Goal: Task Accomplishment & Management: Manage account settings

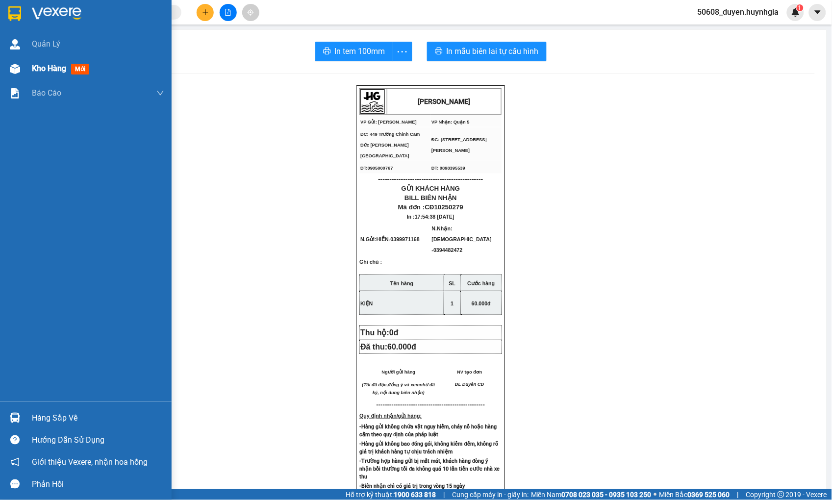
click at [18, 67] on img at bounding box center [15, 69] width 10 height 10
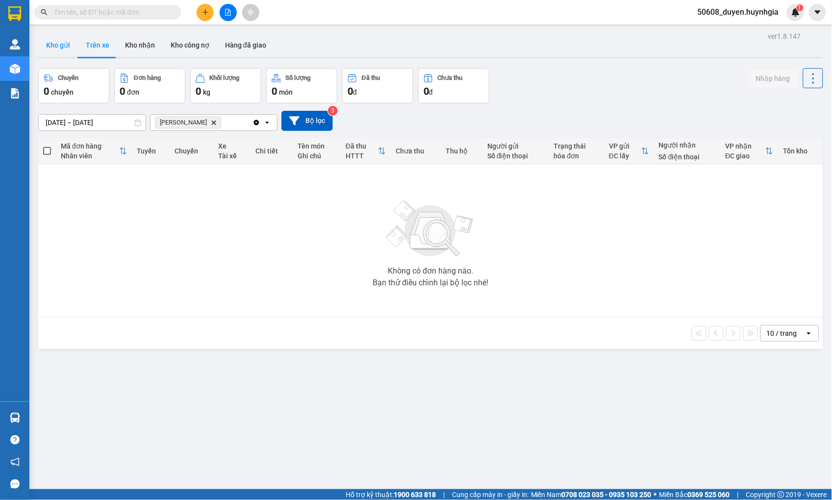
click at [65, 41] on button "Kho gửi" at bounding box center [58, 45] width 40 height 24
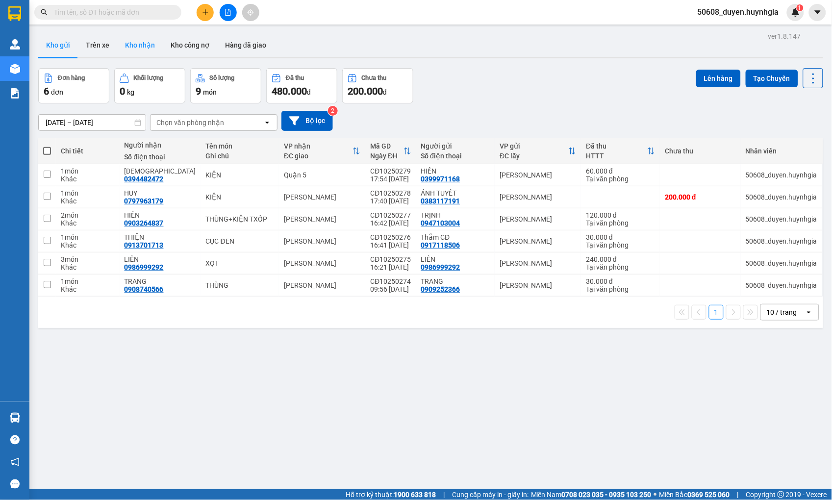
click at [141, 46] on button "Kho nhận" at bounding box center [140, 45] width 46 height 24
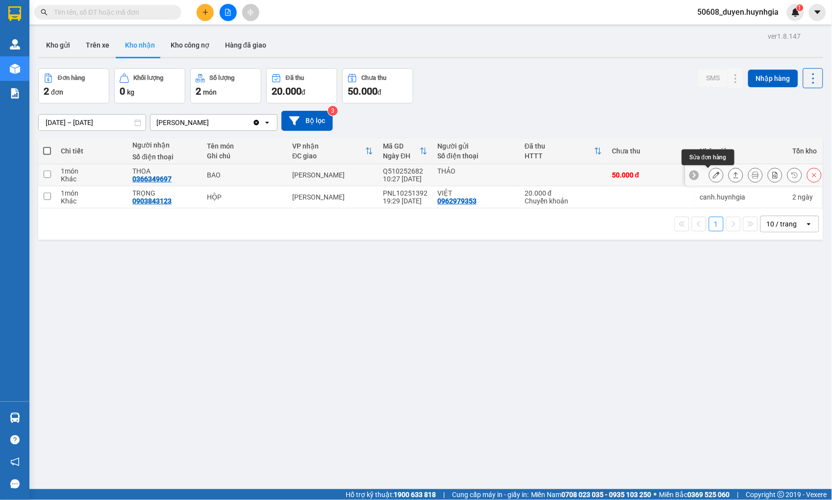
click at [712, 175] on button at bounding box center [716, 175] width 14 height 17
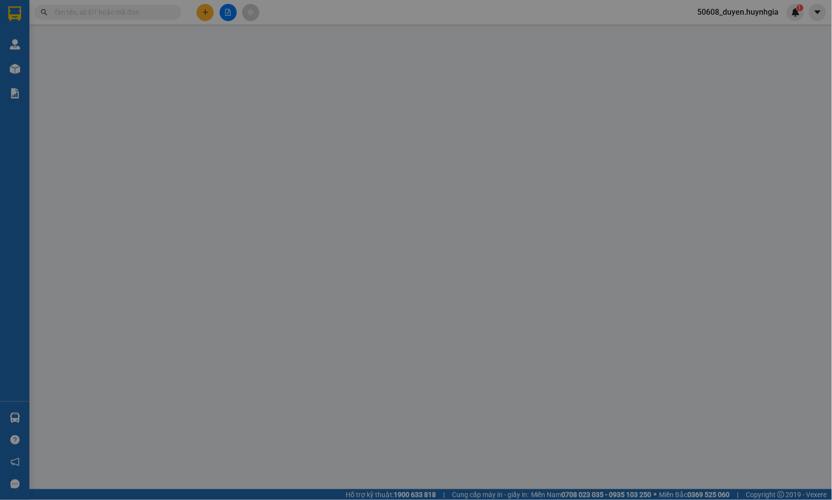
type input "THẢO"
type input "0366349697"
type input "THOA"
type input "50.000"
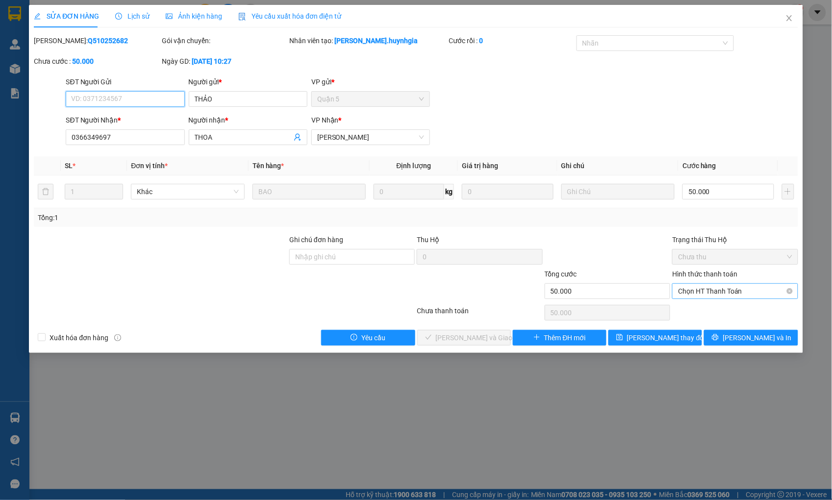
click at [712, 289] on span "Chọn HT Thanh Toán" at bounding box center [735, 291] width 114 height 15
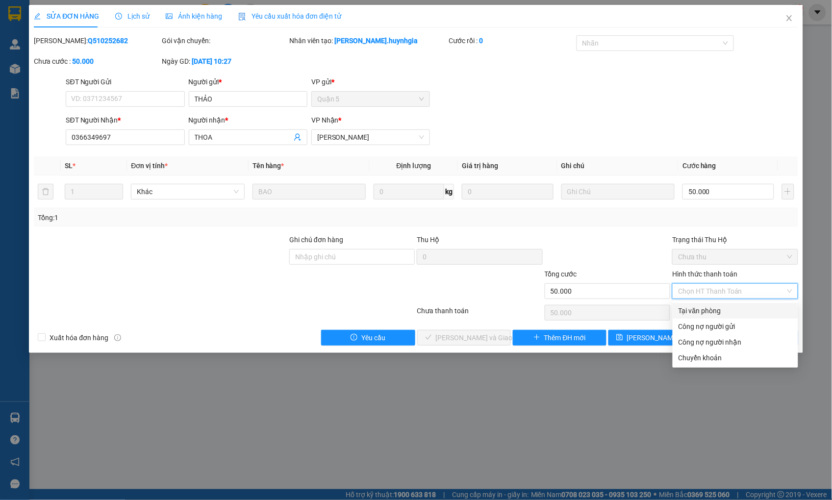
click at [708, 308] on div "Tại văn phòng" at bounding box center [735, 310] width 114 height 11
type input "0"
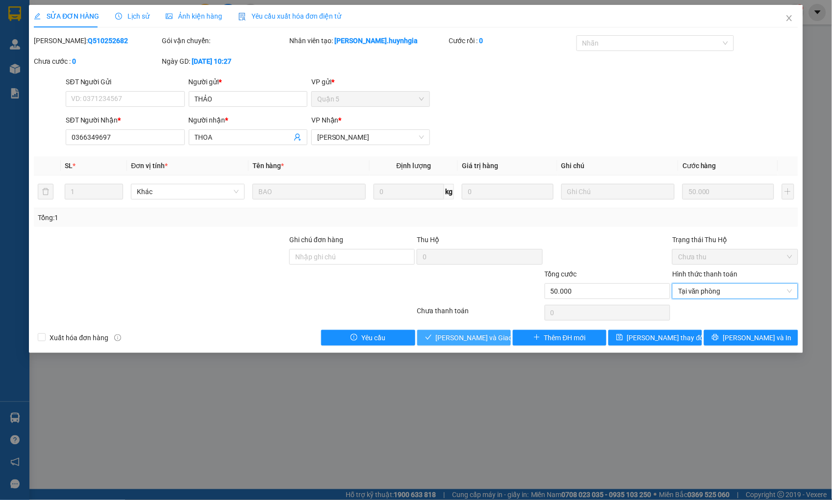
click at [454, 335] on span "[PERSON_NAME] và Giao hàng" at bounding box center [483, 337] width 94 height 11
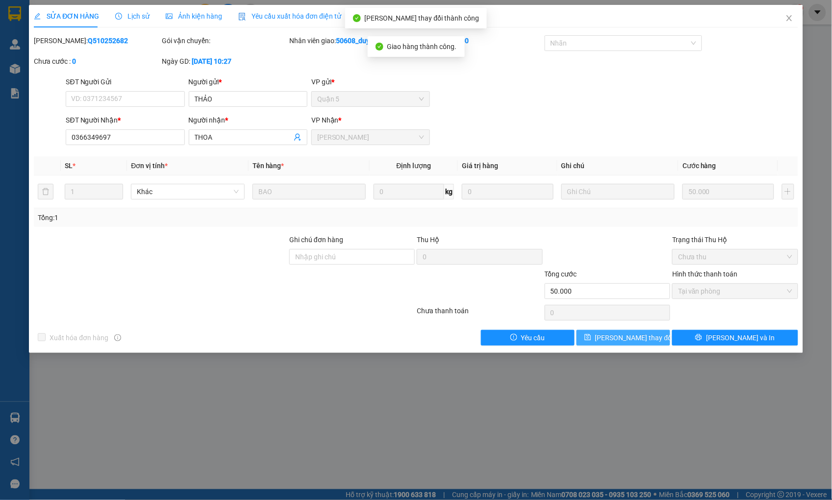
click at [636, 339] on span "[PERSON_NAME] thay đổi" at bounding box center [634, 337] width 78 height 11
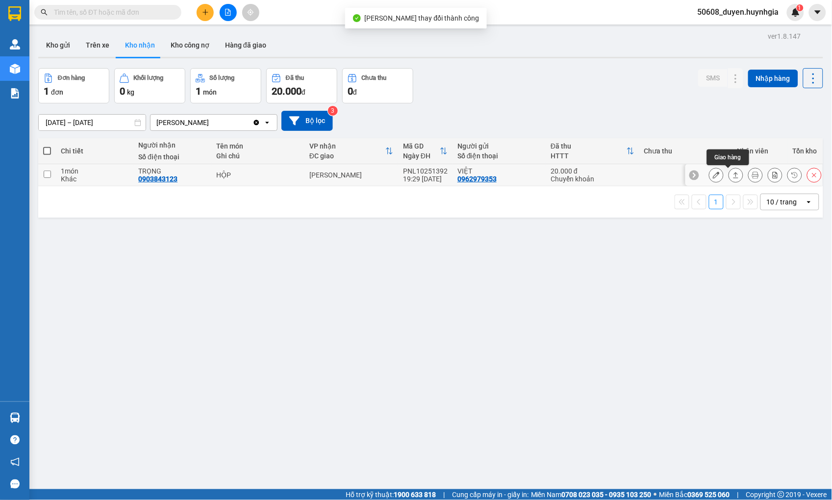
click at [732, 175] on button at bounding box center [736, 175] width 14 height 17
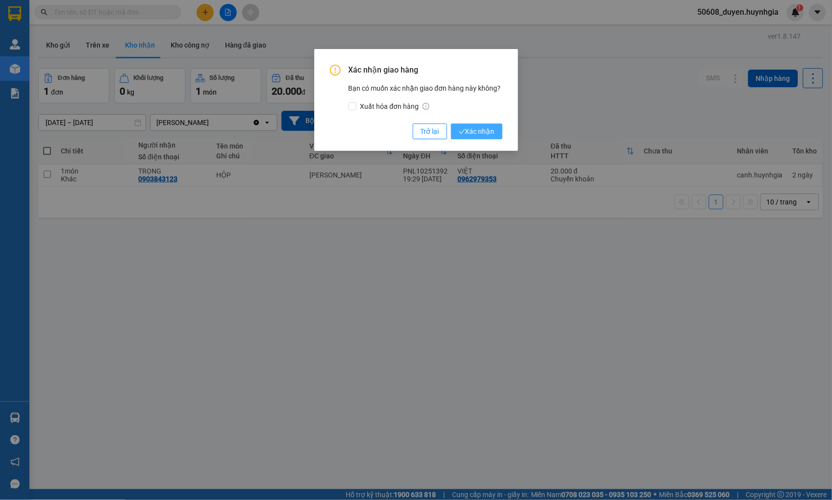
click at [474, 128] on span "Xác nhận" at bounding box center [477, 131] width 36 height 11
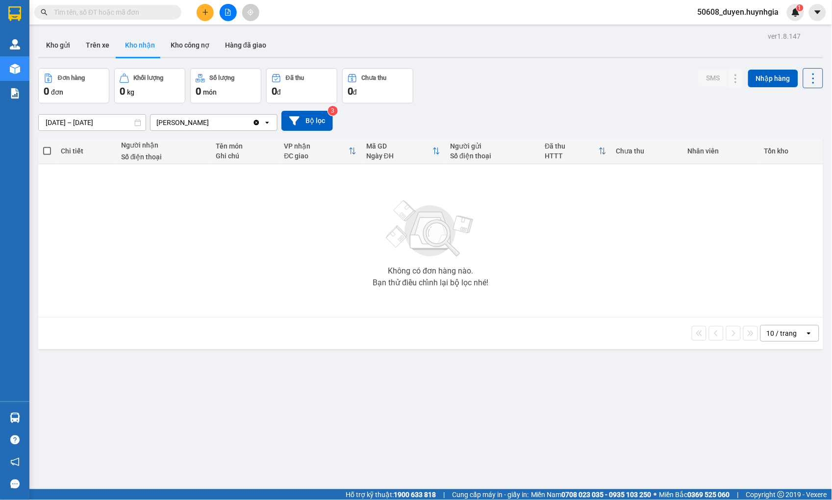
click at [141, 5] on span at bounding box center [107, 12] width 147 height 15
click at [136, 9] on input "text" at bounding box center [112, 12] width 116 height 11
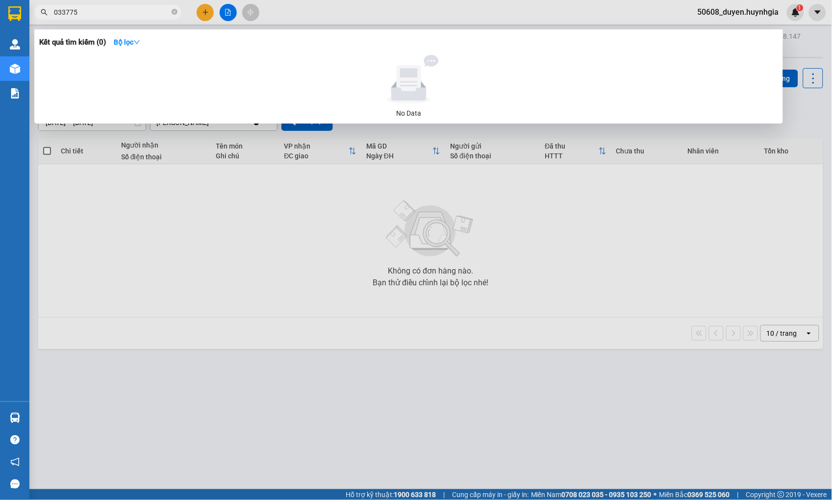
drag, startPoint x: 78, startPoint y: 14, endPoint x: 43, endPoint y: 16, distance: 35.9
click at [43, 16] on span "033775" at bounding box center [107, 12] width 147 height 15
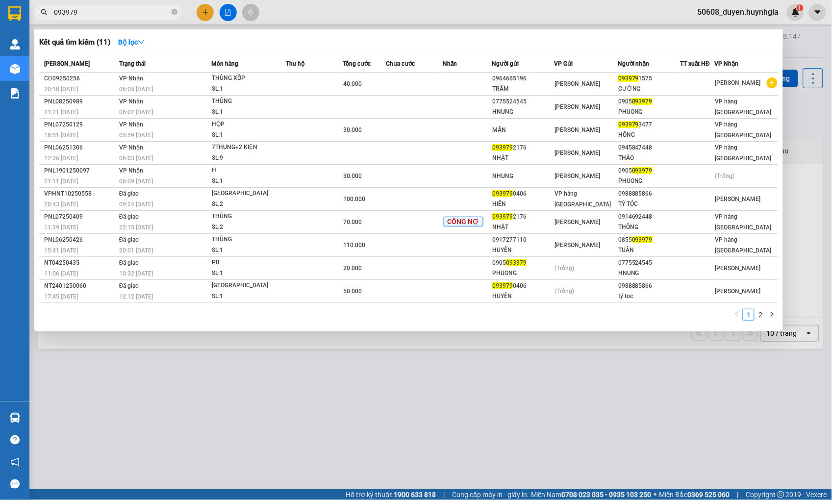
type input "093979"
click at [203, 10] on div at bounding box center [416, 250] width 832 height 500
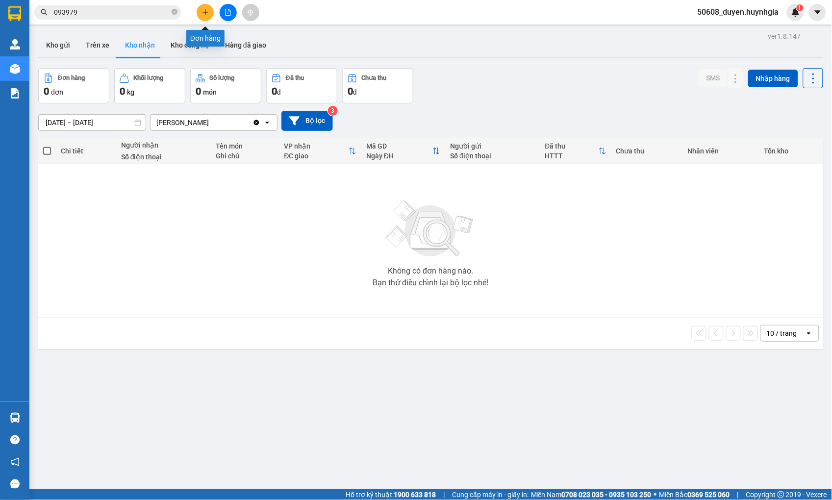
click at [212, 10] on button at bounding box center [205, 12] width 17 height 17
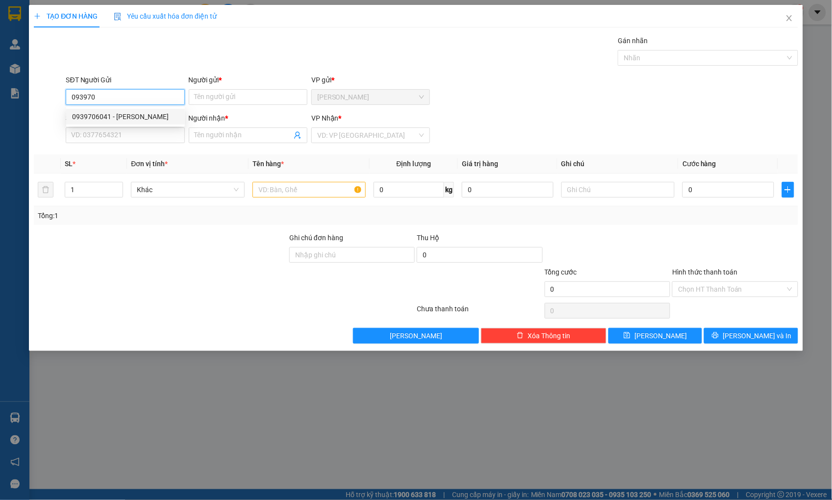
click at [128, 114] on div "0939706041 - [PERSON_NAME]" at bounding box center [125, 116] width 107 height 11
type input "0939706041"
type input "[PERSON_NAME]"
type input "0947901168"
type input "[PERSON_NAME]"
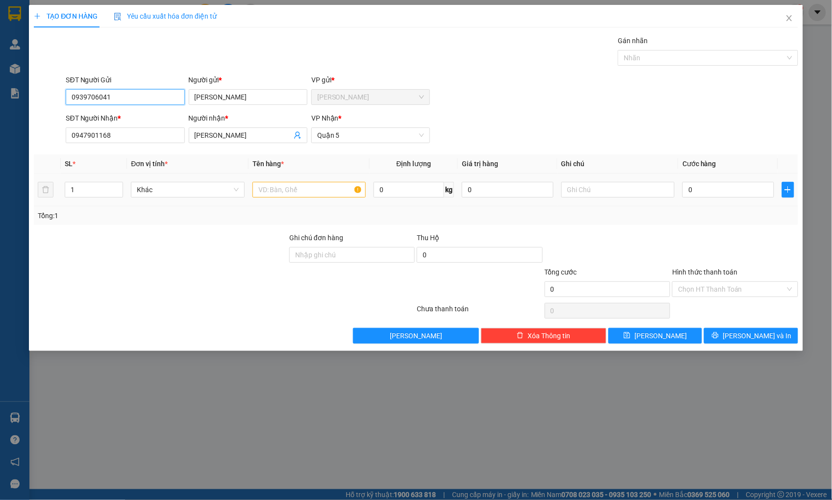
type input "0939706041"
click at [301, 187] on input "text" at bounding box center [308, 190] width 113 height 16
type input "hộp"
click at [689, 187] on input "0" at bounding box center [727, 190] width 91 height 16
type input "2"
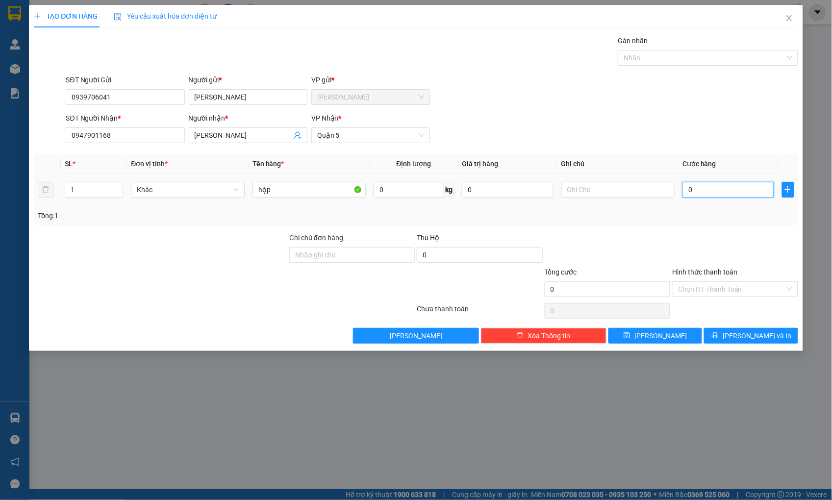
type input "2"
type input "20"
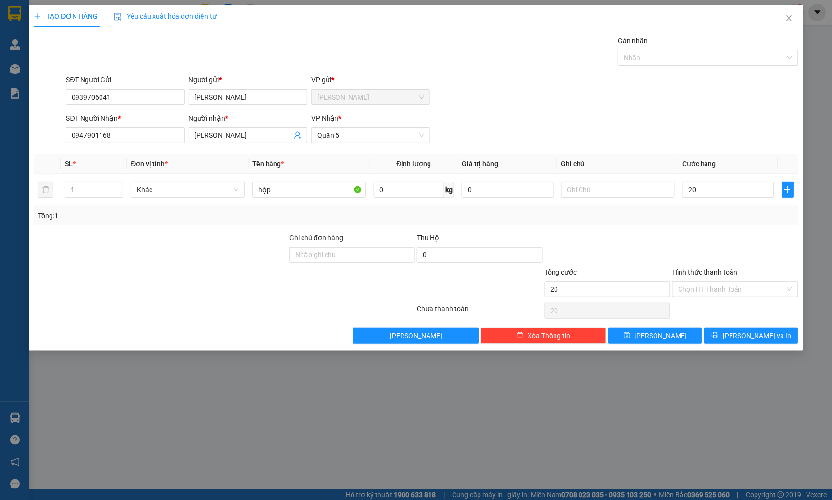
type input "20.000"
click at [727, 279] on div "Hình thức thanh toán" at bounding box center [734, 274] width 125 height 15
click at [728, 286] on input "Hình thức thanh toán" at bounding box center [731, 289] width 107 height 15
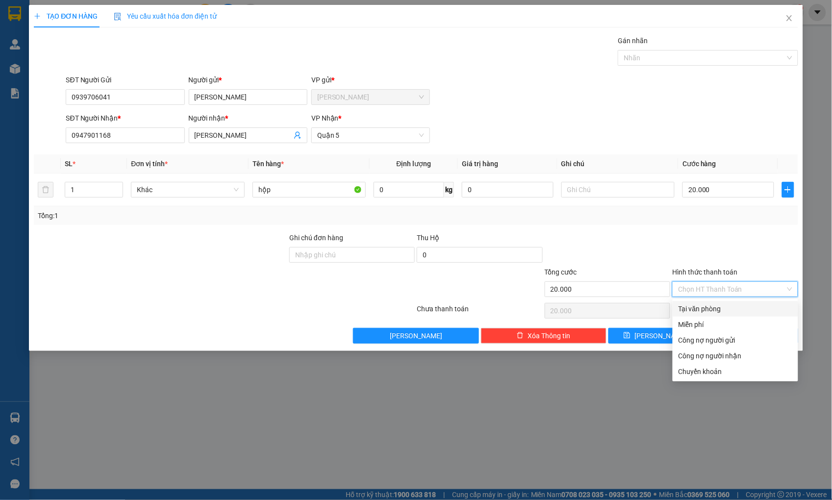
click at [726, 305] on div "Tại văn phòng" at bounding box center [735, 308] width 114 height 11
type input "0"
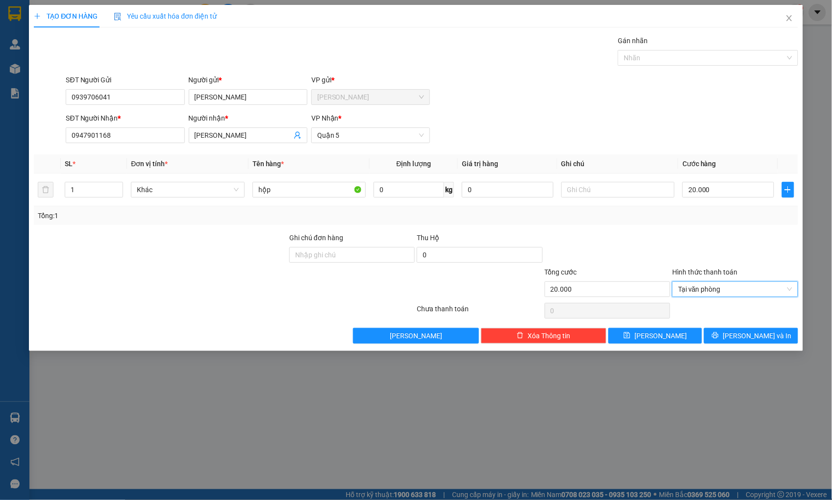
click at [737, 256] on div at bounding box center [734, 249] width 127 height 34
click at [733, 330] on button "[PERSON_NAME] và In" at bounding box center [751, 336] width 94 height 16
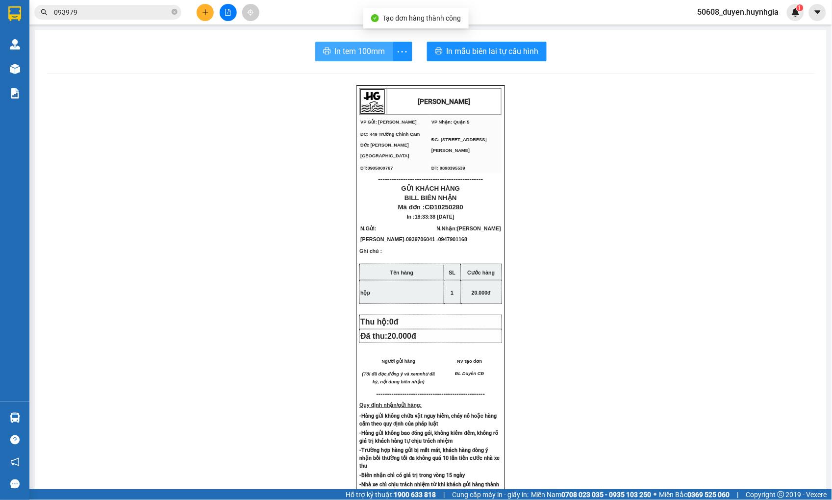
click at [335, 52] on span "In tem 100mm" at bounding box center [360, 51] width 50 height 12
click at [109, 244] on div "[PERSON_NAME] VP Gửi: Cam Đức VP Nhận: Quận 5 ĐC: 449 Trường Chinh Cam Đức [G…" at bounding box center [431, 413] width 768 height 656
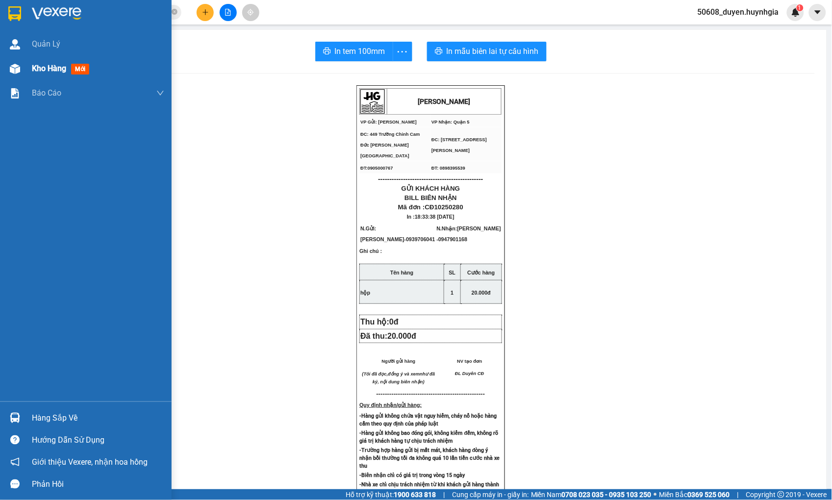
click at [5, 69] on div "Kho hàng mới" at bounding box center [86, 68] width 172 height 25
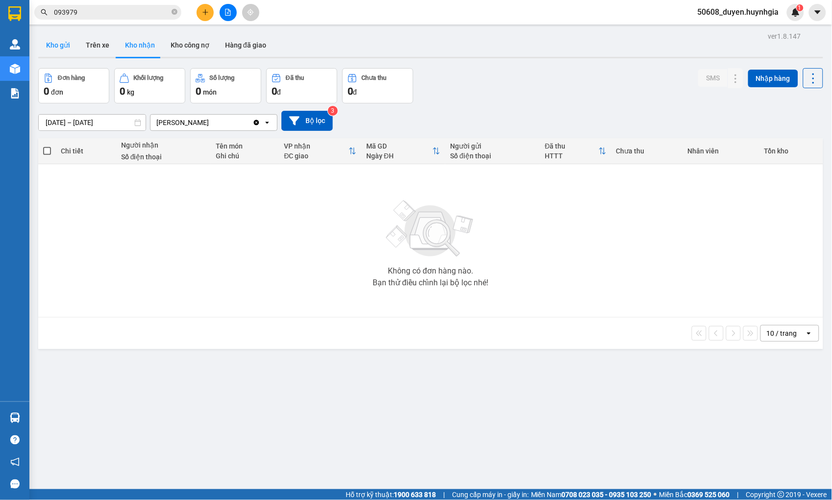
click at [61, 48] on button "Kho gửi" at bounding box center [58, 45] width 40 height 24
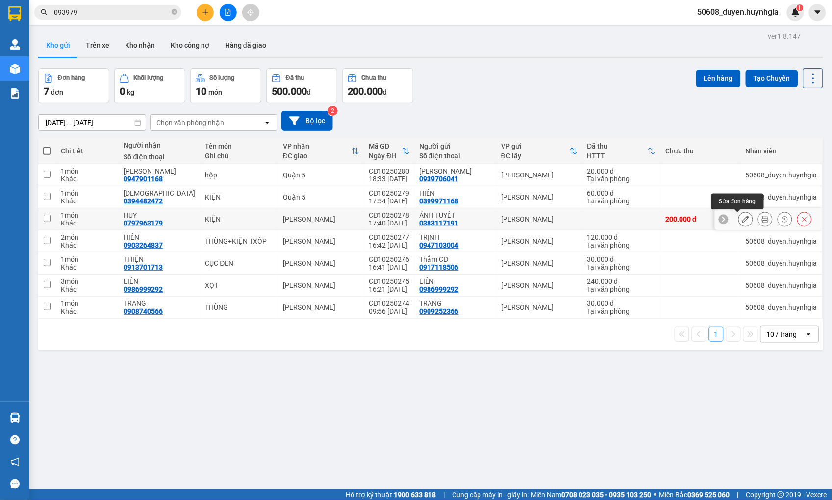
click at [742, 220] on icon at bounding box center [745, 219] width 7 height 7
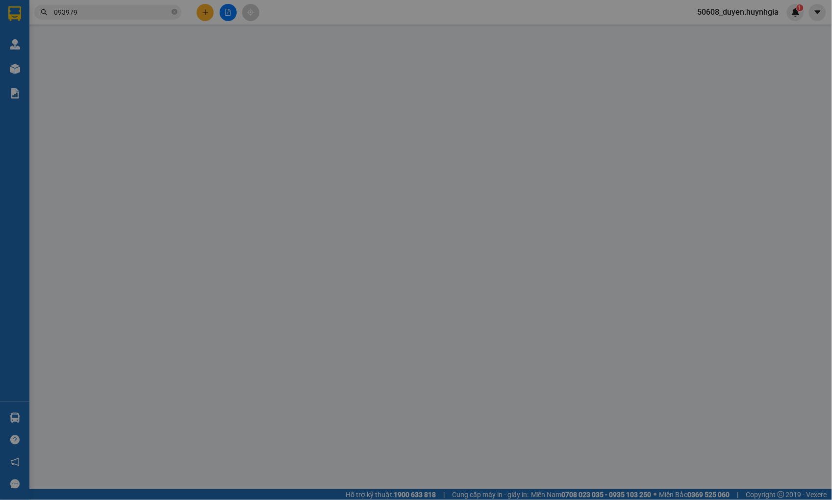
type input "0383117191"
type input "ÁNH TUYẾT"
type input "0797963179"
type input "HUY"
type input "200.000"
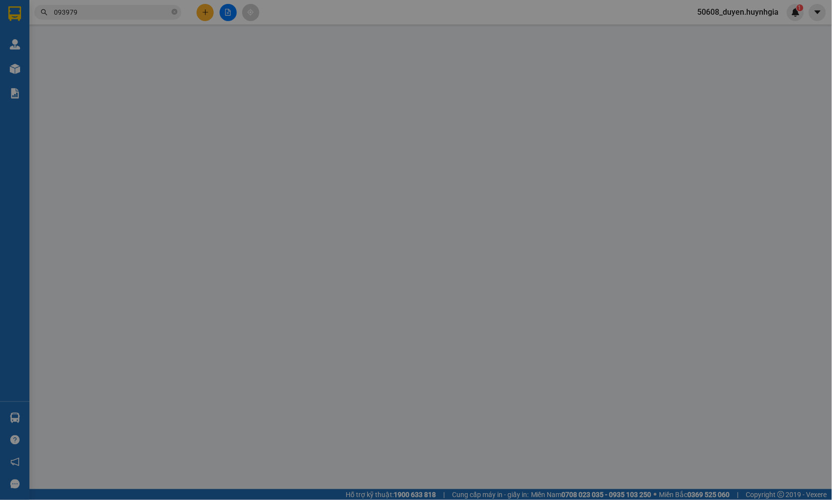
type input "200.000"
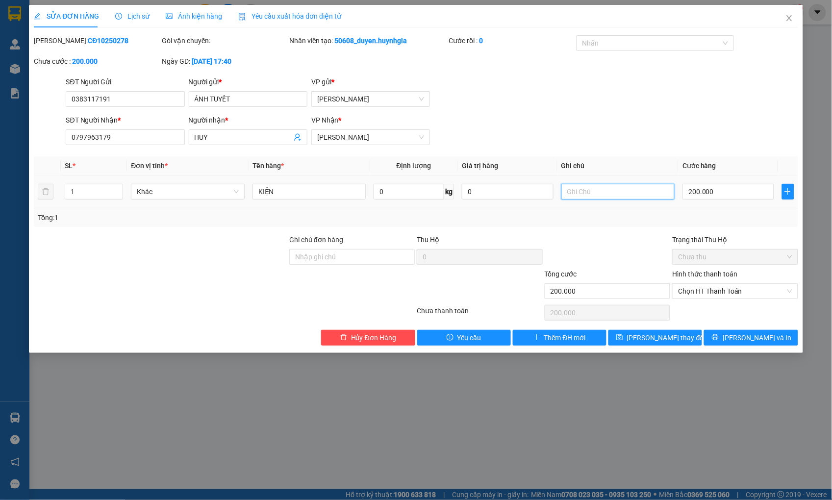
click at [599, 192] on input "text" at bounding box center [617, 192] width 113 height 16
type input "LIÊN ẤP 234 VĨN LỘC A BÌNH CHÁNH"
click at [713, 189] on input "200.000" at bounding box center [727, 192] width 91 height 16
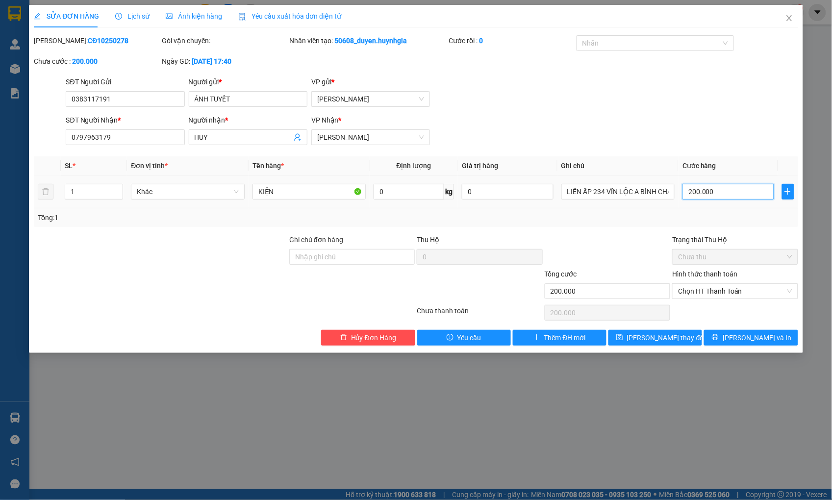
type input "7"
type input "70"
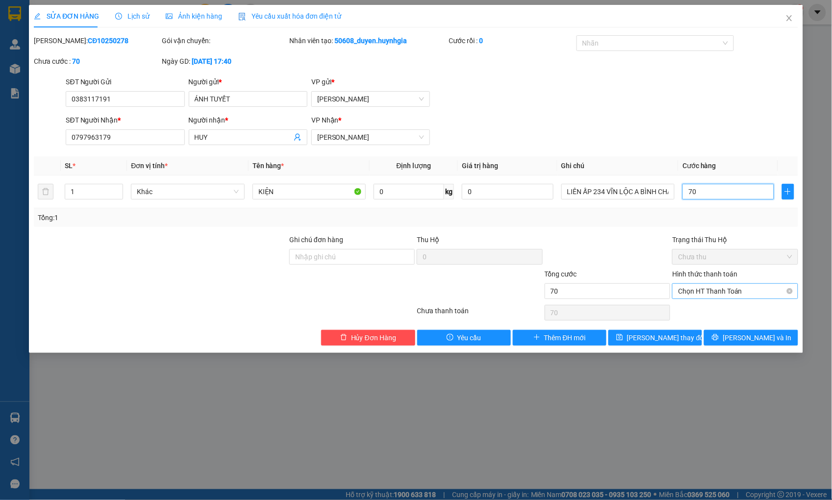
click at [713, 291] on span "Chọn HT Thanh Toán" at bounding box center [735, 291] width 114 height 15
type input "70"
type input "70.000"
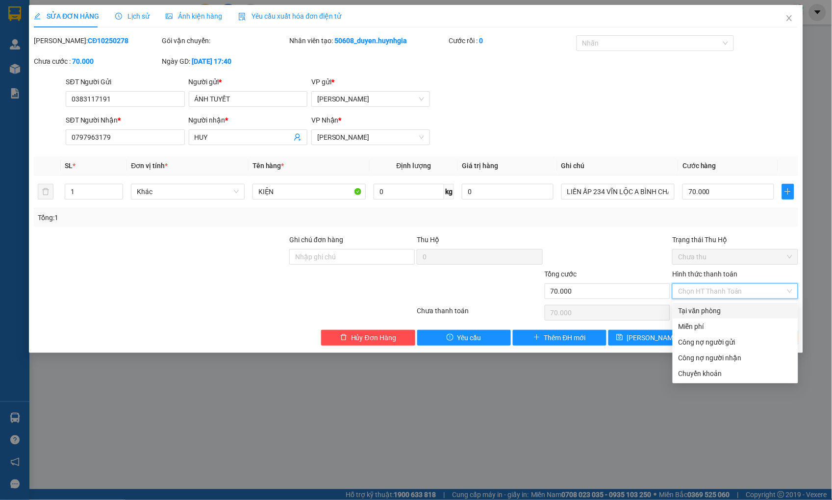
click at [711, 305] on div "Tại văn phòng" at bounding box center [735, 311] width 125 height 16
type input "0"
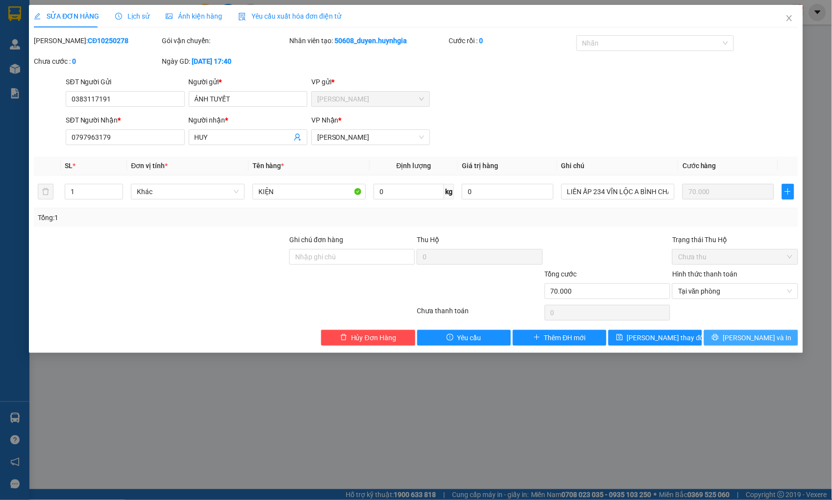
click at [726, 338] on button "[PERSON_NAME] và In" at bounding box center [751, 338] width 94 height 16
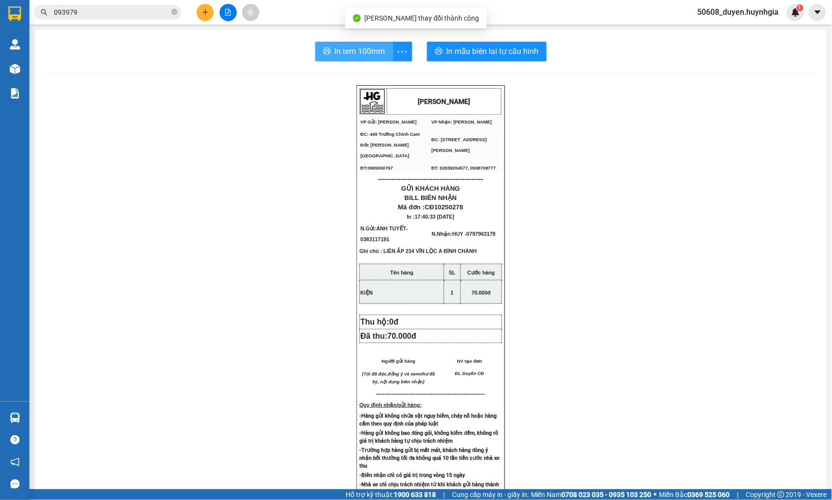
click at [326, 46] on button "In tem 100mm" at bounding box center [354, 52] width 78 height 20
click at [208, 13] on icon "plus" at bounding box center [205, 12] width 7 height 7
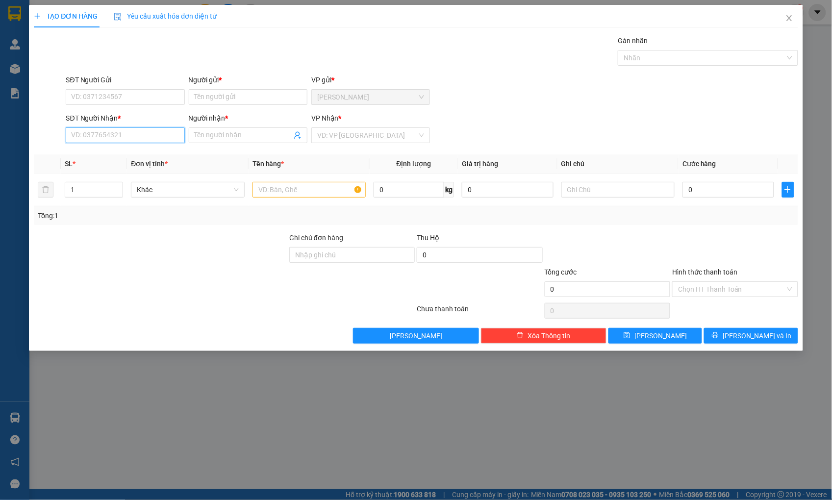
click at [146, 133] on input "SĐT Người Nhận *" at bounding box center [125, 135] width 119 height 16
click at [123, 151] on div "0937389502 - TRÚC" at bounding box center [125, 155] width 107 height 11
type input "0937389502"
type input "TRÚC"
type input "0937389502"
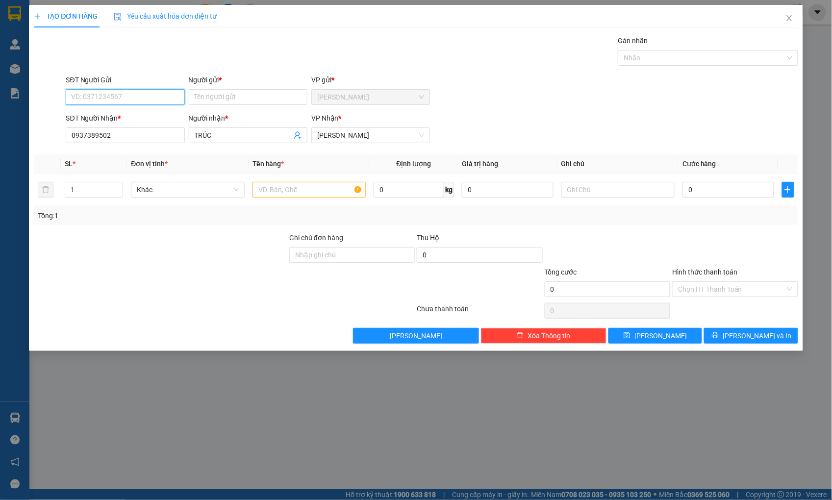
click at [121, 101] on input "SĐT Người Gửi" at bounding box center [125, 97] width 119 height 16
click at [115, 113] on div "0906753576 - k tên" at bounding box center [125, 116] width 107 height 11
type input "0906753576"
type input "k tên"
click at [287, 184] on input "text" at bounding box center [308, 190] width 113 height 16
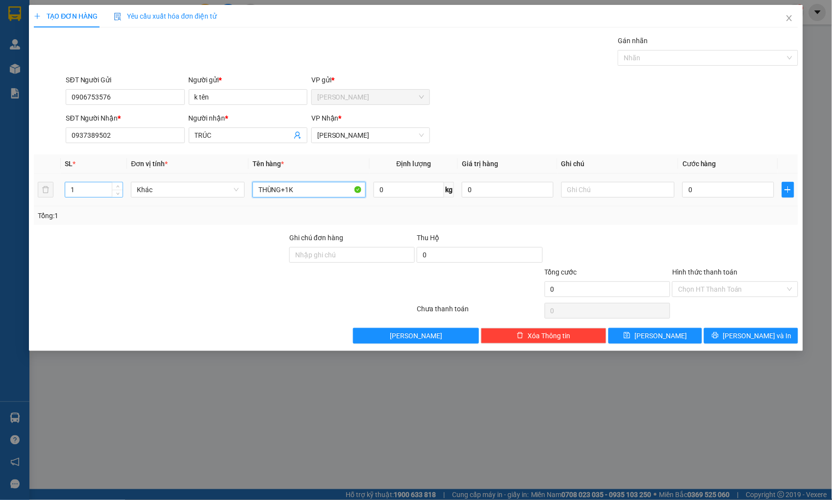
type input "THÙNG+1K"
drag, startPoint x: 85, startPoint y: 190, endPoint x: 55, endPoint y: 192, distance: 30.0
click at [55, 192] on tr "1 Khác THÙNG+1K 0 kg 0 0" at bounding box center [416, 190] width 764 height 33
type input "2"
click at [734, 185] on input "0" at bounding box center [727, 190] width 91 height 16
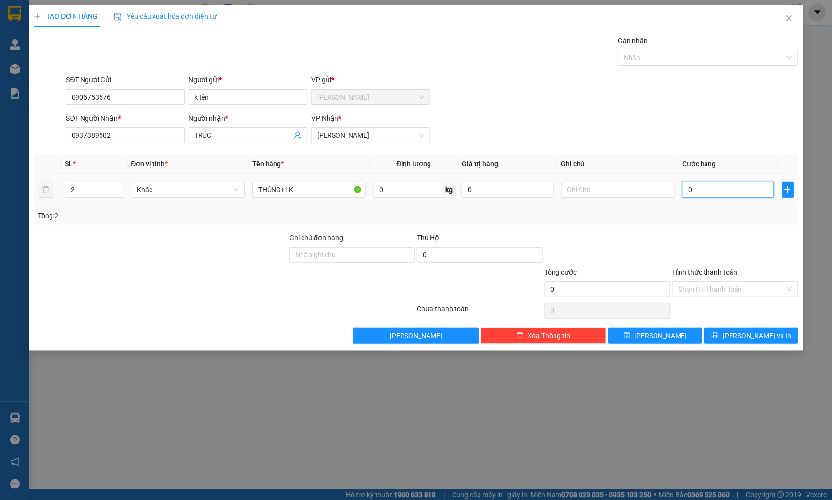
type input "1"
type input "10"
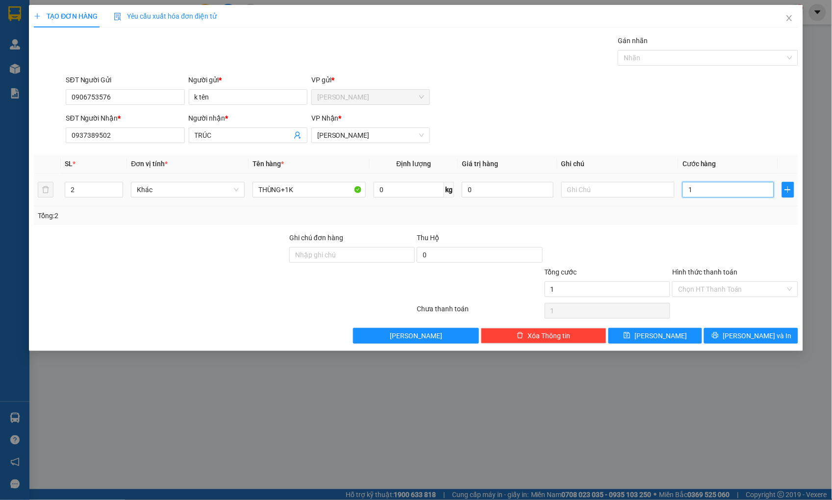
type input "10"
type input "100"
type input "100.000"
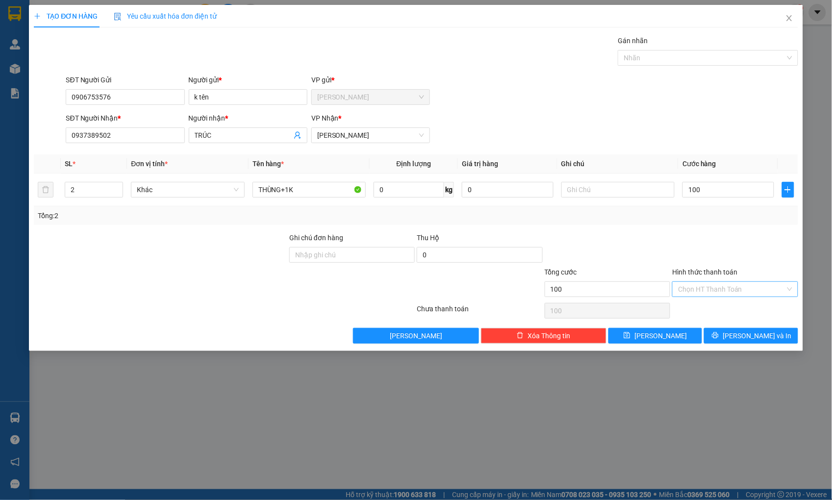
type input "100.000"
click at [728, 287] on input "Hình thức thanh toán" at bounding box center [731, 289] width 107 height 15
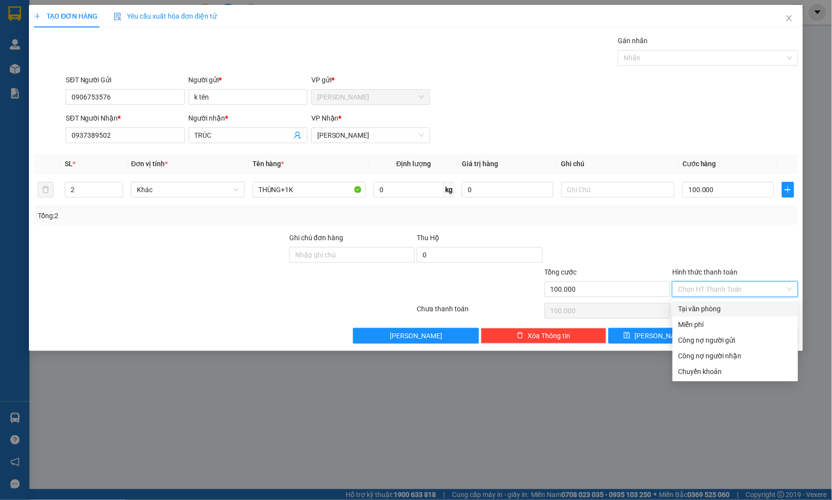
click at [719, 304] on div "Tại văn phòng" at bounding box center [735, 308] width 114 height 11
type input "0"
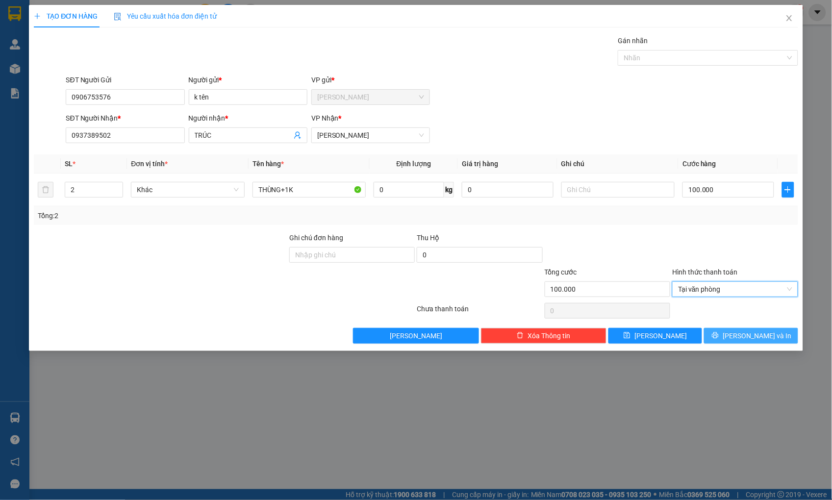
click at [725, 334] on button "[PERSON_NAME] và In" at bounding box center [751, 336] width 94 height 16
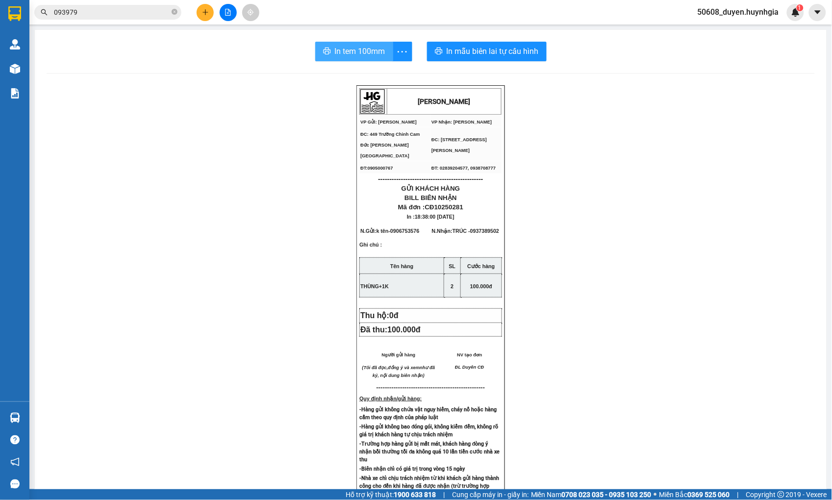
click at [339, 55] on span "In tem 100mm" at bounding box center [360, 51] width 50 height 12
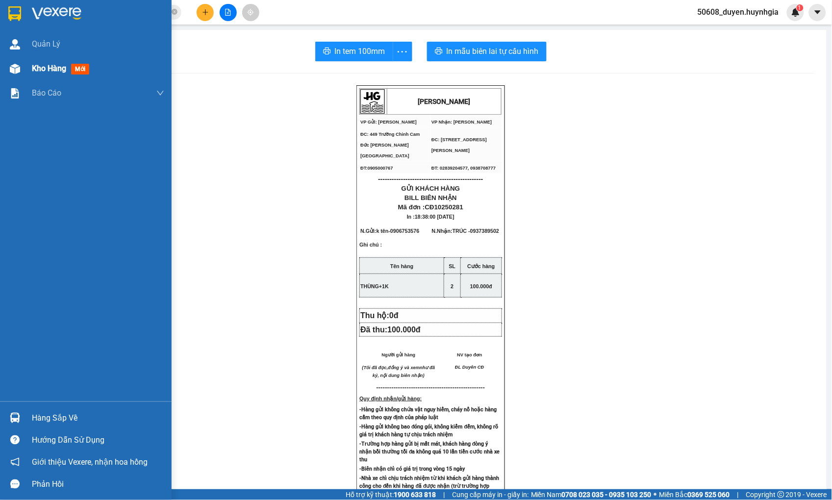
click at [21, 66] on div at bounding box center [14, 68] width 17 height 17
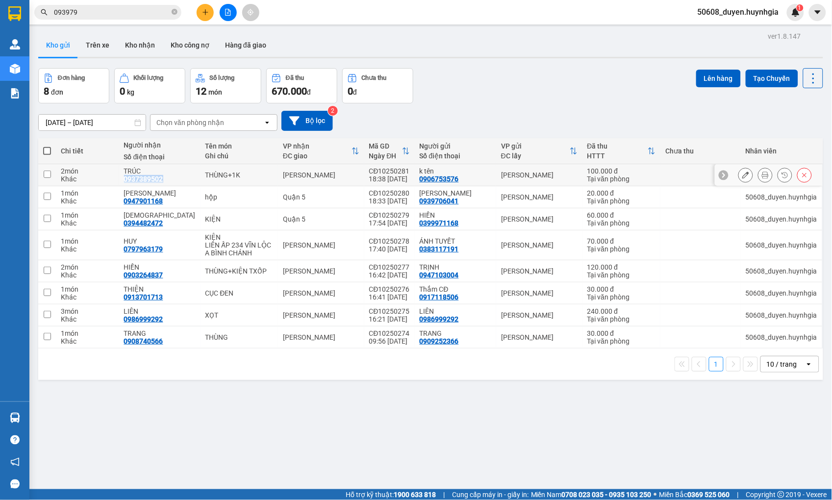
copy div "0937389502"
drag, startPoint x: 162, startPoint y: 179, endPoint x: 125, endPoint y: 182, distance: 36.9
click at [125, 182] on div "0937389502" at bounding box center [143, 179] width 39 height 8
click at [164, 177] on div "TRÚC 0937389502" at bounding box center [160, 175] width 72 height 16
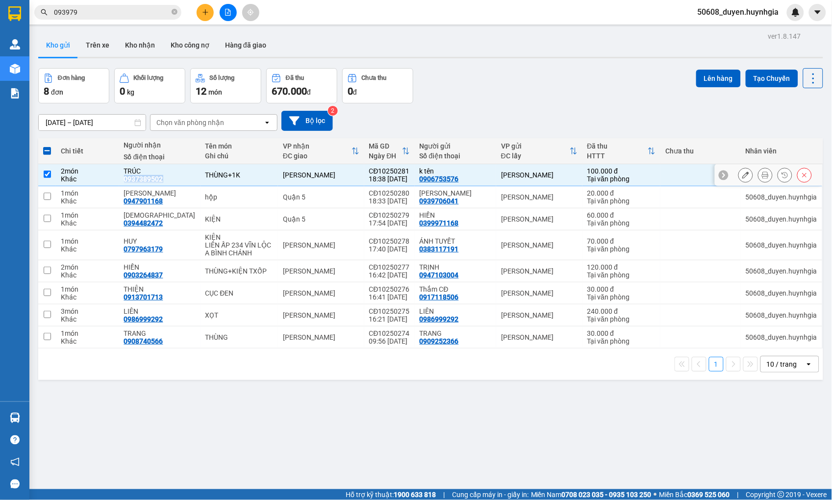
copy div "0937389502"
drag, startPoint x: 163, startPoint y: 177, endPoint x: 123, endPoint y: 182, distance: 41.0
click at [123, 182] on td "TRÚC 0937389502" at bounding box center [159, 175] width 81 height 22
checkbox input "false"
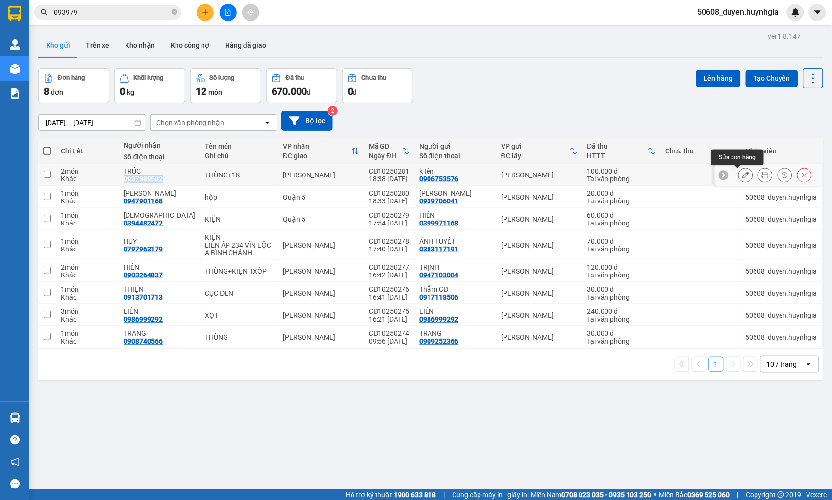
click at [739, 173] on button at bounding box center [746, 175] width 14 height 17
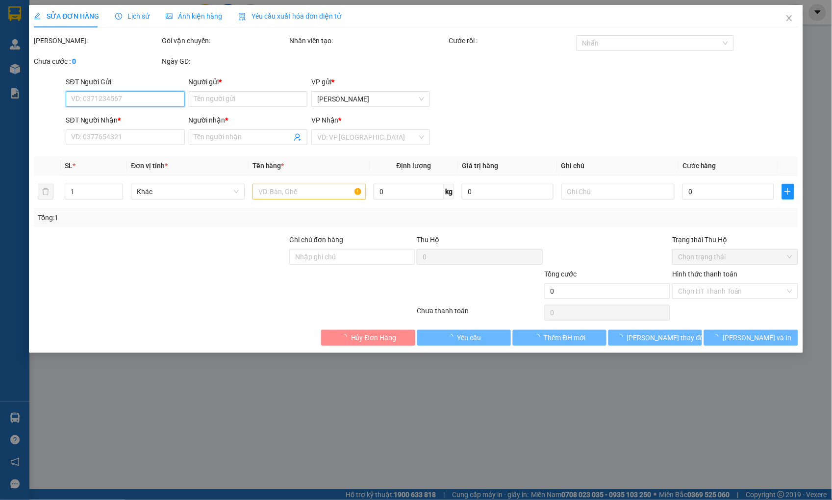
type input "0906753576"
type input "k tên"
type input "0937389502"
type input "TRÚC"
type input "100.000"
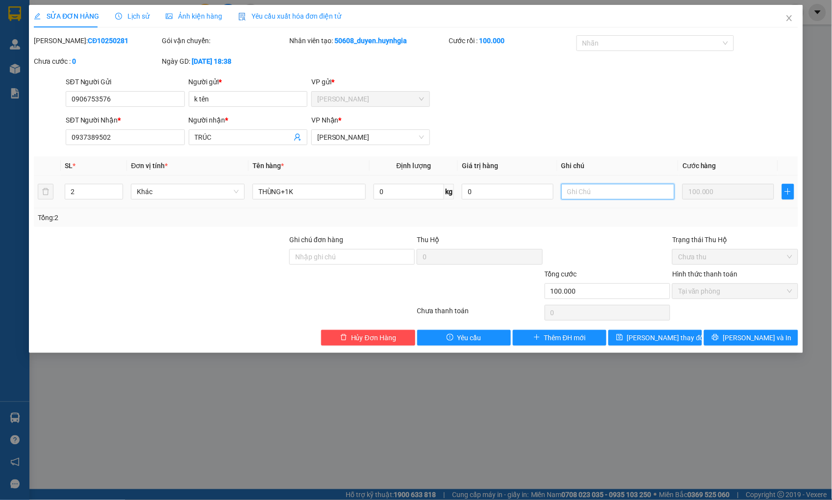
click at [616, 196] on input "text" at bounding box center [617, 192] width 113 height 16
paste input "[STREET_ADDRESS]"
type input "[STREET_ADDRESS]"
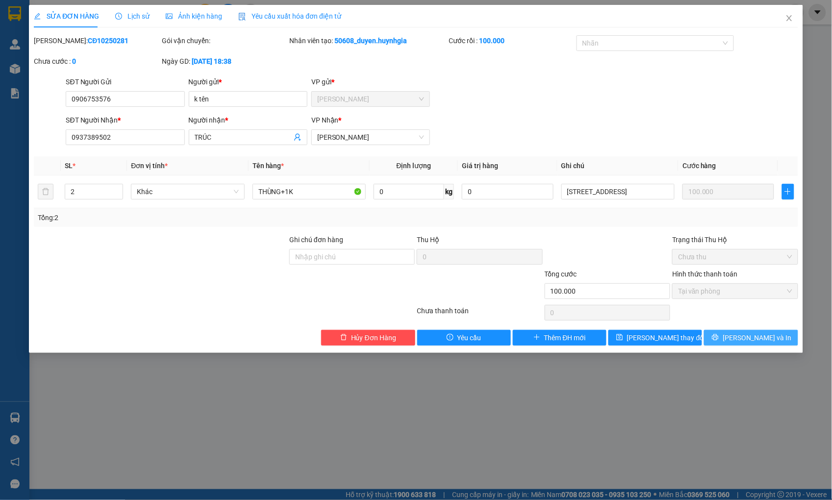
click at [729, 336] on button "[PERSON_NAME] và In" at bounding box center [751, 338] width 94 height 16
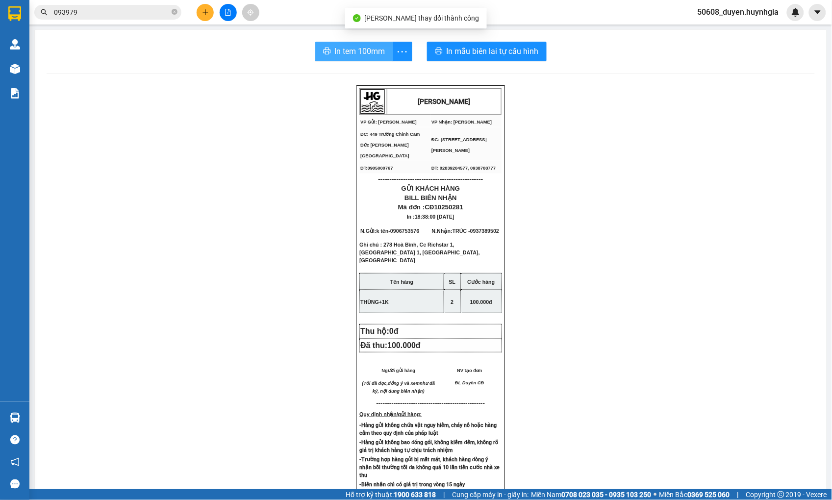
click at [359, 50] on span "In tem 100mm" at bounding box center [360, 51] width 50 height 12
click at [201, 16] on button at bounding box center [205, 12] width 17 height 17
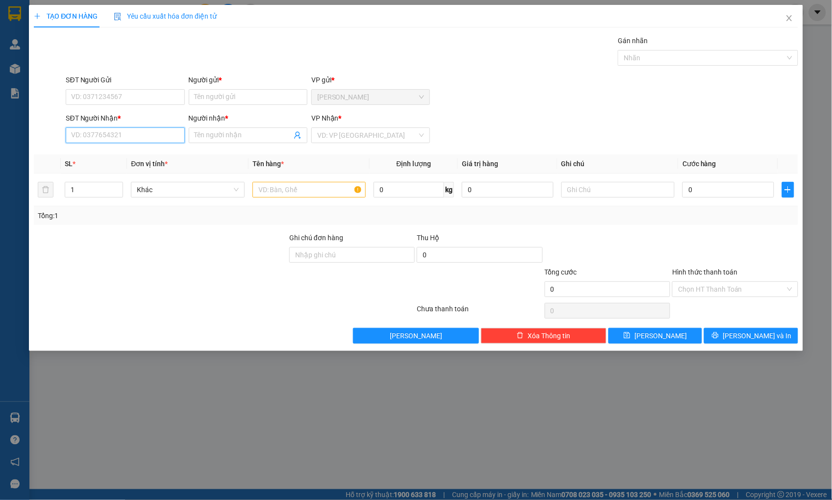
click at [143, 134] on input "SĐT Người Nhận *" at bounding box center [125, 135] width 119 height 16
click at [133, 151] on div "0902626296 - [PERSON_NAME]" at bounding box center [125, 155] width 107 height 11
type input "0902626296"
type input "[PERSON_NAME]"
type input "0902626296"
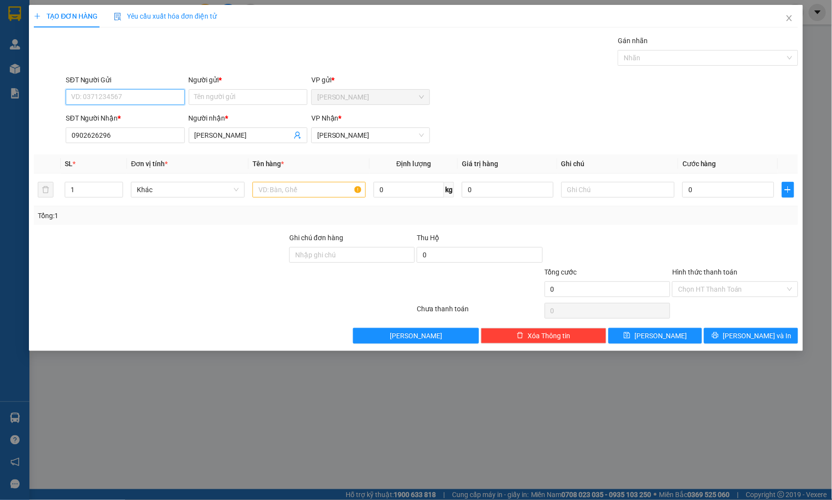
click at [139, 100] on input "SĐT Người Gửi" at bounding box center [125, 97] width 119 height 16
click at [137, 113] on div "0965483416 - THÀNH HOÀNG" at bounding box center [125, 116] width 107 height 11
type input "0965483416"
type input "THÀNH HOÀNG"
click at [297, 190] on input "text" at bounding box center [308, 190] width 113 height 16
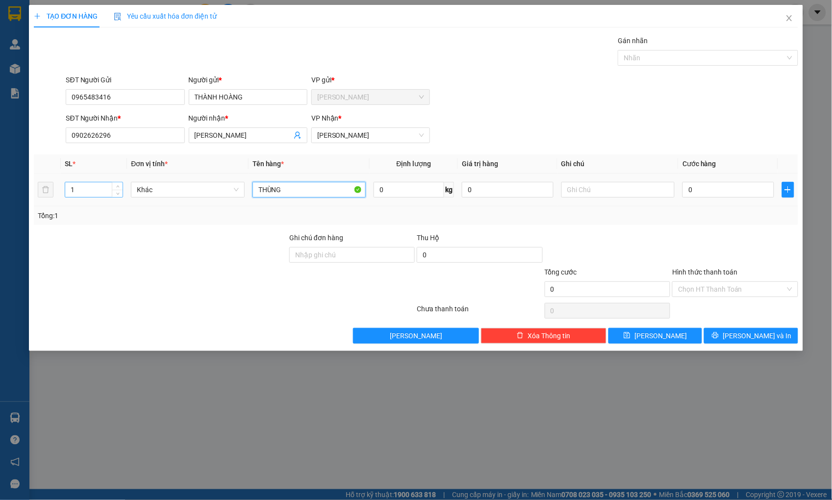
type input "THÙNG"
drag, startPoint x: 70, startPoint y: 194, endPoint x: 64, endPoint y: 194, distance: 6.4
click at [64, 194] on td "1" at bounding box center [94, 190] width 66 height 33
type input "2"
click at [724, 182] on input "0" at bounding box center [727, 190] width 91 height 16
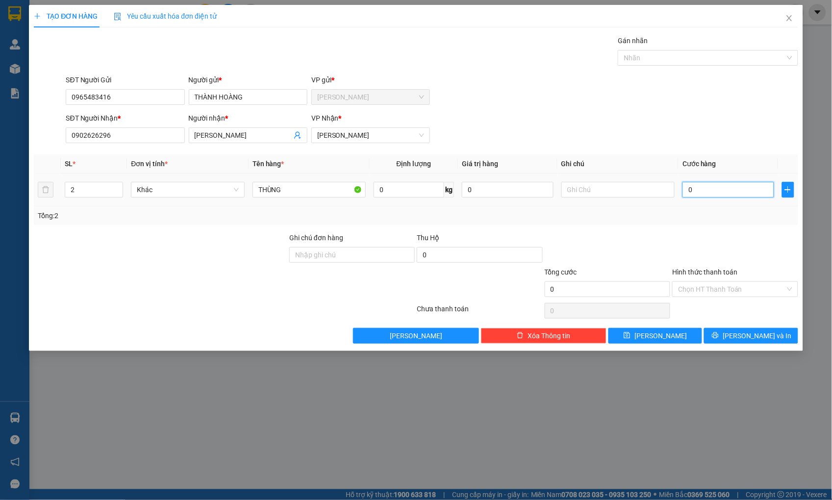
type input "8"
type input "80"
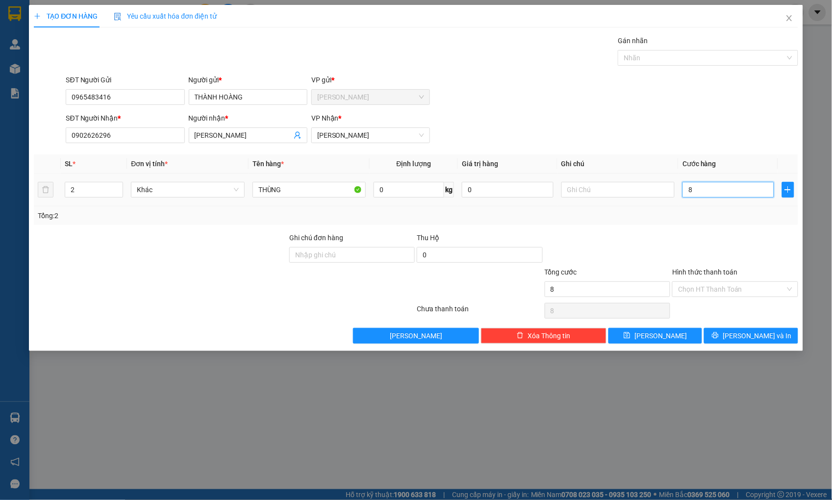
type input "80"
type input "80.000"
click at [745, 290] on input "Hình thức thanh toán" at bounding box center [731, 289] width 107 height 15
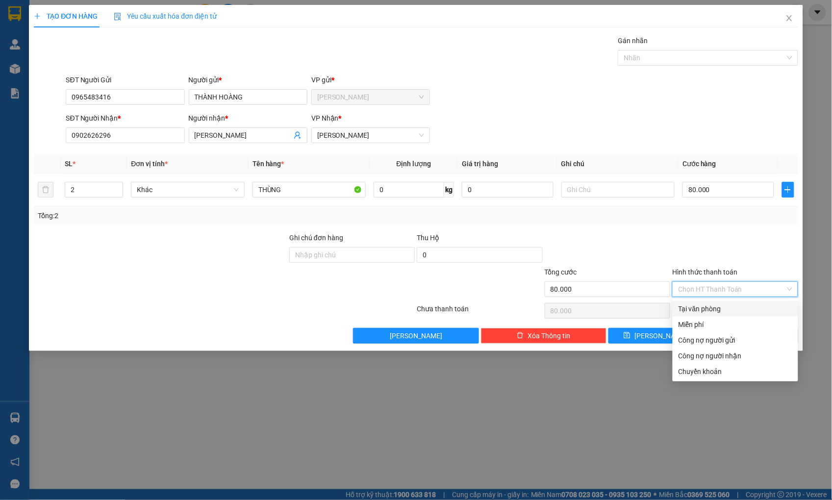
click at [719, 307] on div "Tại văn phòng" at bounding box center [735, 308] width 114 height 11
type input "0"
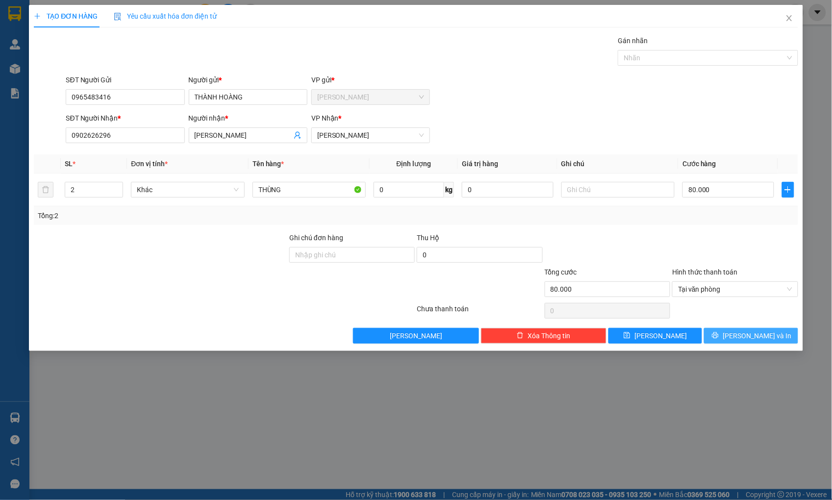
click at [741, 335] on button "[PERSON_NAME] và In" at bounding box center [751, 336] width 94 height 16
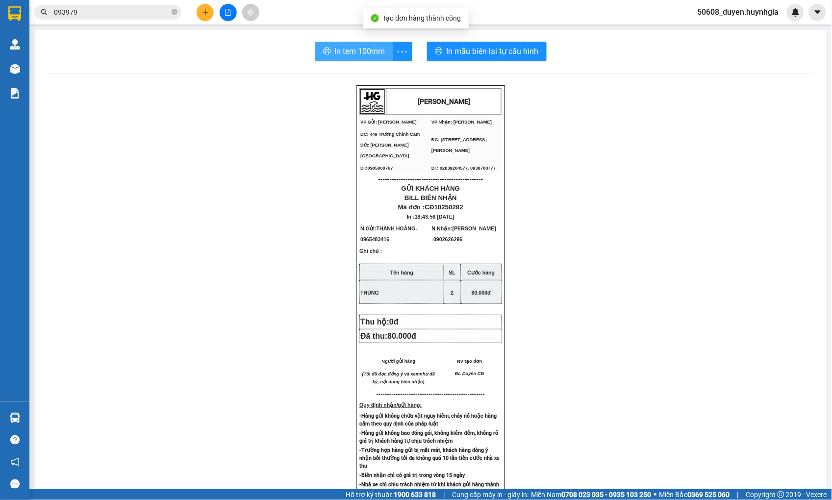
click at [346, 51] on span "In tem 100mm" at bounding box center [360, 51] width 50 height 12
click at [206, 11] on icon "plus" at bounding box center [205, 12] width 7 height 7
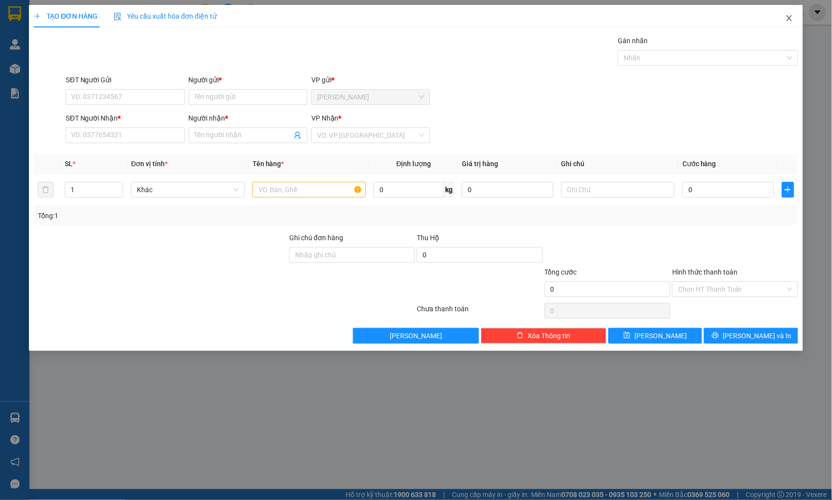
drag, startPoint x: 786, startPoint y: 16, endPoint x: 775, endPoint y: 18, distance: 12.0
click at [786, 16] on icon "close" at bounding box center [789, 18] width 8 height 8
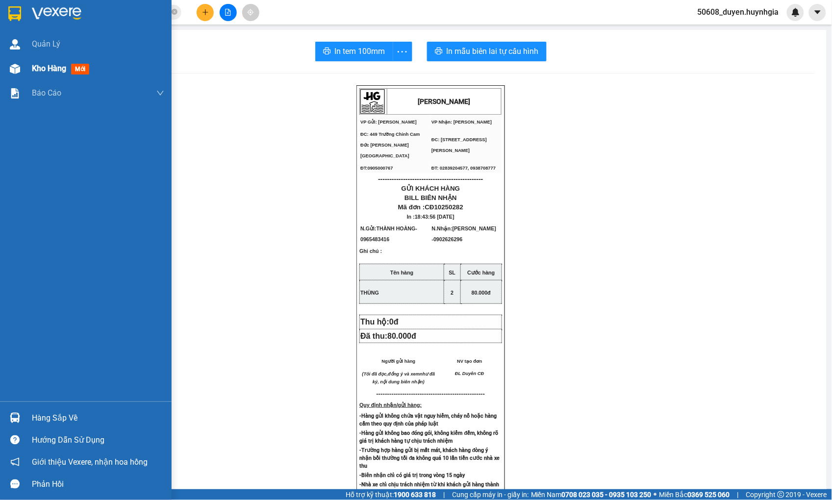
click at [16, 72] on img at bounding box center [15, 69] width 10 height 10
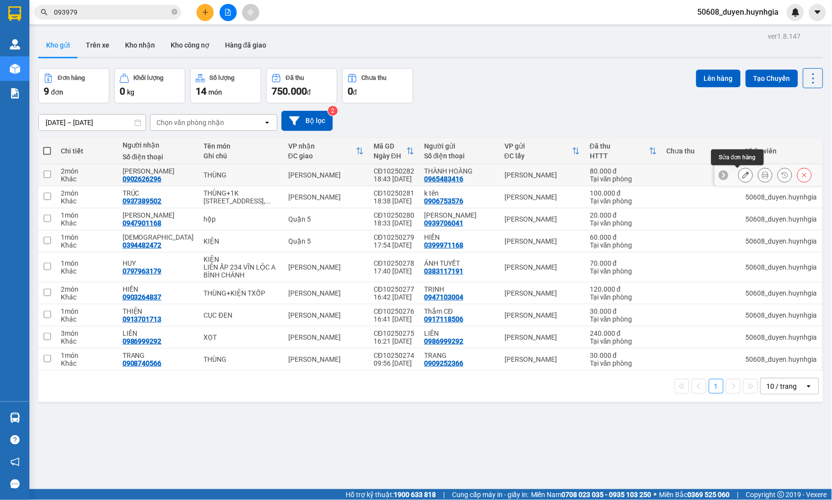
click at [742, 176] on icon at bounding box center [745, 175] width 7 height 7
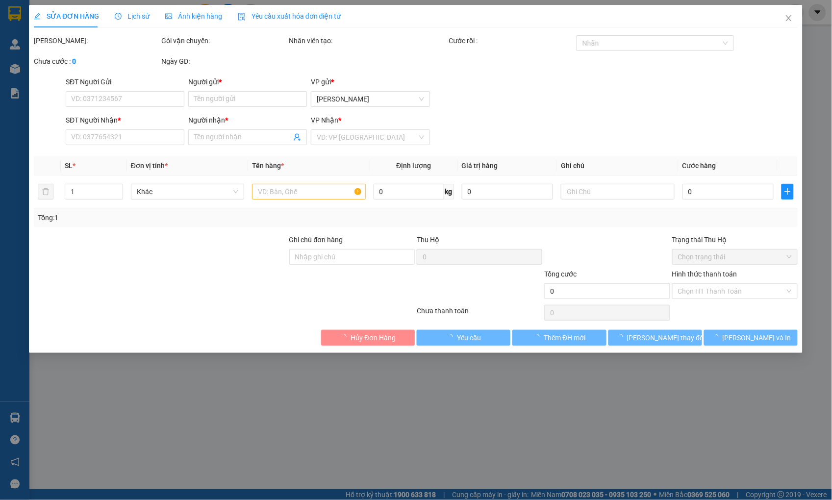
type input "0965483416"
type input "THÀNH HOÀNG"
type input "0902626296"
type input "[PERSON_NAME]"
type input "80.000"
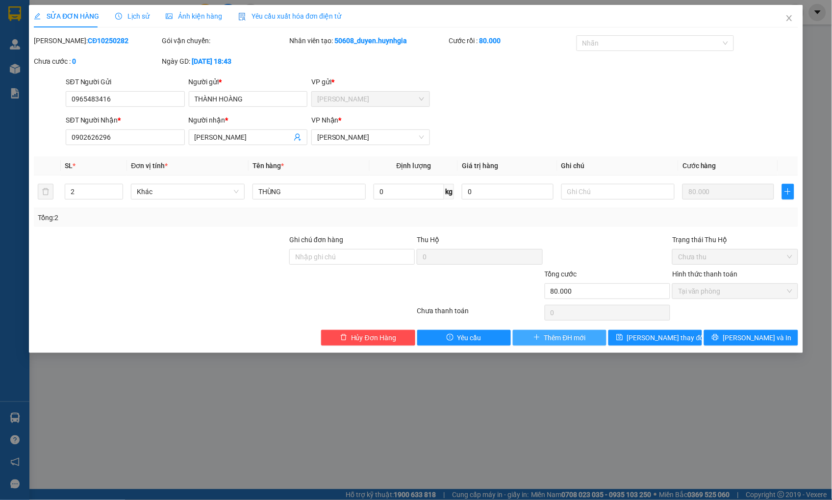
click at [585, 337] on span "Thêm ĐH mới" at bounding box center [565, 337] width 42 height 11
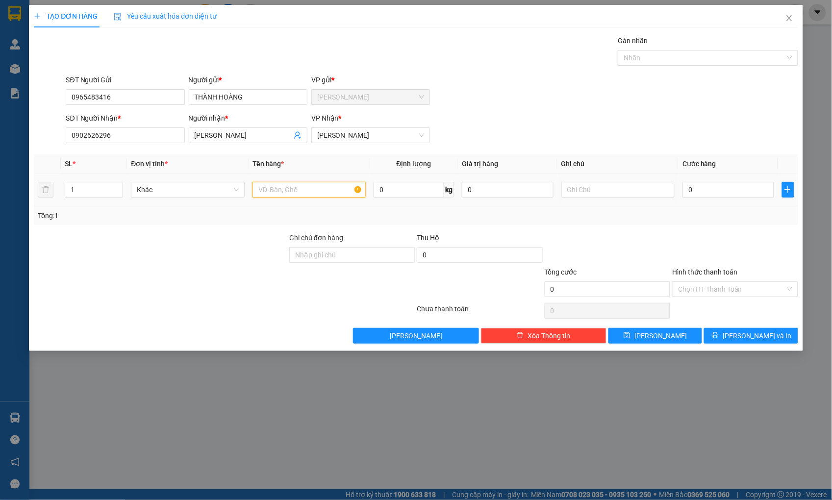
drag, startPoint x: 340, startPoint y: 192, endPoint x: 295, endPoint y: 189, distance: 44.7
click at [332, 192] on input "text" at bounding box center [308, 190] width 113 height 16
drag, startPoint x: 91, startPoint y: 191, endPoint x: 54, endPoint y: 195, distance: 37.5
click at [54, 195] on tr "1 Khác 0 kg 0 0" at bounding box center [416, 190] width 764 height 33
type input "2"
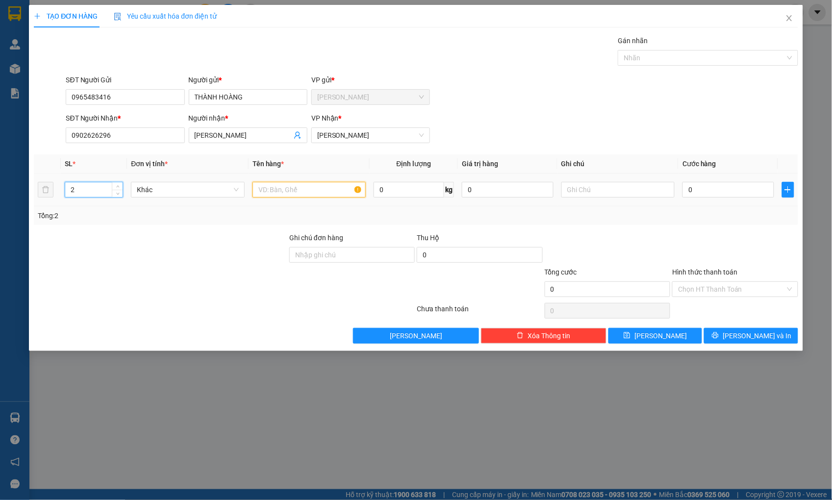
click at [273, 185] on input "text" at bounding box center [308, 190] width 113 height 16
type input "THÙNG"
click at [688, 188] on input "0" at bounding box center [727, 190] width 91 height 16
type input "8"
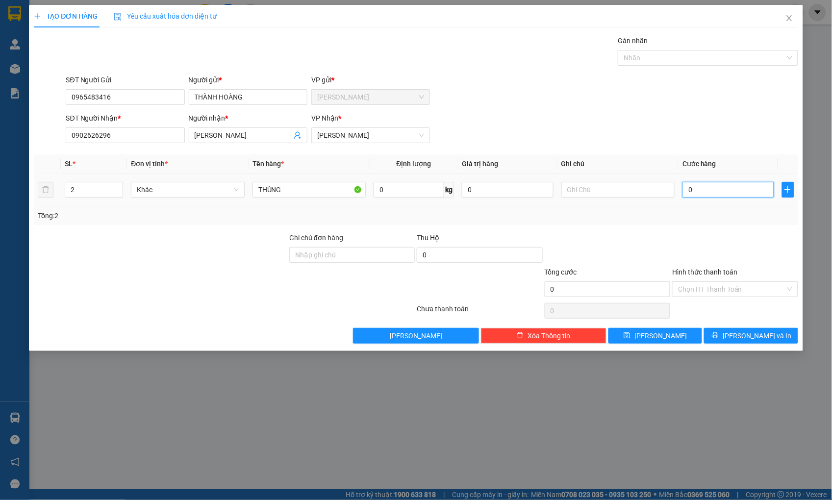
type input "8"
type input "80"
type input "80.000"
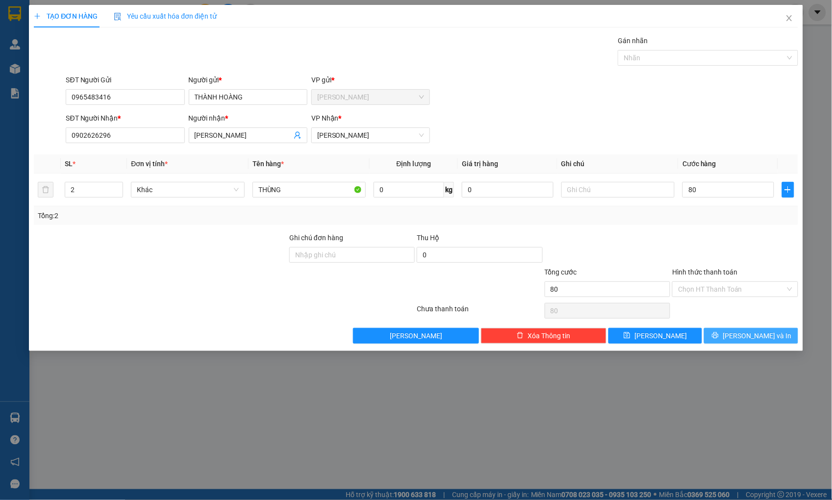
type input "80.000"
click at [719, 333] on icon "printer" at bounding box center [715, 335] width 6 height 6
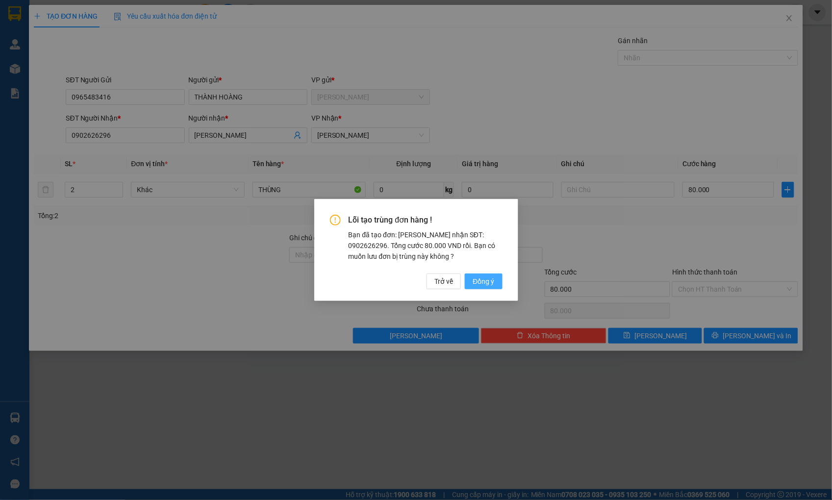
click at [490, 281] on span "Đồng ý" at bounding box center [484, 281] width 22 height 11
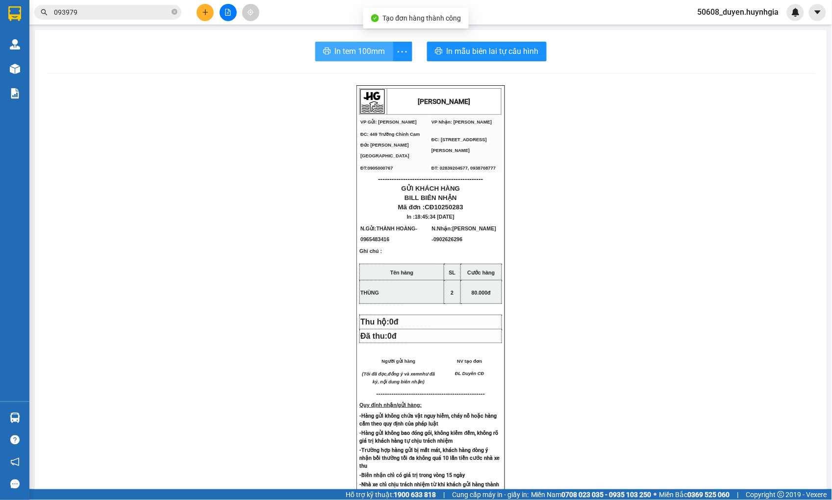
click at [325, 52] on icon "printer" at bounding box center [327, 51] width 8 height 8
click at [206, 10] on icon "plus" at bounding box center [205, 12] width 7 height 7
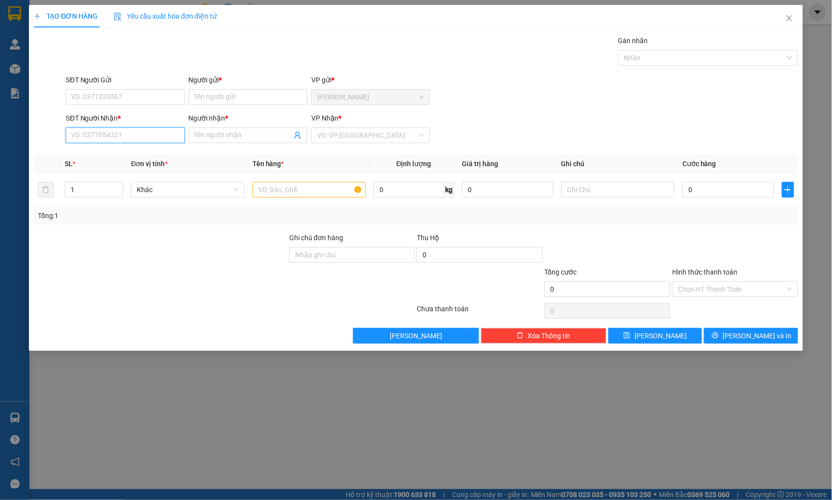
click at [165, 129] on input "SĐT Người Nhận *" at bounding box center [125, 135] width 119 height 16
click at [129, 137] on input "0903824" at bounding box center [125, 135] width 119 height 16
type input "0903824655"
click at [100, 94] on input "SĐT Người Gửi" at bounding box center [125, 97] width 119 height 16
click at [110, 119] on div "0977275687 - CÔNG" at bounding box center [125, 116] width 107 height 11
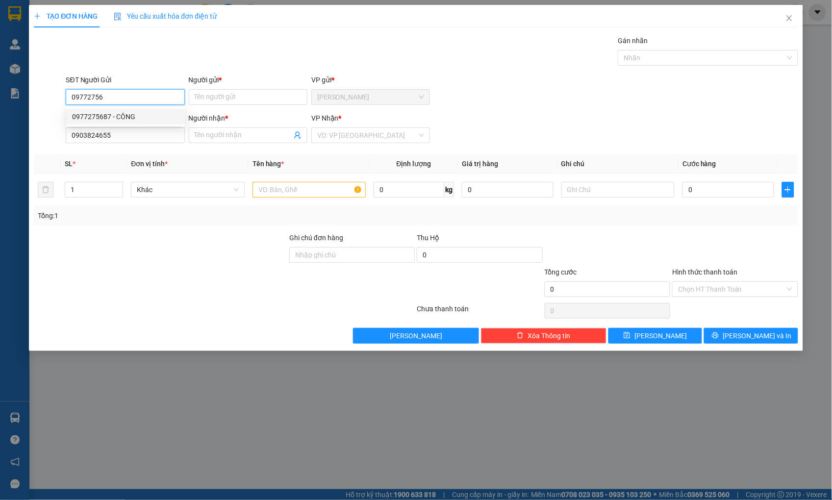
type input "0977275687"
type input "CÔNG"
type input "0977275687"
click at [233, 141] on span at bounding box center [248, 135] width 119 height 16
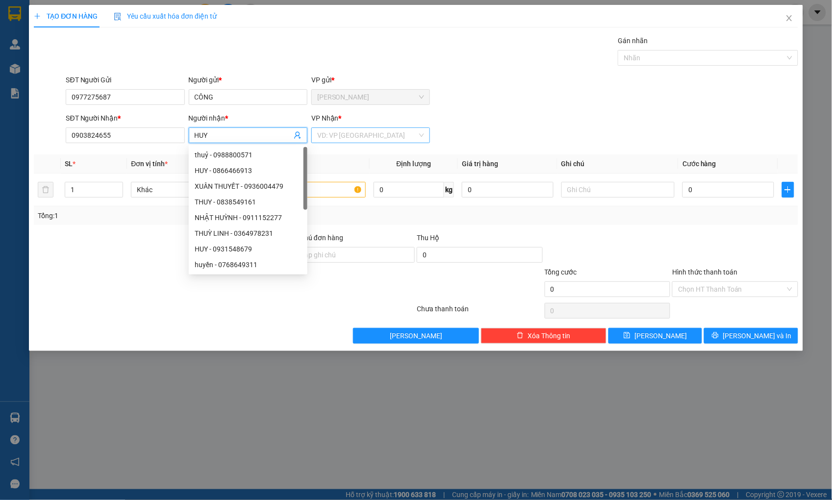
type input "HUY"
click at [337, 133] on input "search" at bounding box center [367, 135] width 100 height 15
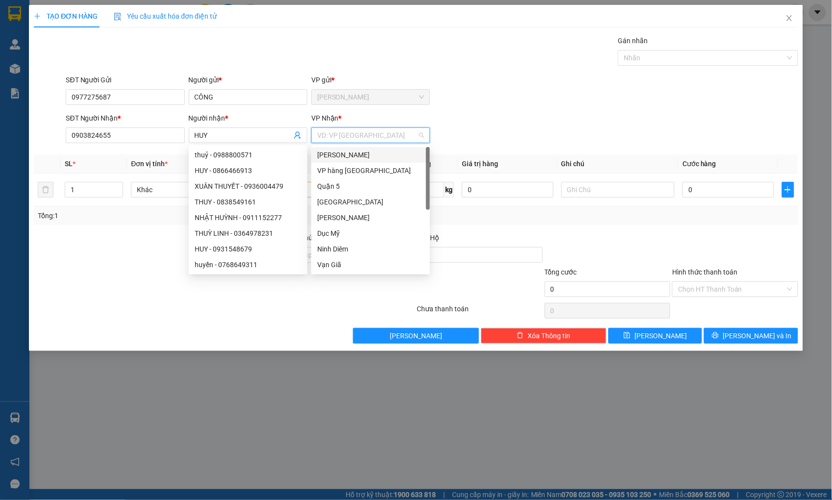
type input "Q"
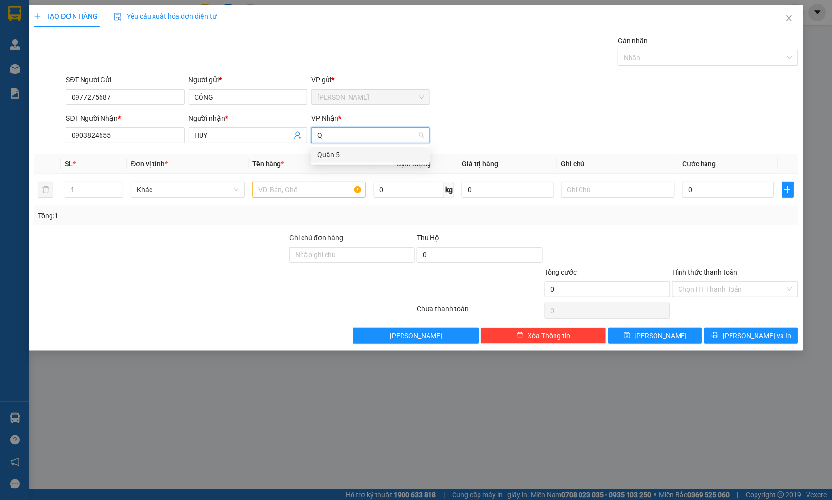
click at [342, 150] on div "Quận 5" at bounding box center [370, 155] width 107 height 11
click at [333, 190] on input "text" at bounding box center [308, 190] width 113 height 16
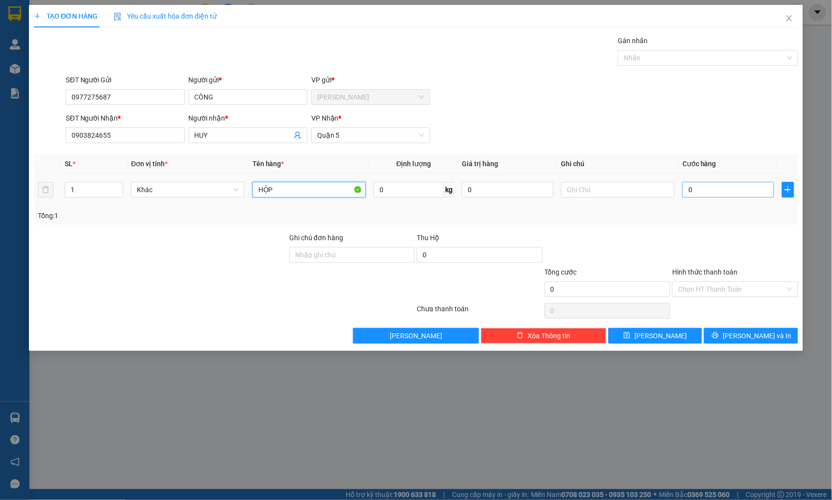
type input "HỘP"
click at [738, 197] on input "0" at bounding box center [727, 190] width 91 height 16
type input "2"
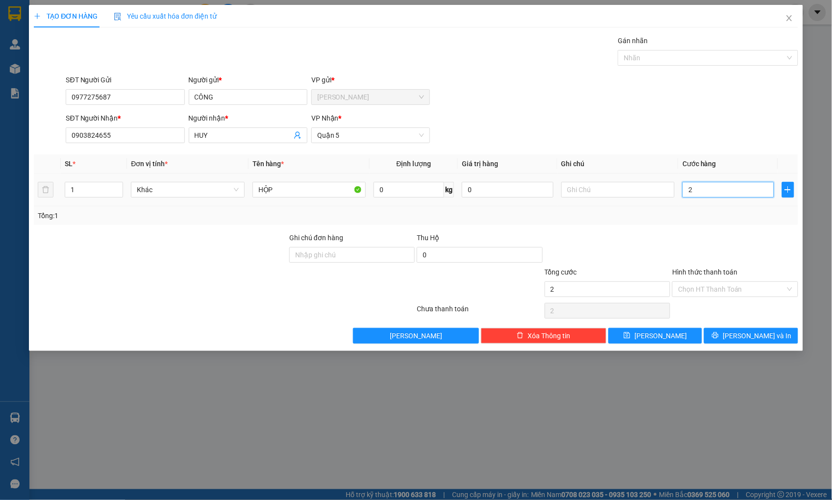
type input "20"
type input "20.000"
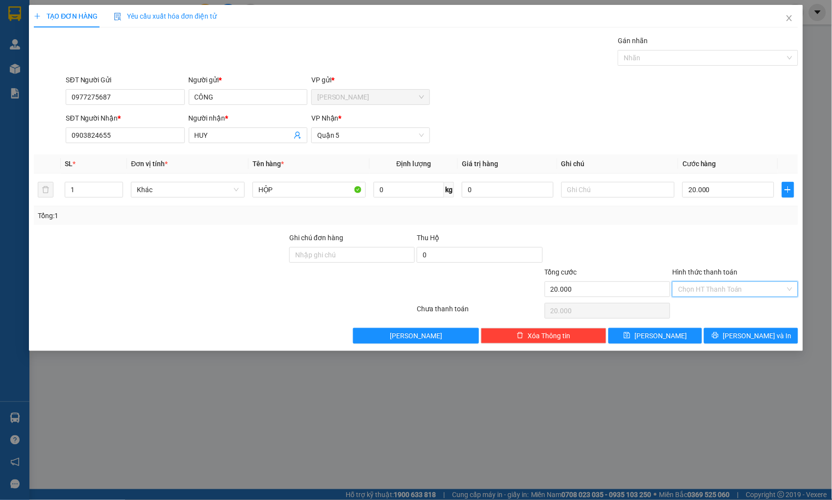
click at [775, 286] on input "Hình thức thanh toán" at bounding box center [731, 289] width 107 height 15
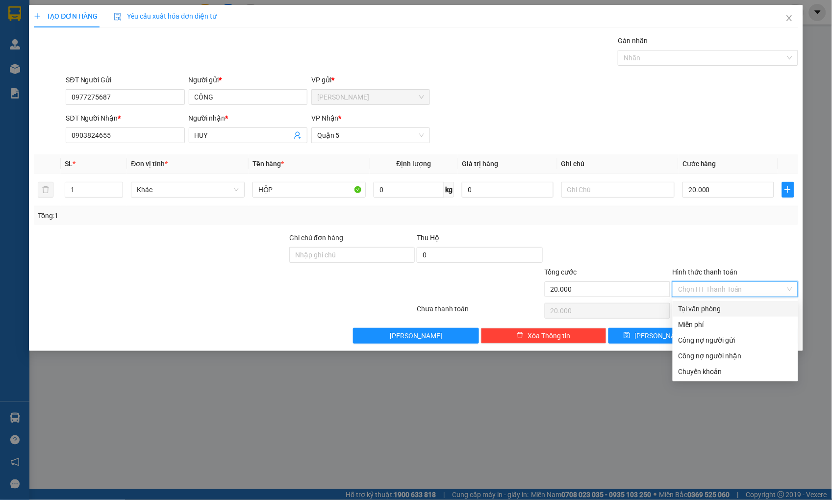
click at [742, 305] on div "Tại văn phòng" at bounding box center [735, 308] width 114 height 11
type input "0"
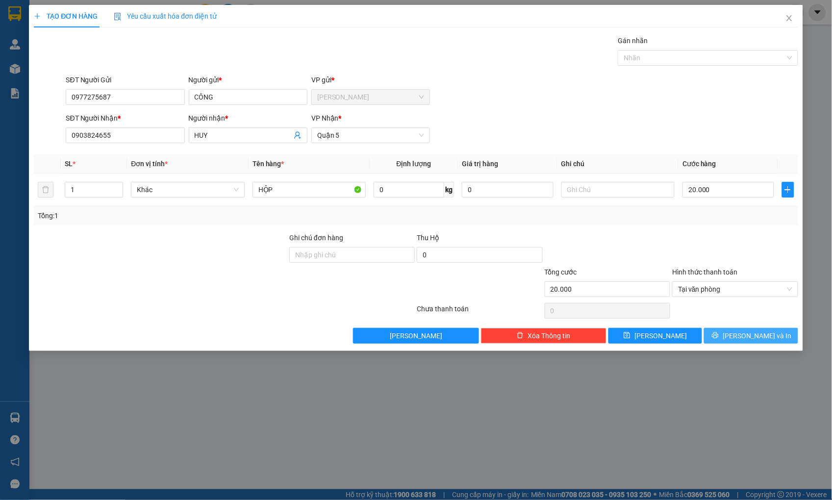
click at [742, 334] on button "[PERSON_NAME] và In" at bounding box center [751, 336] width 94 height 16
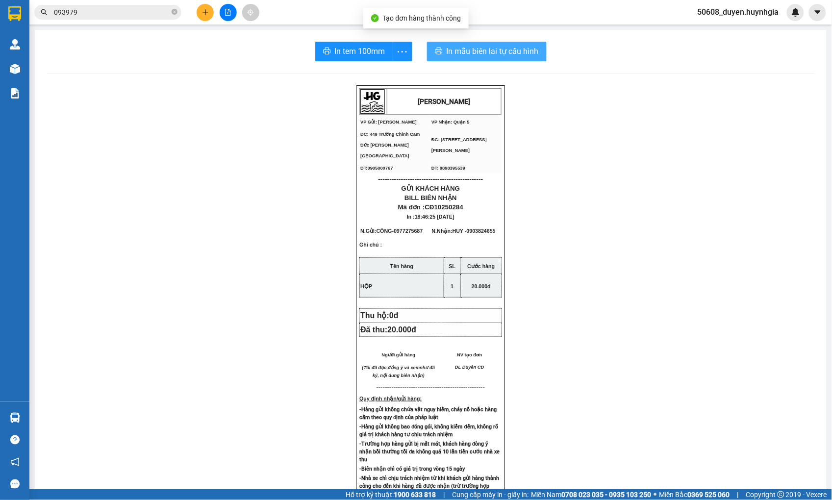
click at [465, 48] on span "In mẫu biên lai tự cấu hình" at bounding box center [493, 51] width 92 height 12
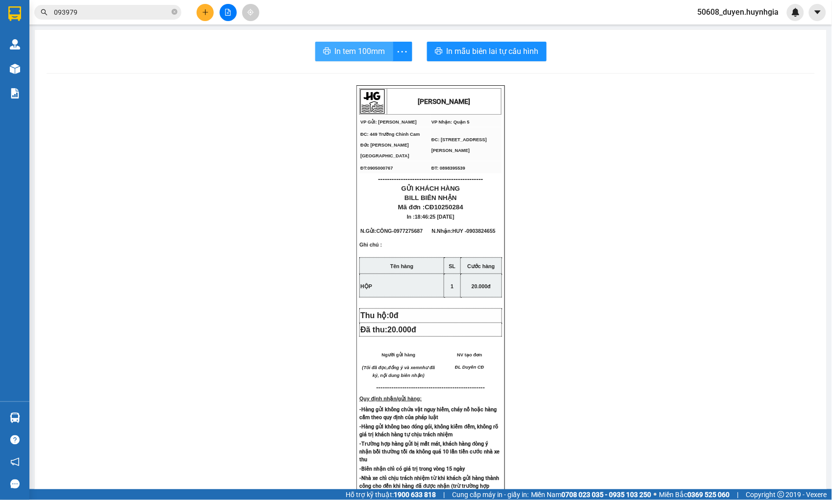
click at [336, 53] on span "In tem 100mm" at bounding box center [360, 51] width 50 height 12
click at [194, 8] on div at bounding box center [228, 12] width 74 height 17
click at [208, 13] on icon "plus" at bounding box center [205, 12] width 7 height 7
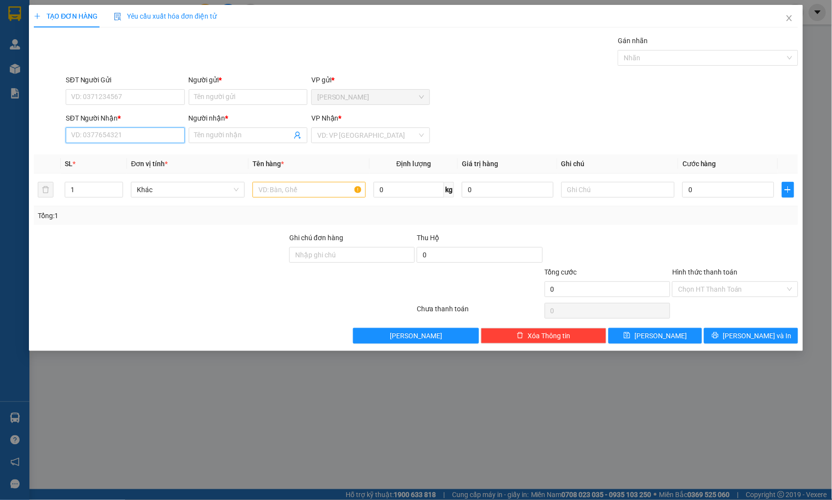
click at [157, 134] on input "SĐT Người Nhận *" at bounding box center [125, 135] width 119 height 16
click at [140, 152] on div "0939095123 - [PERSON_NAME]" at bounding box center [125, 155] width 107 height 11
type input "0939095123"
type input "[PERSON_NAME]"
type input "0939095123"
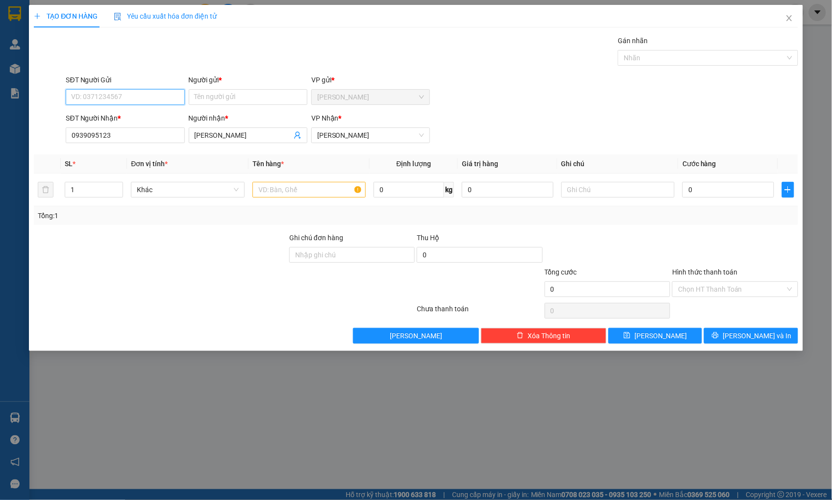
click at [145, 95] on input "SĐT Người Gửi" at bounding box center [125, 97] width 119 height 16
click at [131, 115] on div "0965483416 - THÀNH HOÀNG" at bounding box center [125, 116] width 107 height 11
type input "0965483416"
type input "THÀNH HOÀNG"
click at [712, 192] on input "0" at bounding box center [727, 190] width 91 height 16
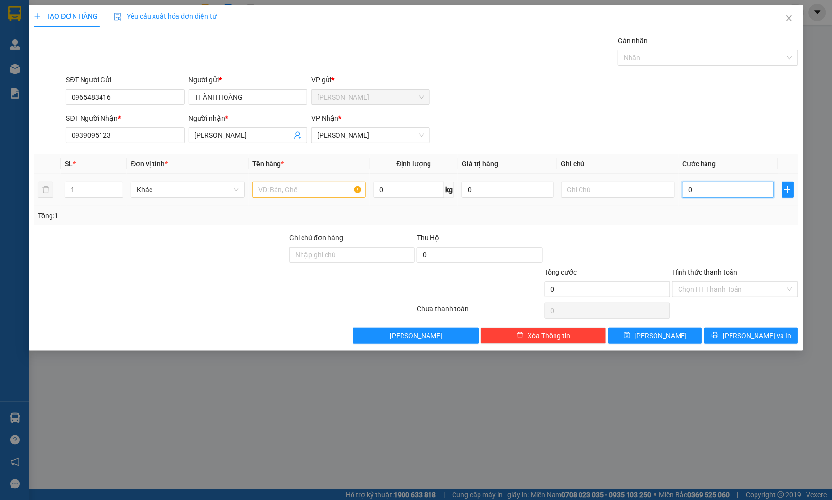
type input "3"
type input "30"
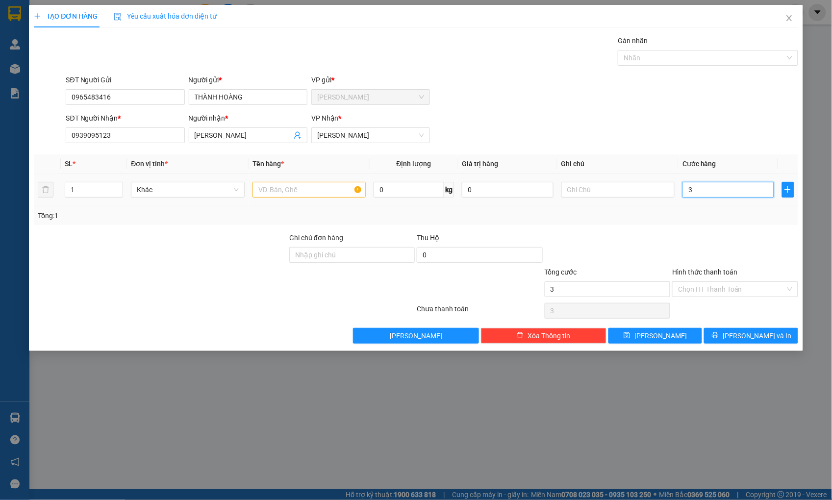
type input "30"
type input "30.000"
click at [265, 182] on input "text" at bounding box center [308, 190] width 113 height 16
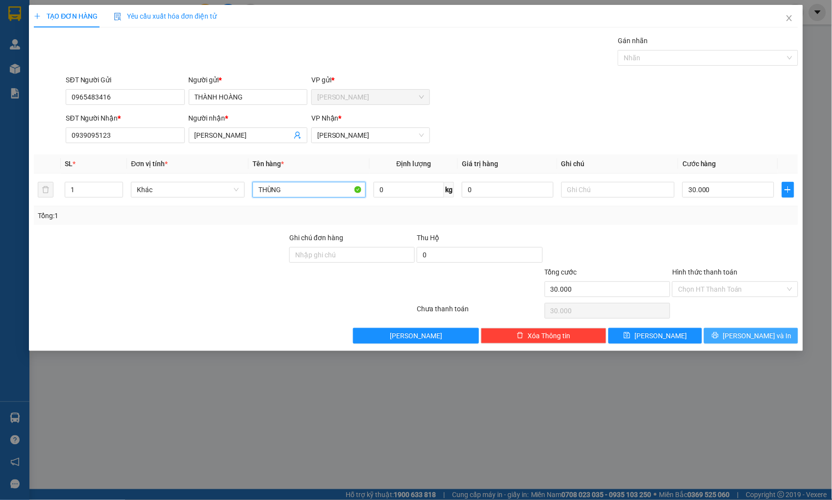
type input "THÙNG"
click at [782, 340] on button "[PERSON_NAME] và In" at bounding box center [751, 336] width 94 height 16
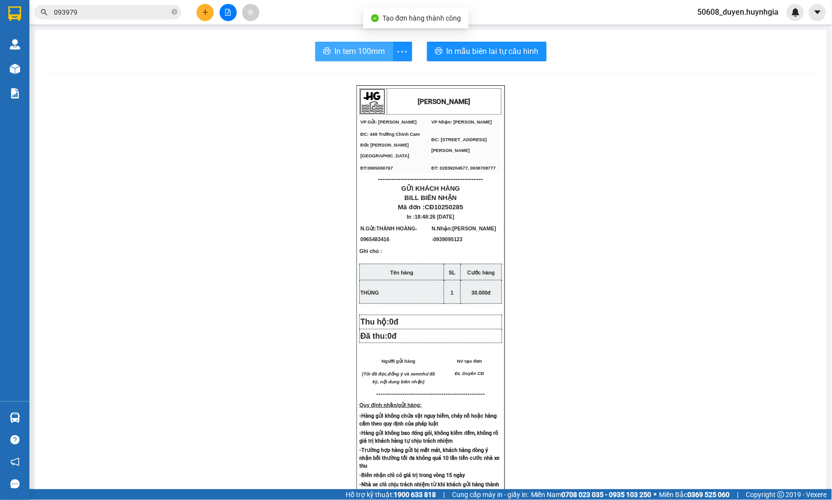
click at [380, 47] on span "In tem 100mm" at bounding box center [360, 51] width 50 height 12
click at [180, 156] on div "[PERSON_NAME] VP Gửi: Cam Đức VP Nhận: [PERSON_NAME] ĐC: 449 [GEOGRAPHIC_DATA…" at bounding box center [431, 414] width 768 height 658
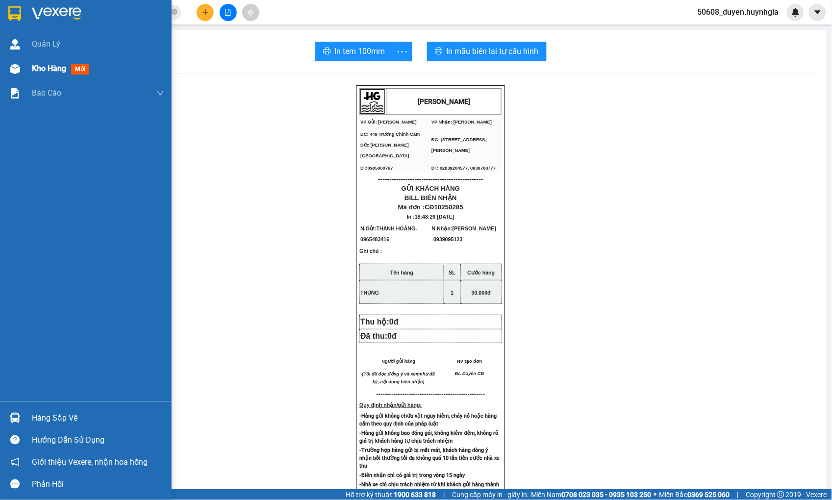
click at [20, 70] on img at bounding box center [15, 69] width 10 height 10
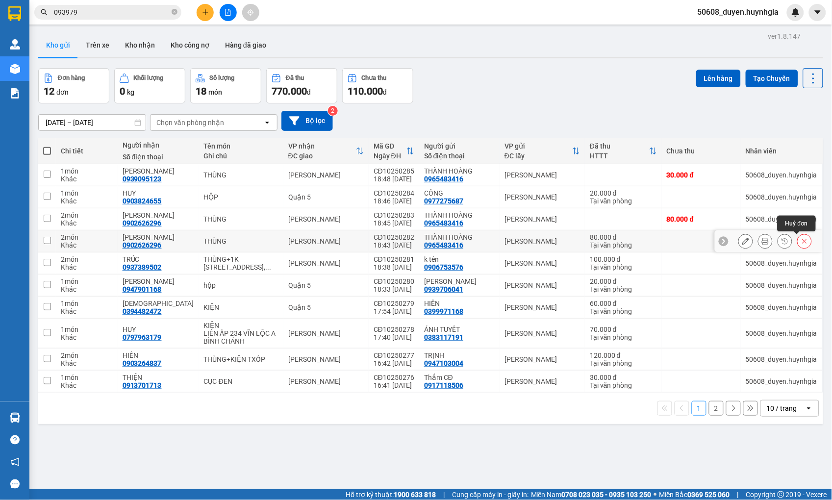
click at [801, 241] on icon at bounding box center [804, 241] width 7 height 7
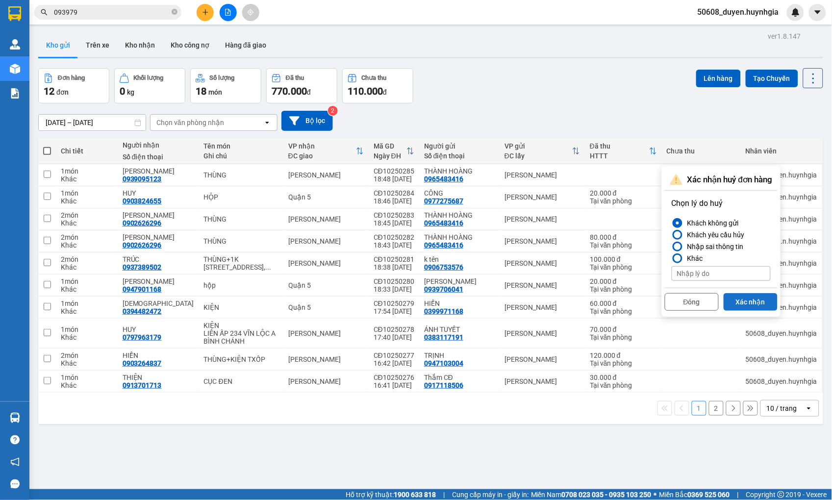
click at [751, 300] on button "Xác nhận" at bounding box center [751, 302] width 54 height 18
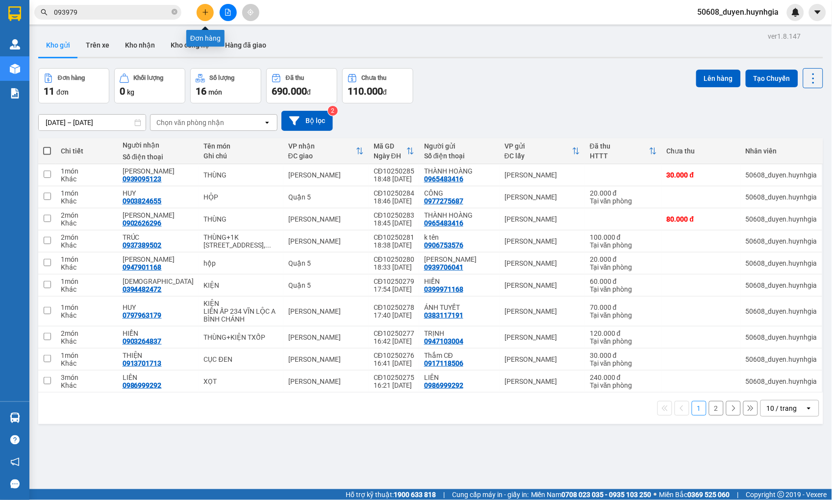
click at [202, 11] on icon "plus" at bounding box center [205, 12] width 7 height 7
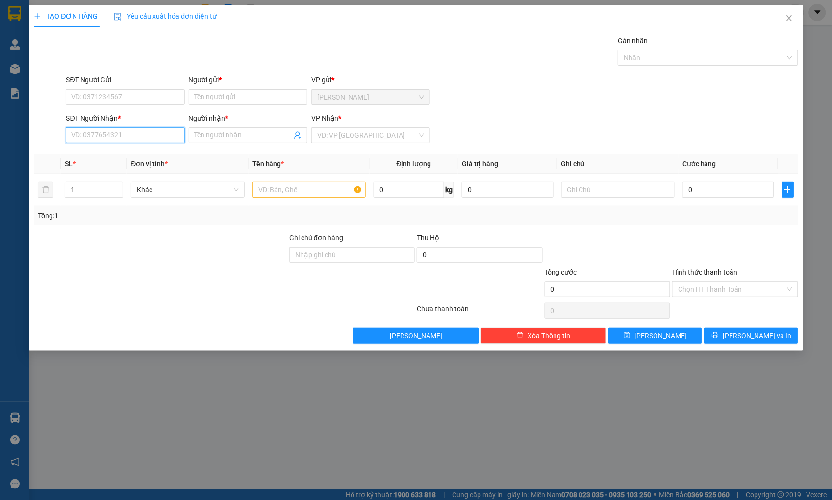
click at [143, 133] on input "SĐT Người Nhận *" at bounding box center [125, 135] width 119 height 16
click at [124, 158] on div "0528966789 - O TÊN" at bounding box center [125, 155] width 107 height 11
type input "0528966789"
type input "O TÊN"
type input "0528966789"
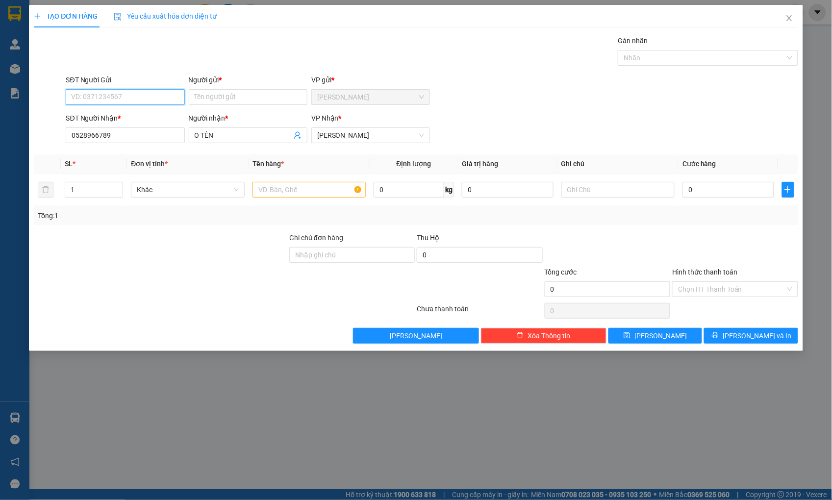
click at [126, 94] on input "SĐT Người Gửi" at bounding box center [125, 97] width 119 height 16
click at [118, 113] on div "0868485818 - THỌ" at bounding box center [125, 116] width 107 height 11
type input "0868485818"
type input "THỌ"
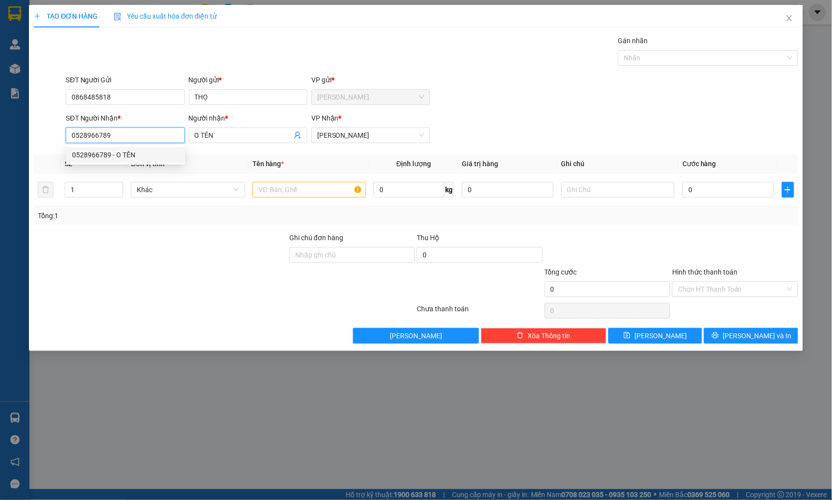
drag, startPoint x: 122, startPoint y: 138, endPoint x: 43, endPoint y: 144, distance: 78.7
click at [43, 144] on div "SĐT Người Nhận * 0528966789 Người nhận * O TÊN VP Nhận * [PERSON_NAME]" at bounding box center [416, 130] width 766 height 34
click at [116, 136] on input "0528966789" at bounding box center [125, 135] width 119 height 16
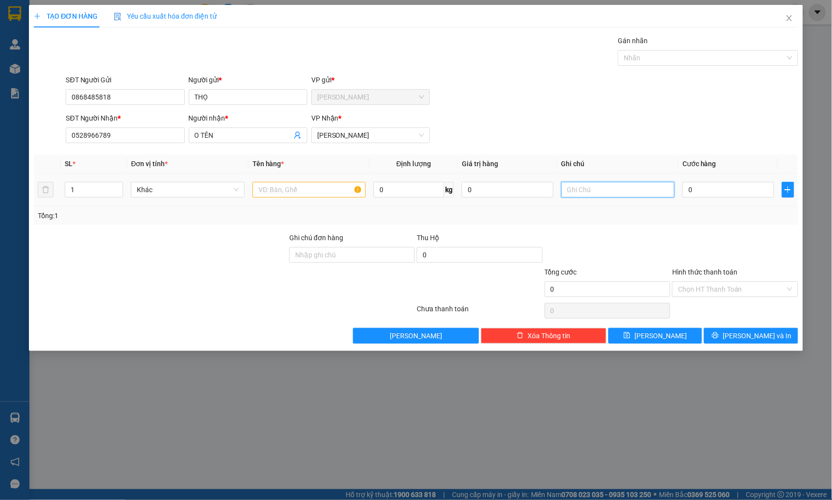
click at [610, 188] on input "text" at bounding box center [617, 190] width 113 height 16
paste input "71/48/3E8 ĐƯỜNG SỐ 6 P15"
type input "71/48/3E8 ĐƯỜNG SỐ 6 P15"
click at [309, 195] on input "text" at bounding box center [308, 190] width 113 height 16
type input "THÙNG XỐP"
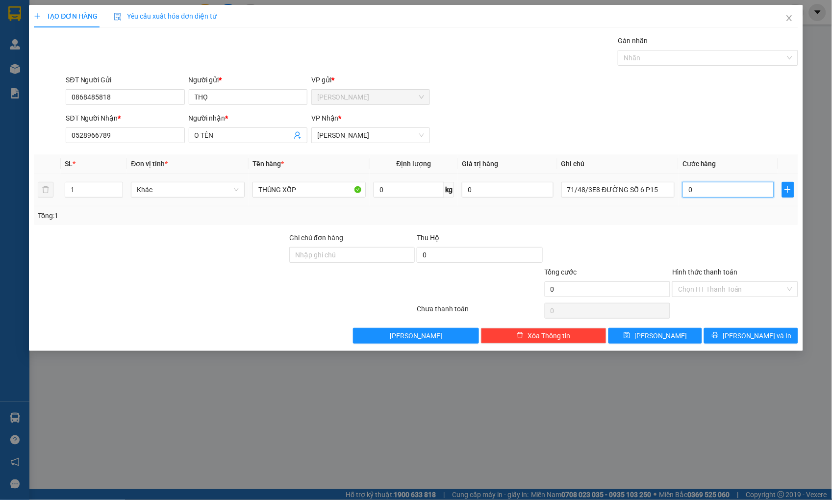
click at [719, 189] on input "0" at bounding box center [727, 190] width 91 height 16
click at [354, 131] on span "[PERSON_NAME]" at bounding box center [370, 135] width 107 height 15
click at [393, 59] on div "Gán nhãn Nhãn" at bounding box center [432, 52] width 736 height 34
click at [371, 136] on span "[PERSON_NAME]" at bounding box center [370, 135] width 107 height 15
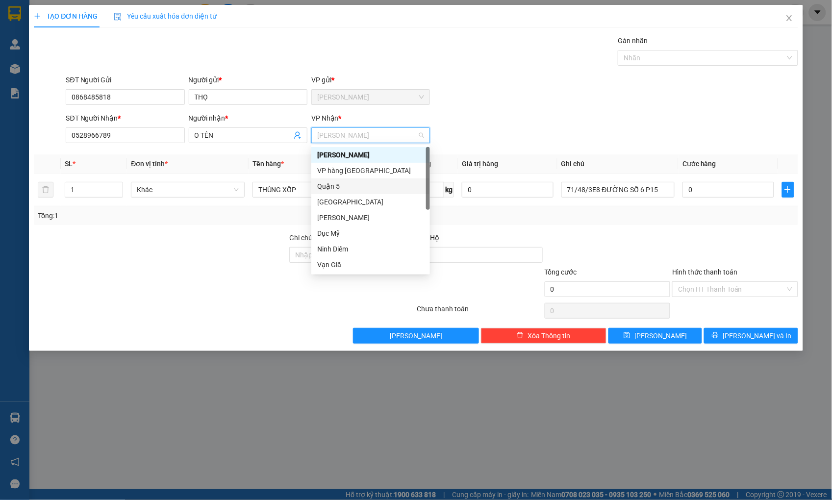
click at [346, 185] on div "Quận 5" at bounding box center [370, 186] width 107 height 11
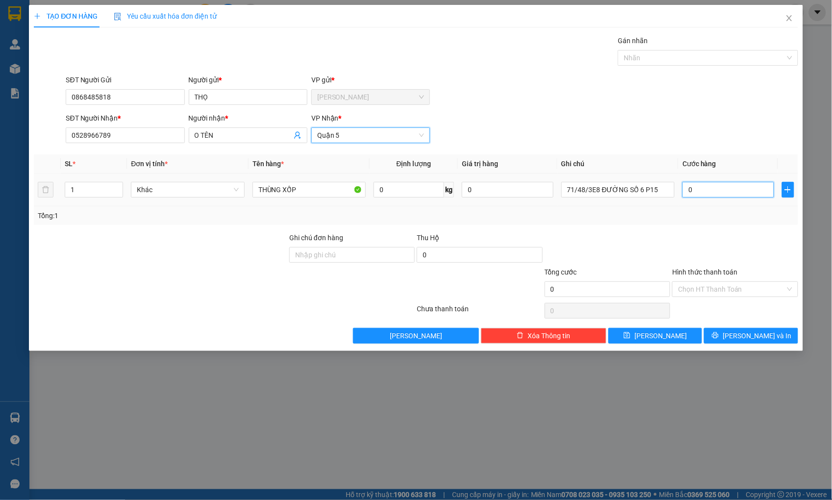
click at [713, 184] on input "0" at bounding box center [727, 190] width 91 height 16
type input "1"
type input "16"
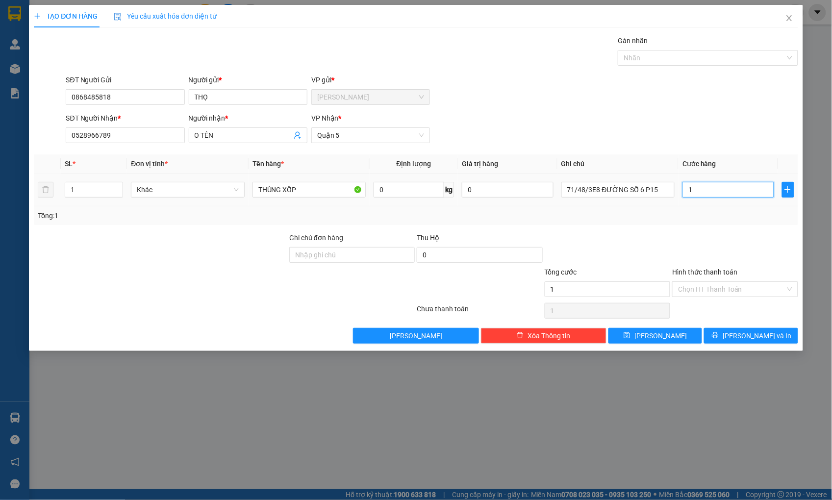
type input "16"
type input "160"
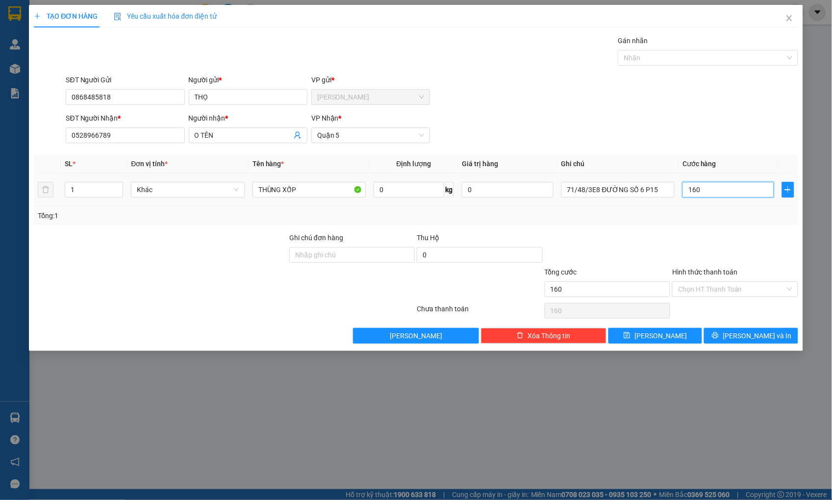
type input "16"
type input "1"
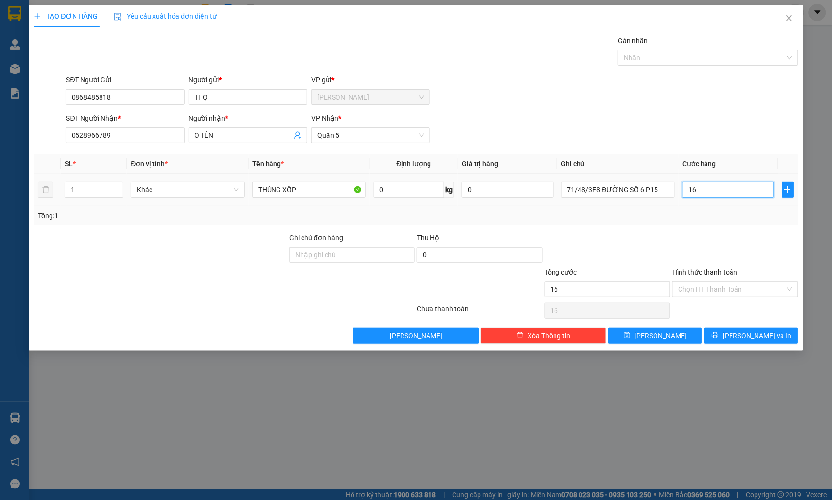
type input "1"
type input "17"
type input "170"
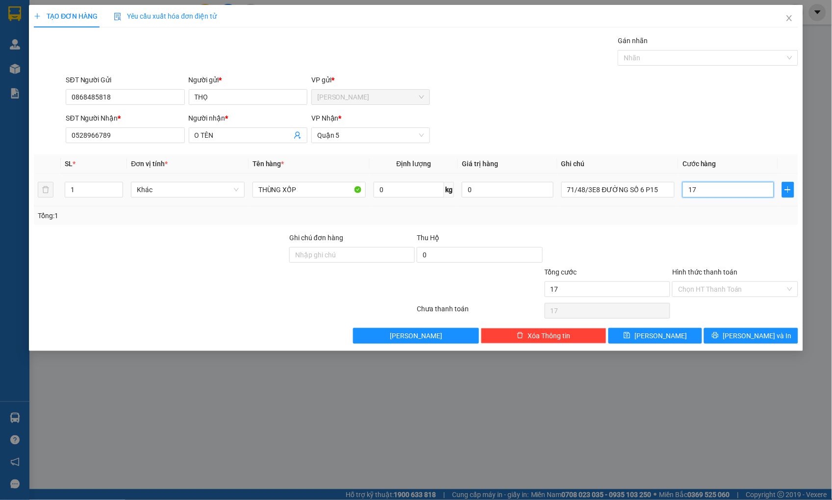
type input "170"
type input "170.000"
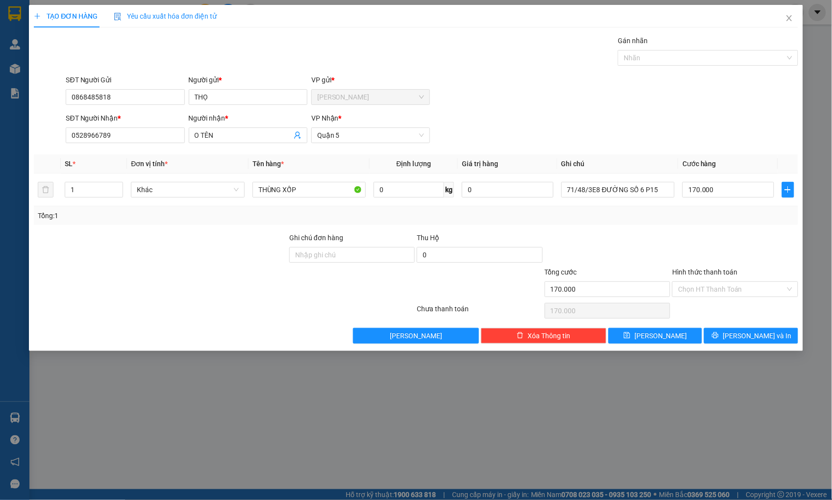
click at [753, 129] on div "SĐT Người Nhận * 0528966789 Người nhận * O TÊN VP Nhận * Quận 5" at bounding box center [432, 130] width 736 height 34
click at [729, 335] on button "[PERSON_NAME] và In" at bounding box center [751, 336] width 94 height 16
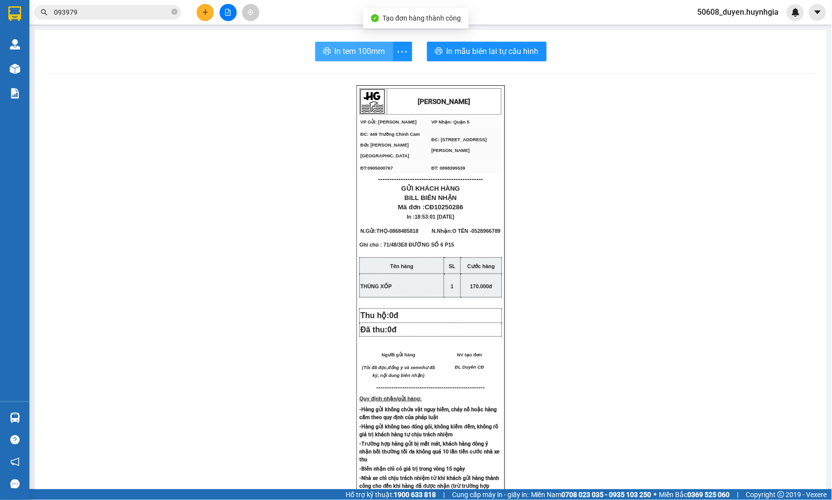
click at [357, 50] on span "In tem 100mm" at bounding box center [360, 51] width 50 height 12
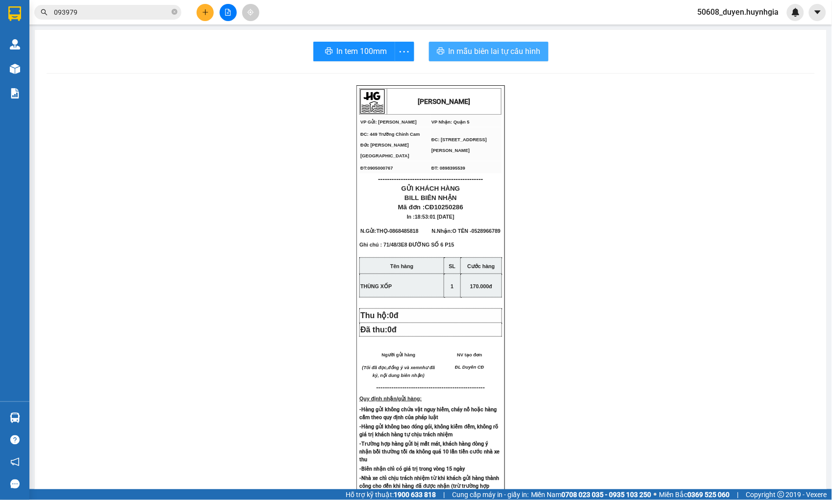
click at [528, 56] on span "In mẫu biên lai tự cấu hình" at bounding box center [495, 51] width 92 height 12
drag, startPoint x: 167, startPoint y: 119, endPoint x: 123, endPoint y: 108, distance: 45.3
click at [165, 119] on div "[PERSON_NAME] VP Gửi: Cam Đức VP Nhận: Quận 5 ĐC: 449 Trường Chinh Cam Đức [G…" at bounding box center [431, 417] width 768 height 664
click at [30, 70] on main "In tem 100mm In mẫu biên lai tự cấu hình [PERSON_NAME] VP Gửi: Cam Đức VP Nhậ…" at bounding box center [416, 244] width 832 height 489
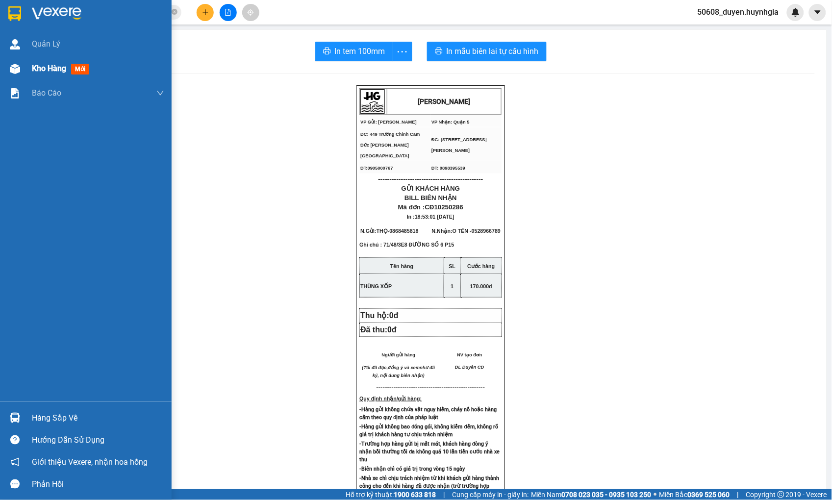
click at [22, 70] on div at bounding box center [14, 68] width 17 height 17
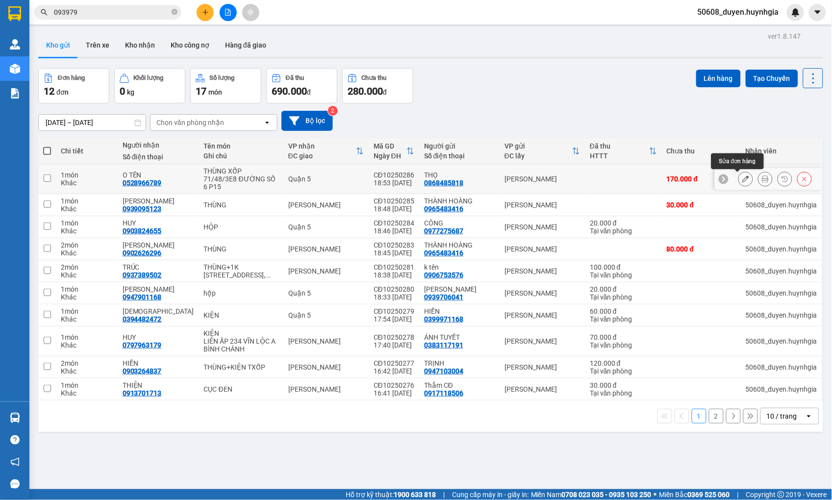
click at [742, 177] on icon at bounding box center [745, 179] width 7 height 7
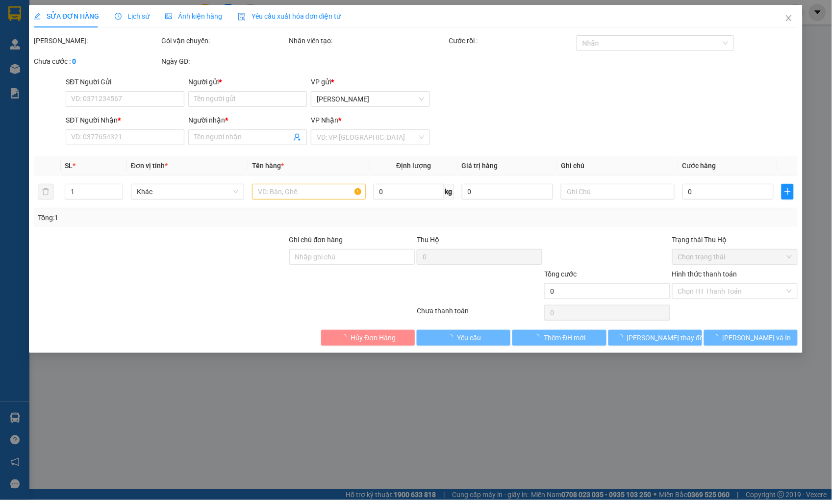
type input "0868485818"
type input "THỌ"
type input "0528966789"
type input "O TÊN"
type input "170.000"
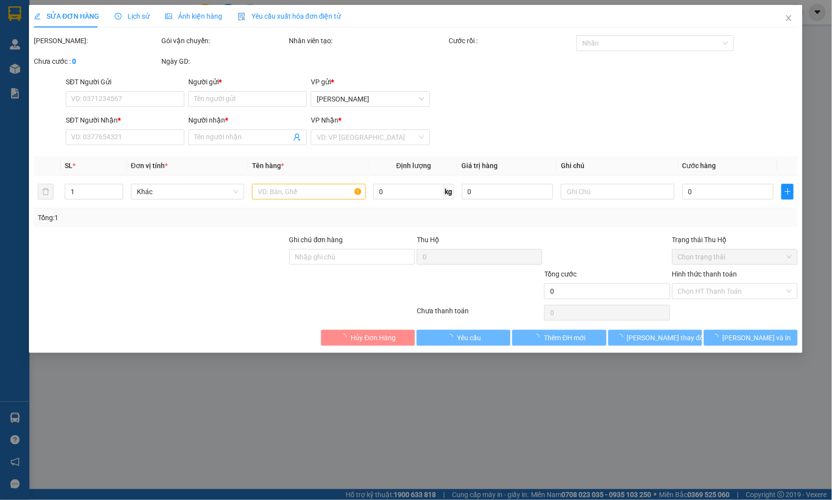
type input "170.000"
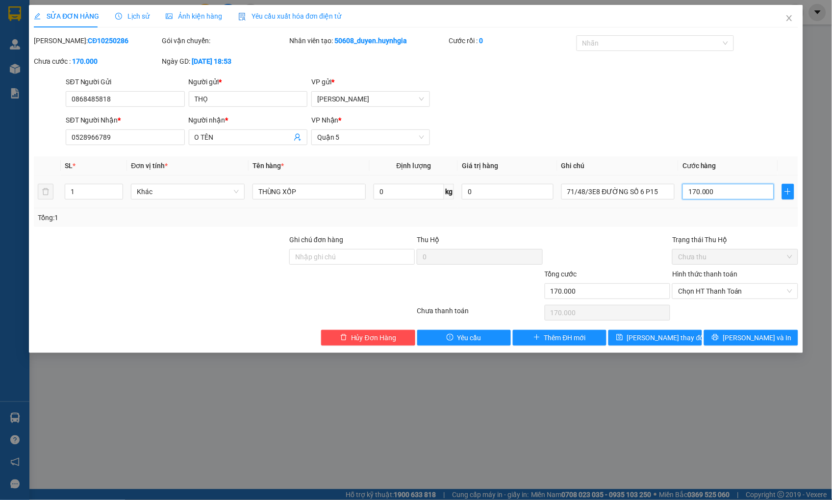
click at [726, 192] on input "170.000" at bounding box center [727, 192] width 91 height 16
type input "6"
type input "60"
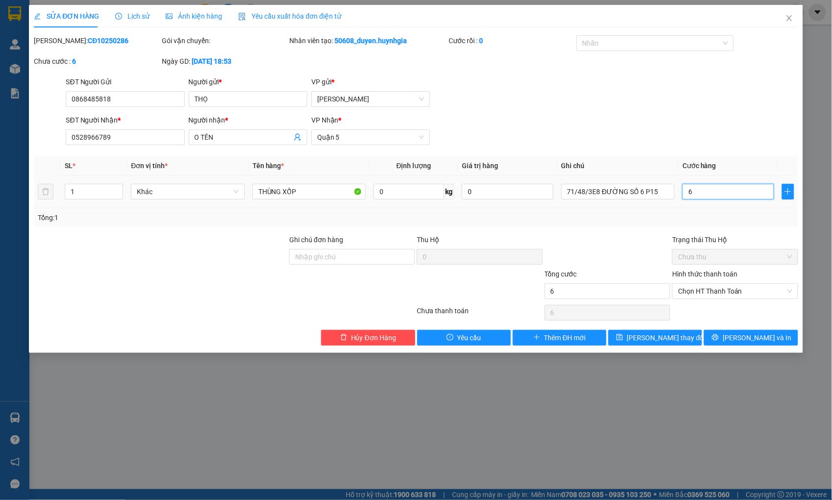
type input "60"
click at [722, 288] on span "Chọn HT Thanh Toán" at bounding box center [735, 291] width 114 height 15
type input "60"
type input "60.000"
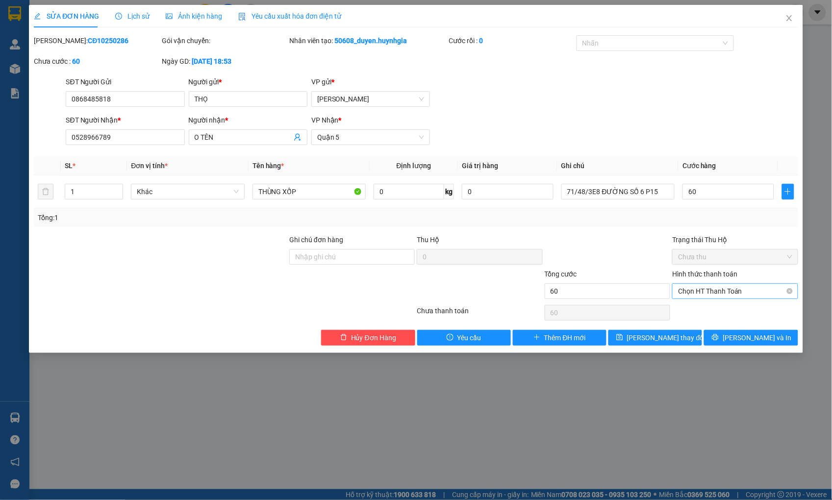
type input "60.000"
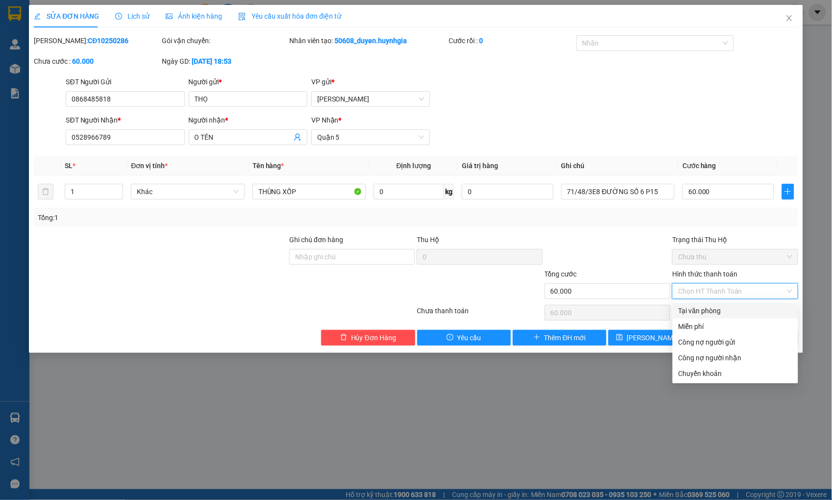
click at [719, 306] on div "Tại văn phòng" at bounding box center [735, 310] width 114 height 11
type input "0"
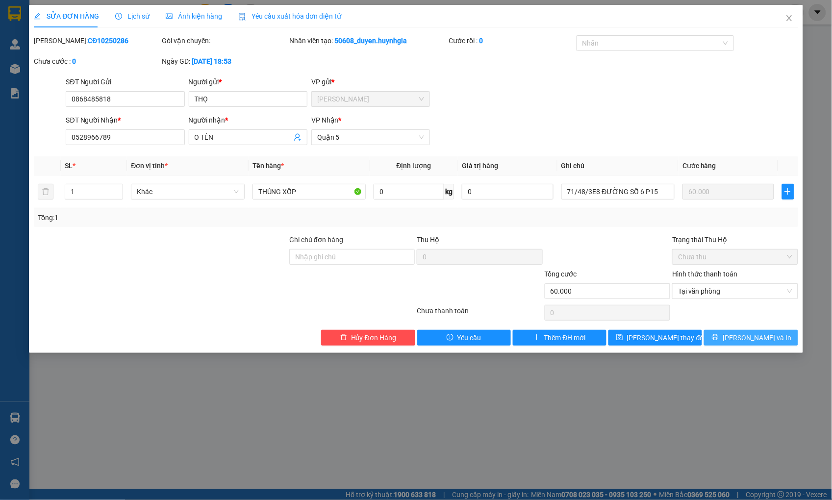
click at [766, 335] on span "[PERSON_NAME] và In" at bounding box center [757, 337] width 69 height 11
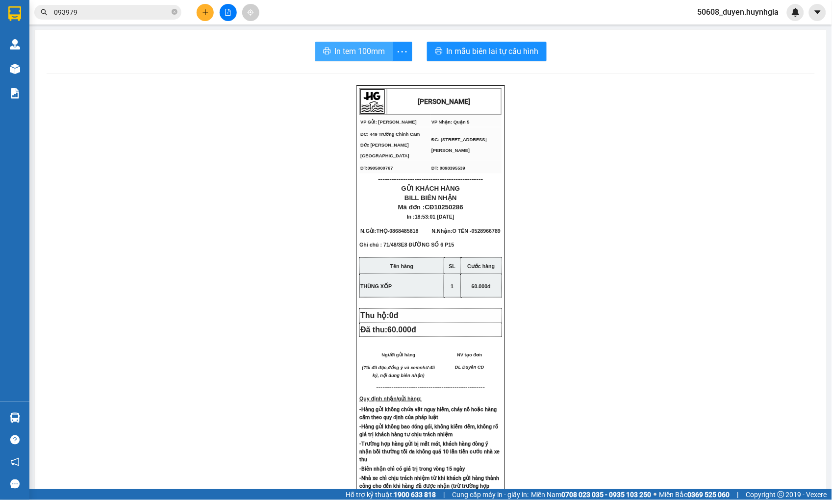
click at [361, 50] on span "In tem 100mm" at bounding box center [360, 51] width 50 height 12
click at [139, 285] on div "[PERSON_NAME] VP Gửi: Cam Đức VP Nhận: Quận 5 ĐC: 449 Trường Chinh Cam Đức [G…" at bounding box center [431, 416] width 768 height 662
click at [199, 10] on button at bounding box center [205, 12] width 17 height 17
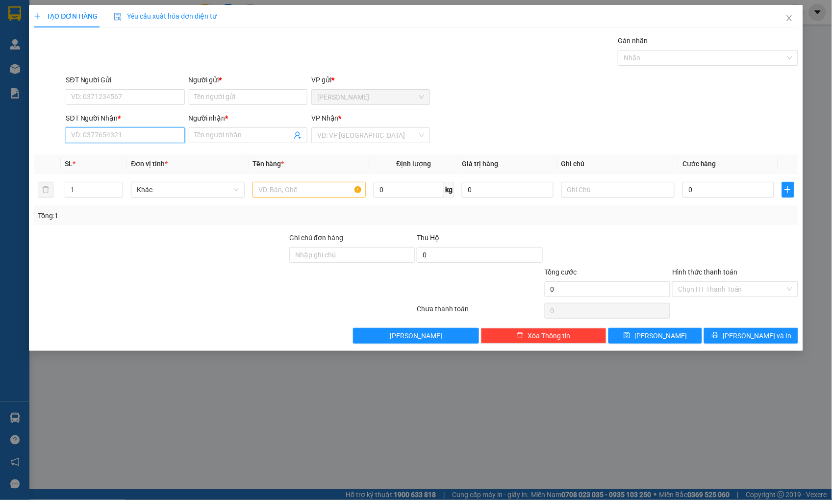
click at [138, 131] on input "SĐT Người Nhận *" at bounding box center [125, 135] width 119 height 16
click at [124, 153] on div "Transit Pickup Surcharge Ids Transit Deliver Surcharge Ids Transit Deliver Surc…" at bounding box center [416, 189] width 764 height 308
click at [126, 128] on input "0914165" at bounding box center [125, 135] width 119 height 16
click at [116, 140] on input "0914165" at bounding box center [125, 135] width 119 height 16
click at [117, 150] on div "0914165071 - TOẠI" at bounding box center [125, 155] width 107 height 11
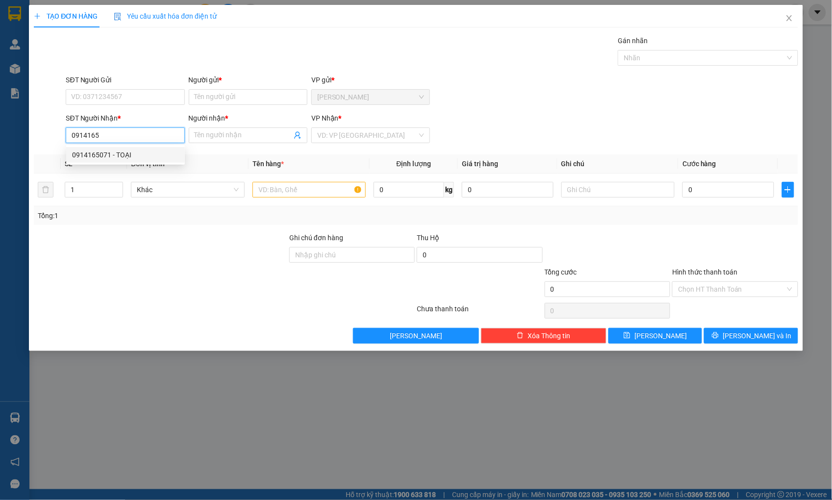
type input "0914165071"
type input "TOẠI"
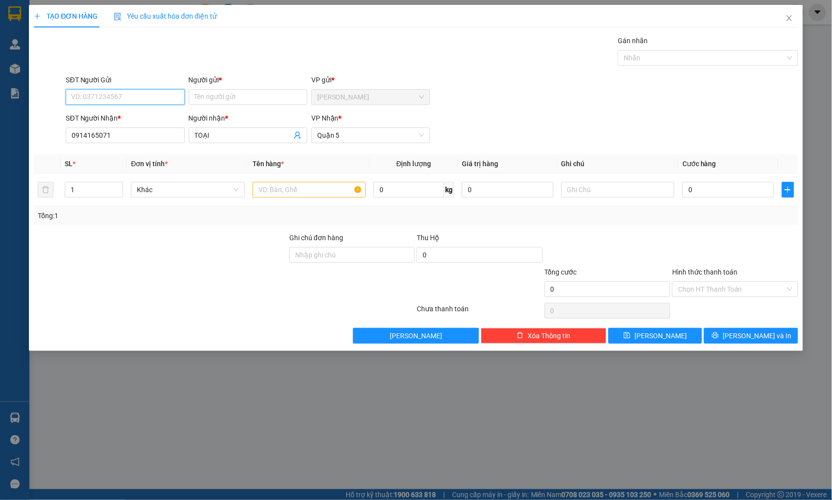
click at [125, 99] on input "SĐT Người Gửi" at bounding box center [125, 97] width 119 height 16
click at [122, 109] on div "0949782972 - [PERSON_NAME]" at bounding box center [125, 117] width 119 height 16
type input "0949782972"
type input "HÀ CĐ"
click at [295, 190] on input "text" at bounding box center [308, 190] width 113 height 16
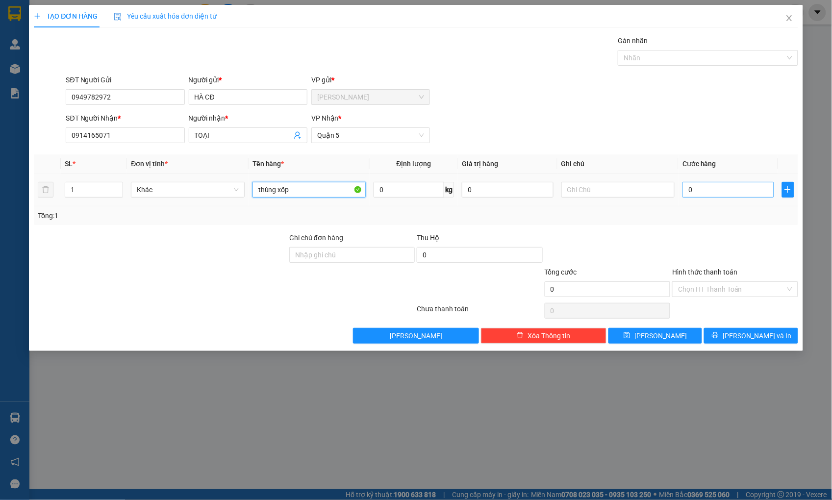
type input "thùng xốp"
click at [698, 193] on input "0" at bounding box center [727, 190] width 91 height 16
type input "5"
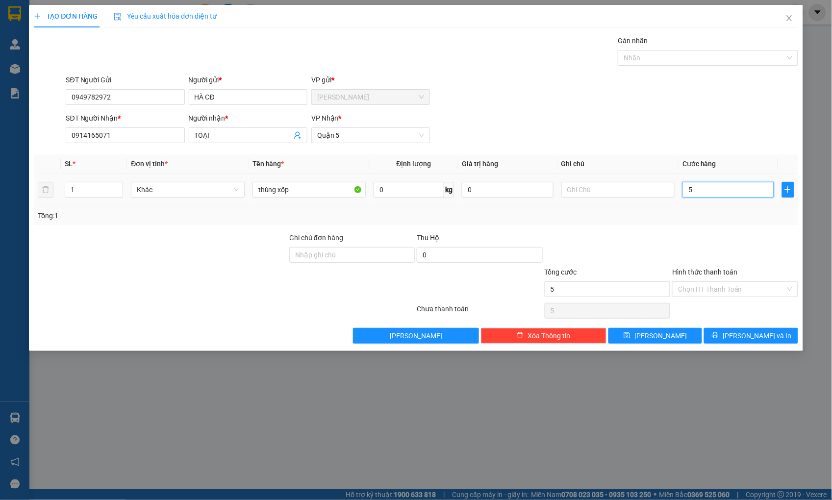
type input "50"
type input "50.000"
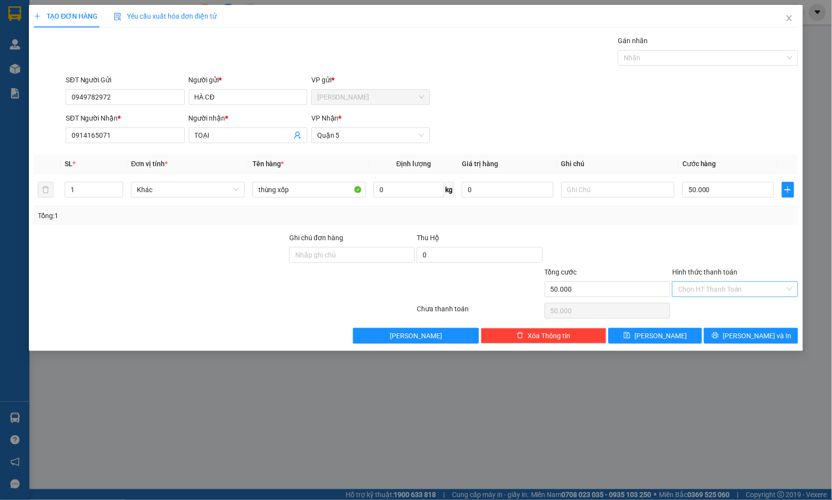
click at [738, 282] on input "Hình thức thanh toán" at bounding box center [731, 289] width 107 height 15
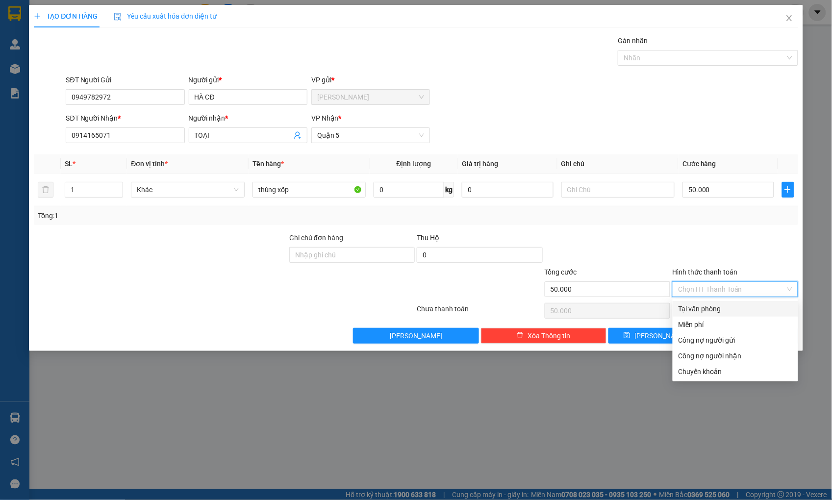
click at [728, 303] on div "Tại văn phòng" at bounding box center [735, 308] width 114 height 11
type input "0"
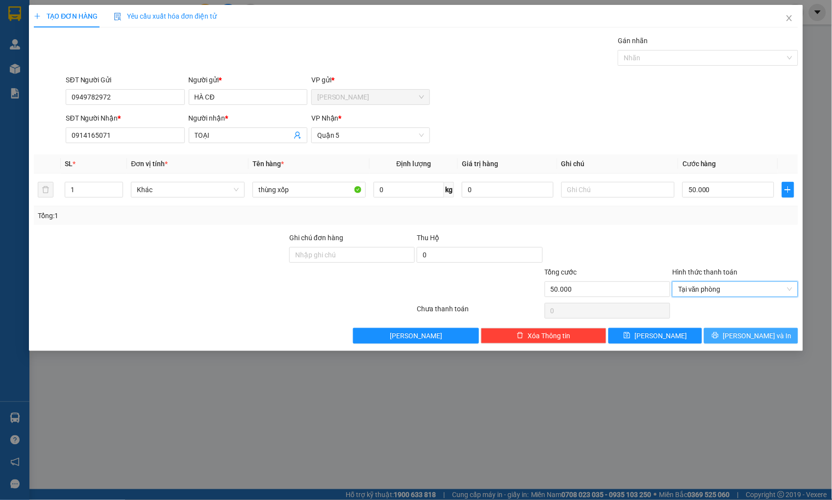
click at [750, 334] on span "[PERSON_NAME] và In" at bounding box center [757, 335] width 69 height 11
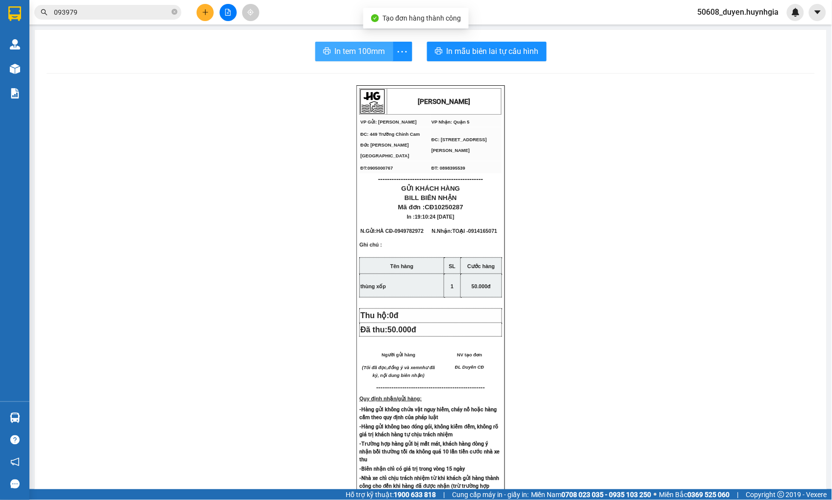
click at [338, 51] on span "In tem 100mm" at bounding box center [360, 51] width 50 height 12
click at [210, 325] on div "[PERSON_NAME] VP Gửi: Cam Đức VP Nhận: Quận 5 ĐC: 449 Trường Chinh Cam Đức [G…" at bounding box center [431, 410] width 768 height 650
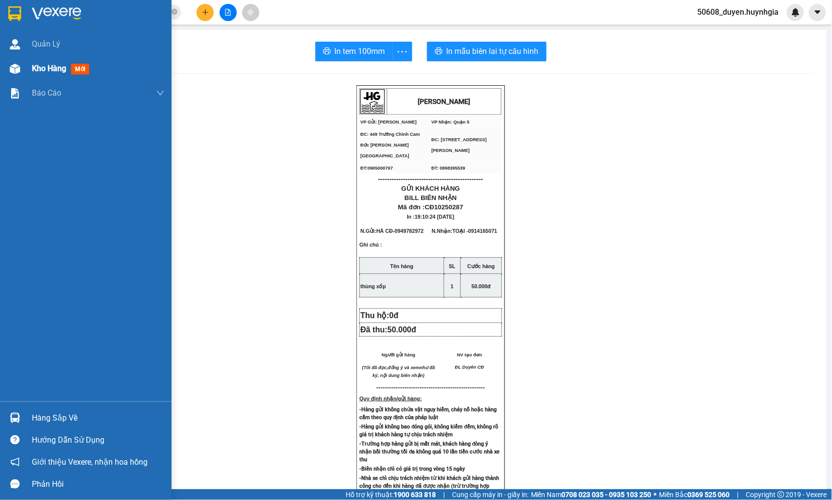
click at [20, 67] on img at bounding box center [15, 69] width 10 height 10
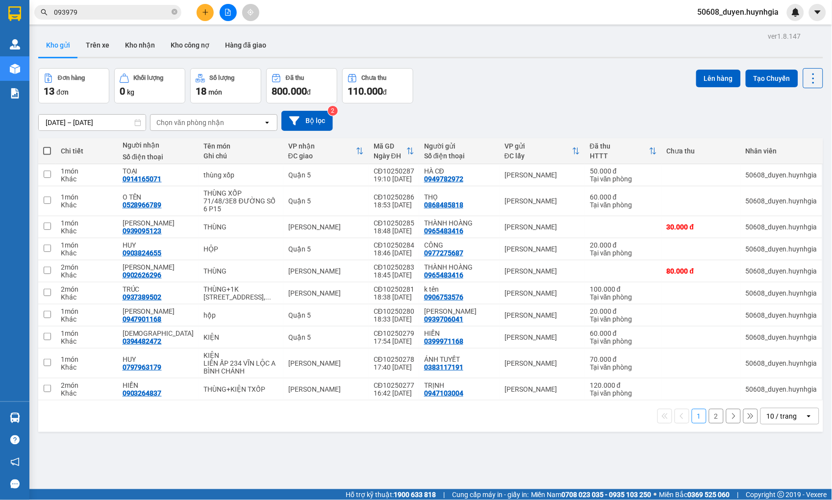
click at [43, 148] on span at bounding box center [47, 151] width 8 height 8
click at [47, 146] on input "checkbox" at bounding box center [47, 146] width 0 height 0
checkbox input "true"
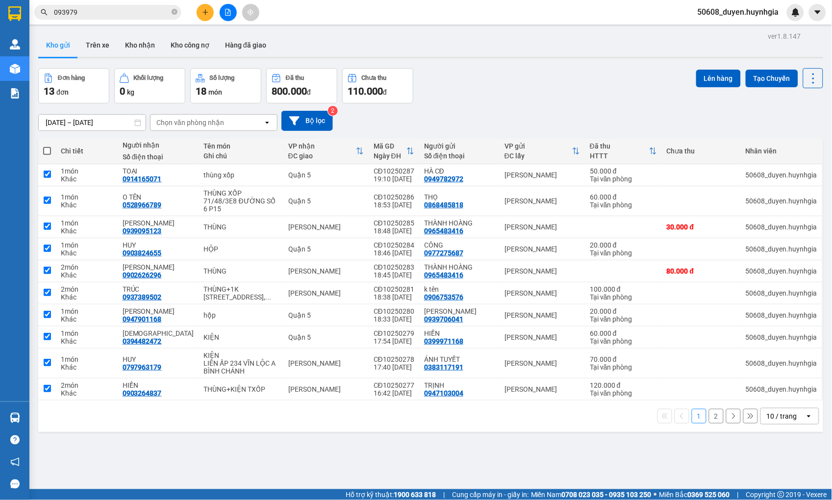
checkbox input "true"
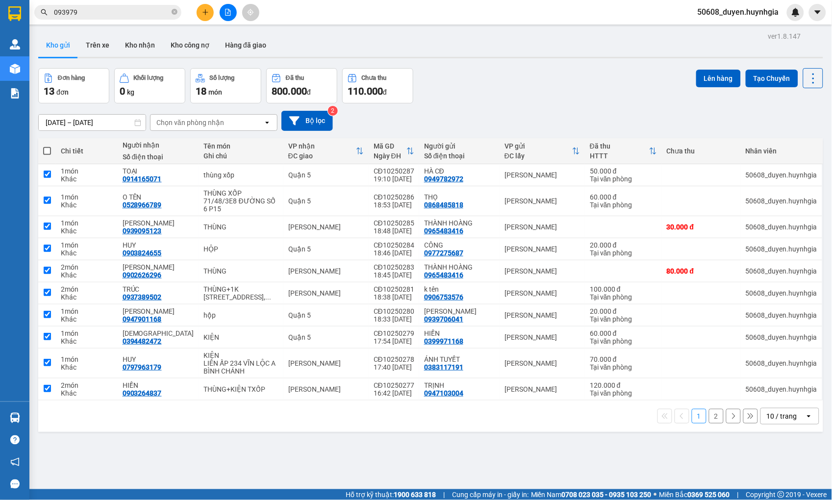
checkbox input "true"
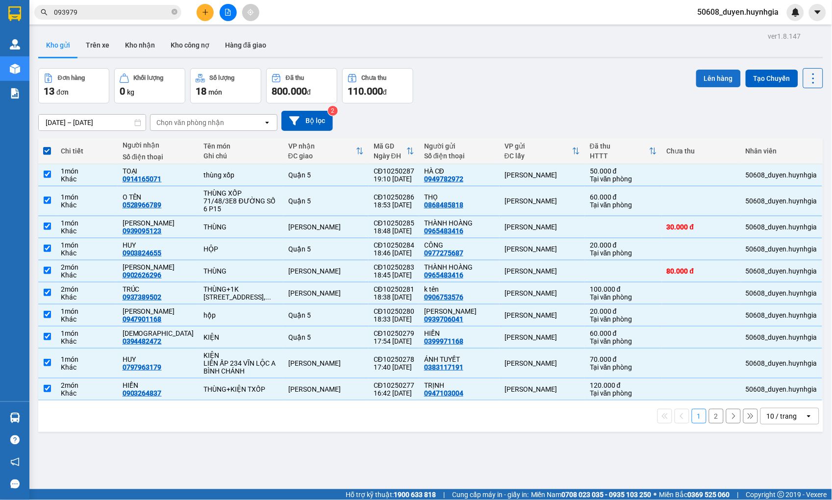
click at [714, 76] on button "Lên hàng" at bounding box center [718, 79] width 45 height 18
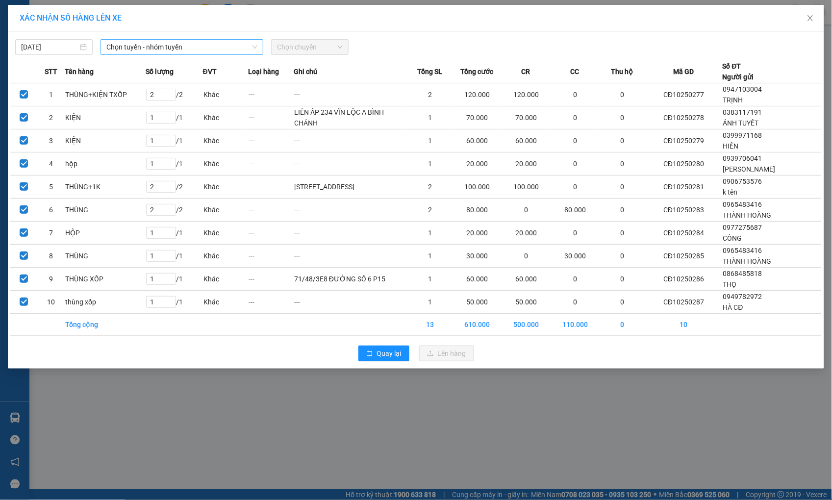
click at [175, 49] on span "Chọn tuyến - nhóm tuyến" at bounding box center [181, 47] width 151 height 15
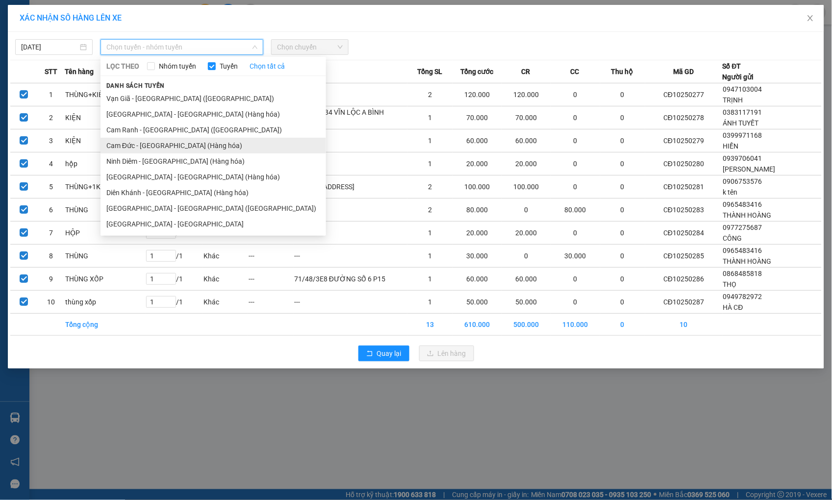
click at [154, 146] on li "Cam Đức - [GEOGRAPHIC_DATA] (Hàng hóa)" at bounding box center [213, 146] width 226 height 16
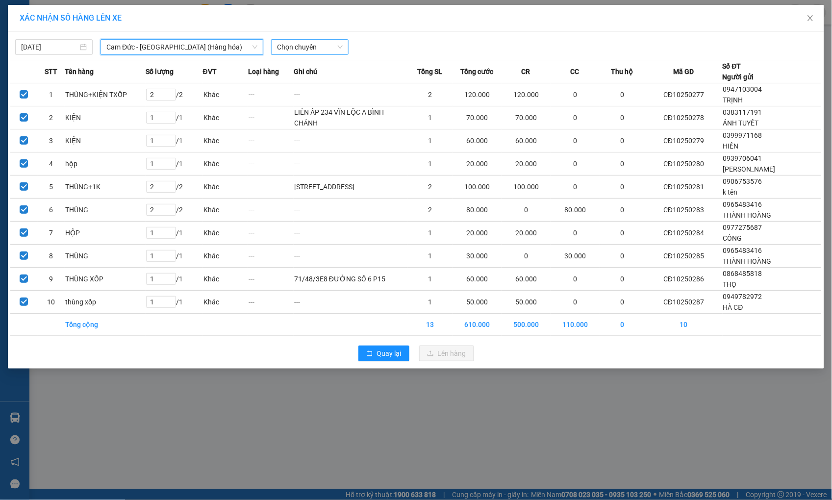
click at [300, 48] on span "Chọn chuyến" at bounding box center [310, 47] width 66 height 15
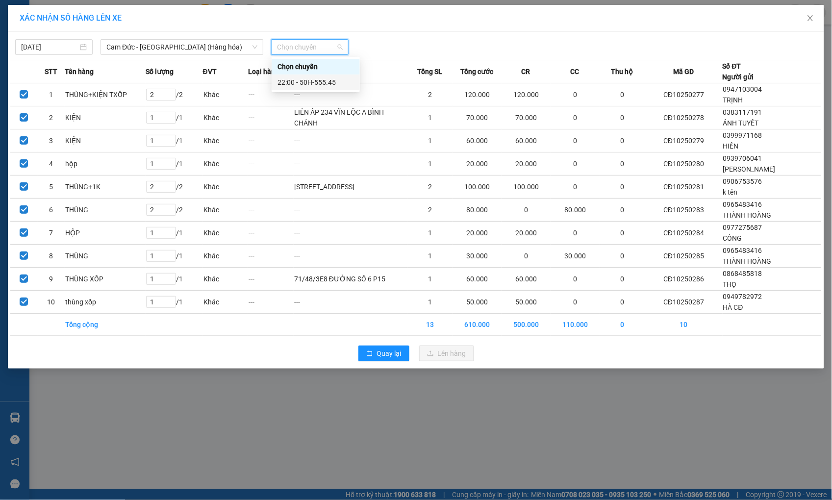
click at [301, 78] on div "22:00 - 50H-555.45" at bounding box center [315, 82] width 76 height 11
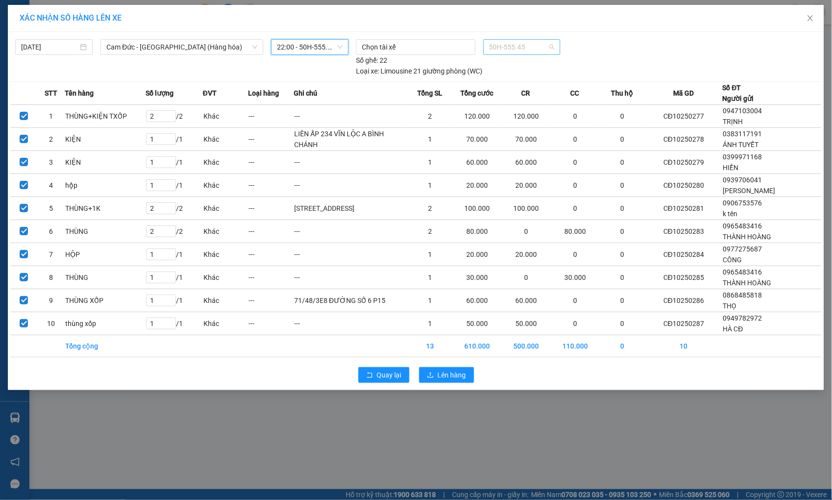
click at [516, 47] on span "50H-555.45" at bounding box center [521, 47] width 65 height 15
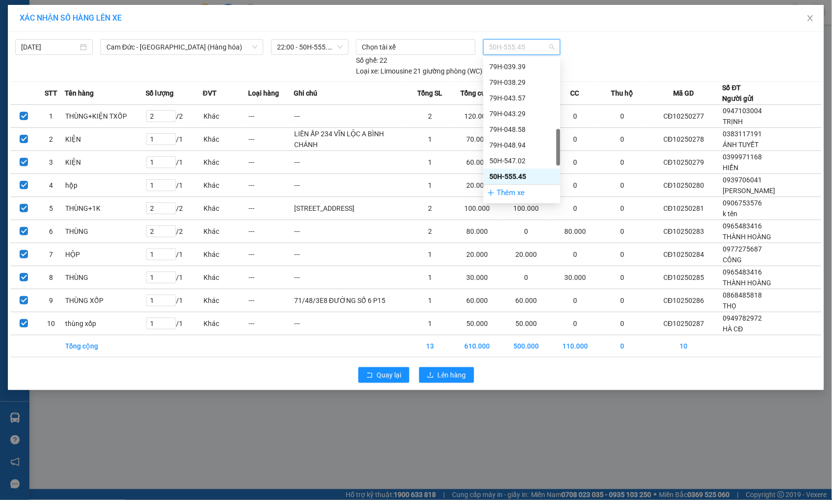
click at [520, 43] on span "50H-555.45" at bounding box center [521, 47] width 65 height 15
click at [511, 81] on div "79B-011.39" at bounding box center [521, 82] width 65 height 11
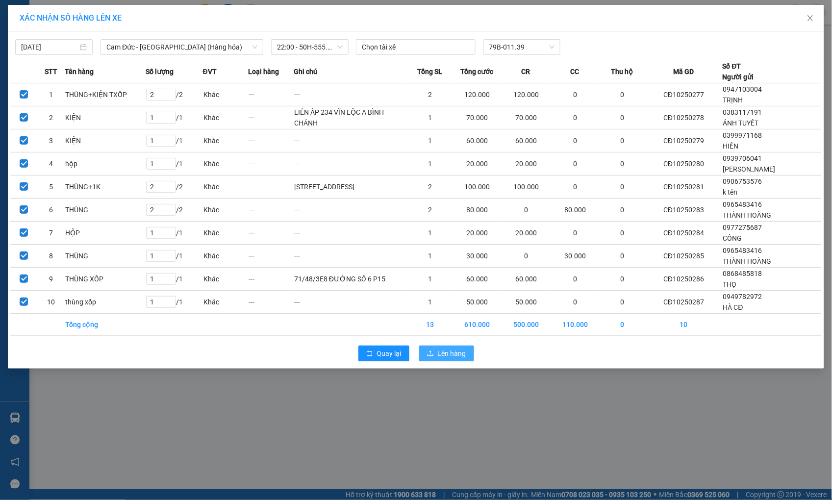
click at [454, 359] on span "Lên hàng" at bounding box center [452, 353] width 28 height 11
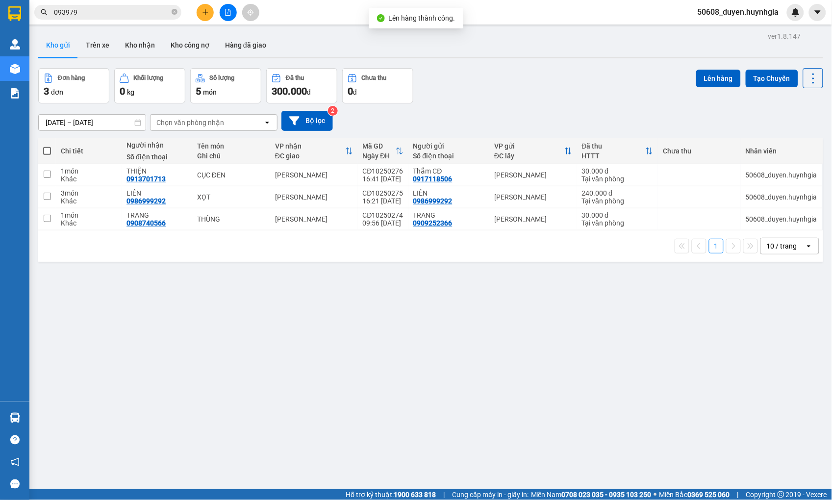
click at [49, 149] on span at bounding box center [47, 151] width 8 height 8
click at [47, 146] on input "checkbox" at bounding box center [47, 146] width 0 height 0
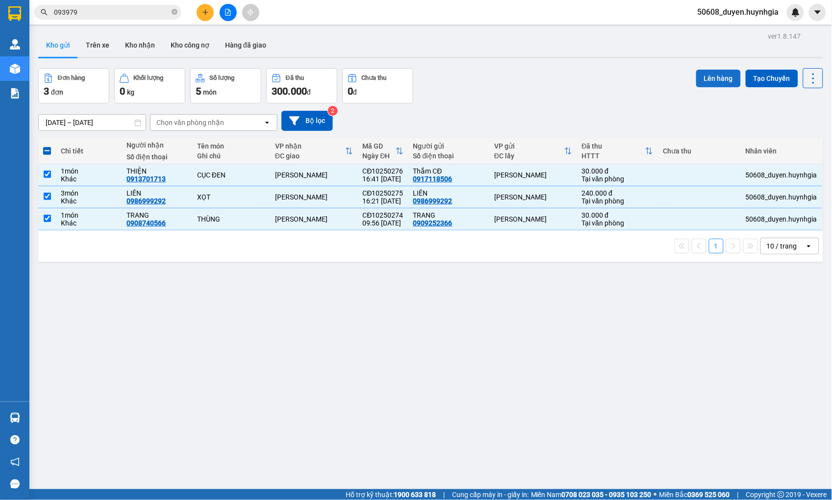
click at [720, 78] on button "Lên hàng" at bounding box center [718, 79] width 45 height 18
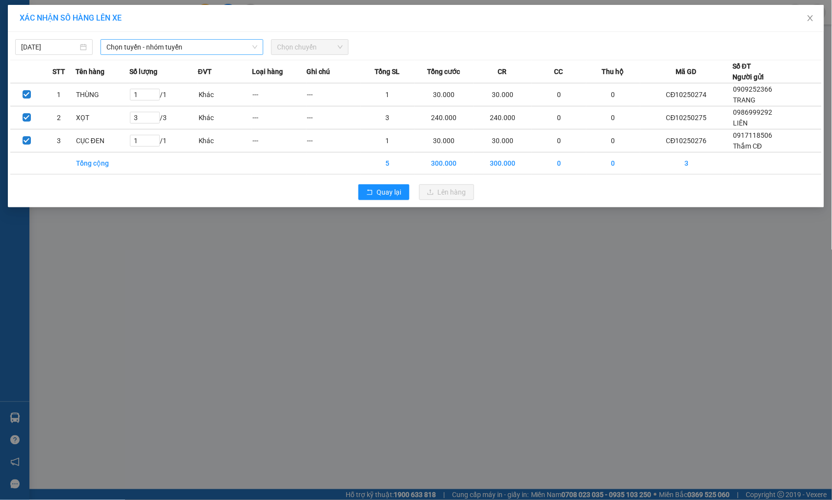
click at [176, 47] on span "Chọn tuyến - nhóm tuyến" at bounding box center [181, 47] width 151 height 15
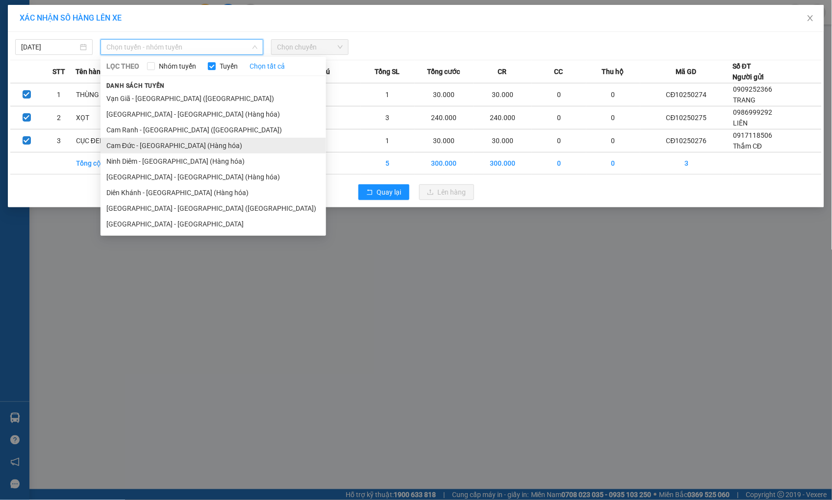
click at [165, 148] on li "Cam Đức - [GEOGRAPHIC_DATA] (Hàng hóa)" at bounding box center [213, 146] width 226 height 16
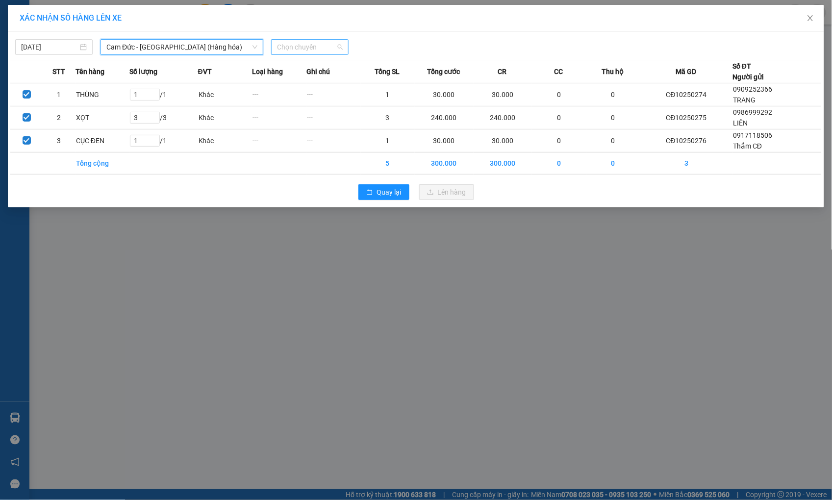
click at [303, 45] on span "Chọn chuyến" at bounding box center [310, 47] width 66 height 15
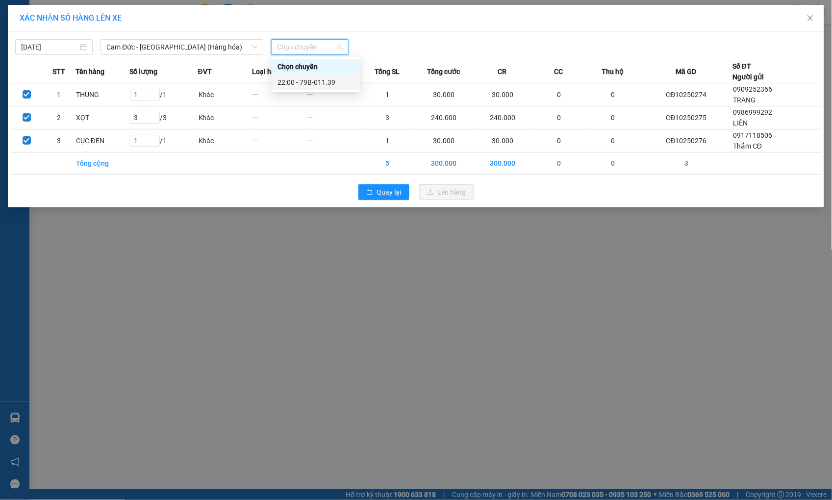
click at [304, 81] on div "22:00 - 79B-011.39" at bounding box center [315, 82] width 76 height 11
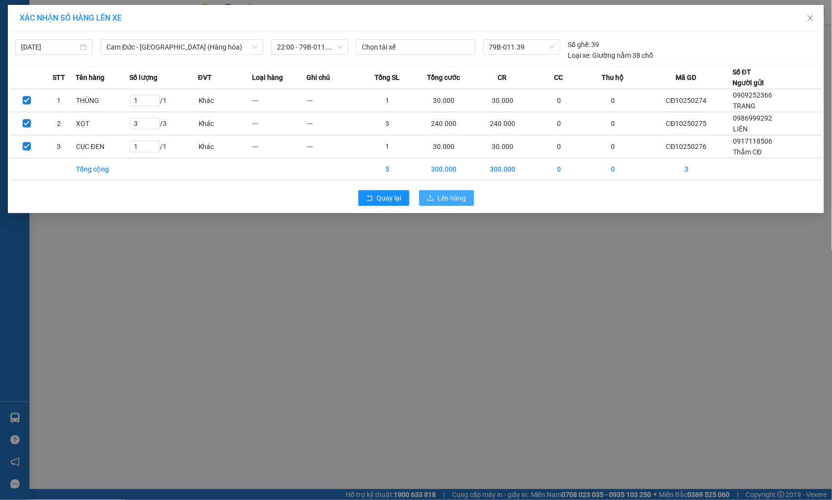
click at [430, 197] on icon "upload" at bounding box center [430, 197] width 6 height 5
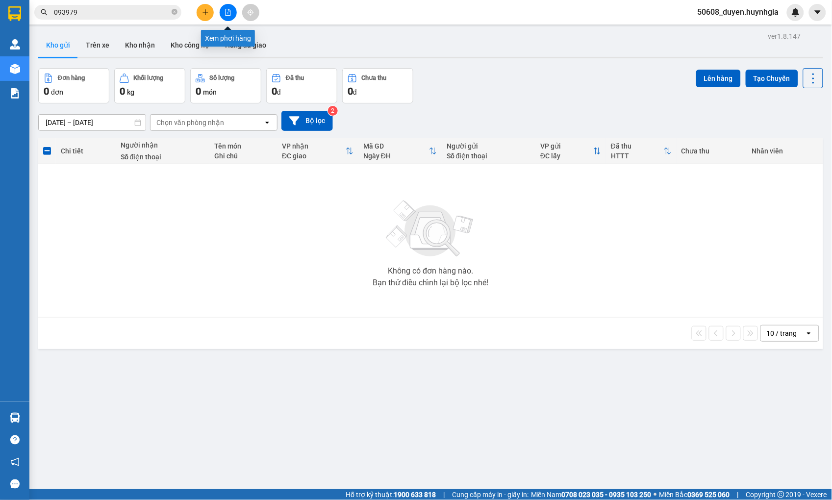
click at [223, 13] on button at bounding box center [228, 12] width 17 height 17
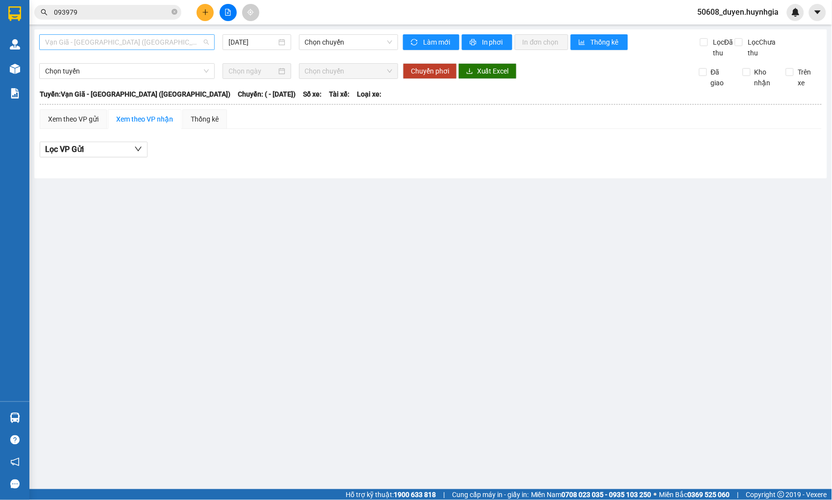
click at [139, 40] on span "Vạn Giã - [GEOGRAPHIC_DATA] ([GEOGRAPHIC_DATA])" at bounding box center [127, 42] width 164 height 15
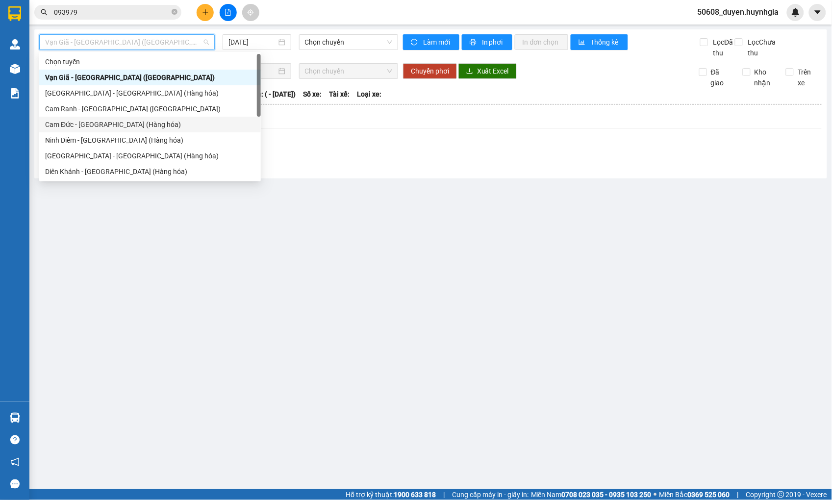
click at [97, 119] on div "Cam Đức - [GEOGRAPHIC_DATA] (Hàng hóa)" at bounding box center [150, 124] width 210 height 11
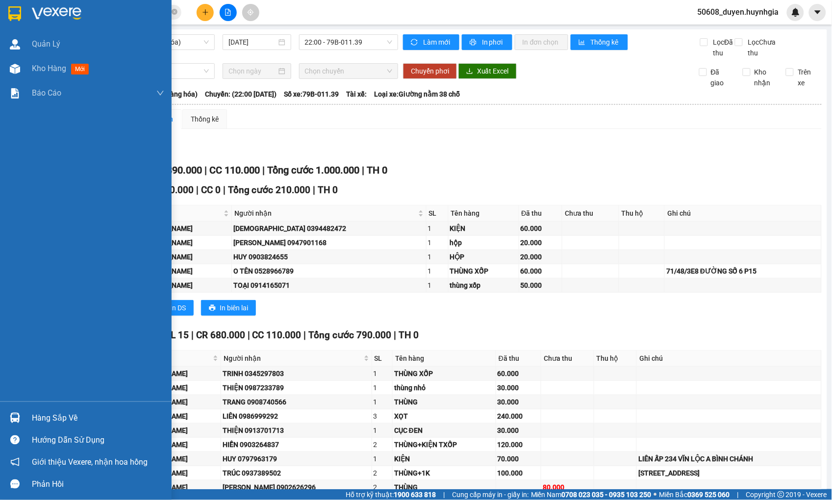
click at [21, 283] on div "Quản [PERSON_NAME] hàng mới Báo cáo Báo cáo dòng tiền (nhân viên) - mới Báo cáo…" at bounding box center [86, 217] width 172 height 370
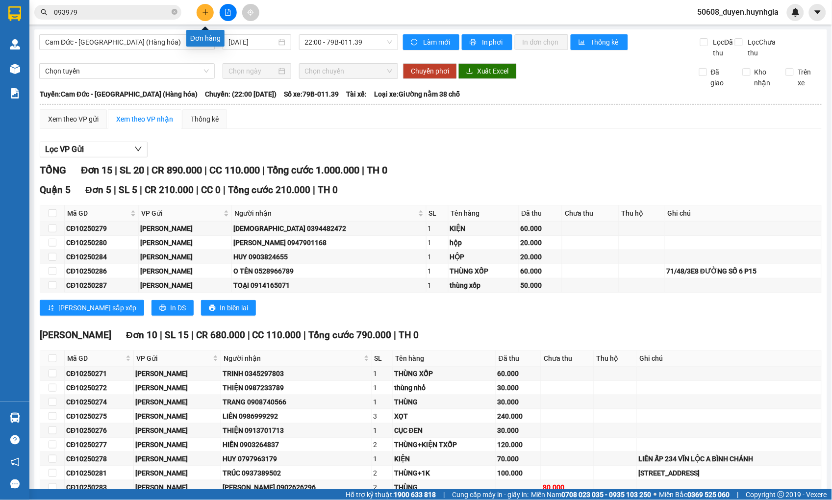
click at [207, 10] on icon "plus" at bounding box center [205, 12] width 7 height 7
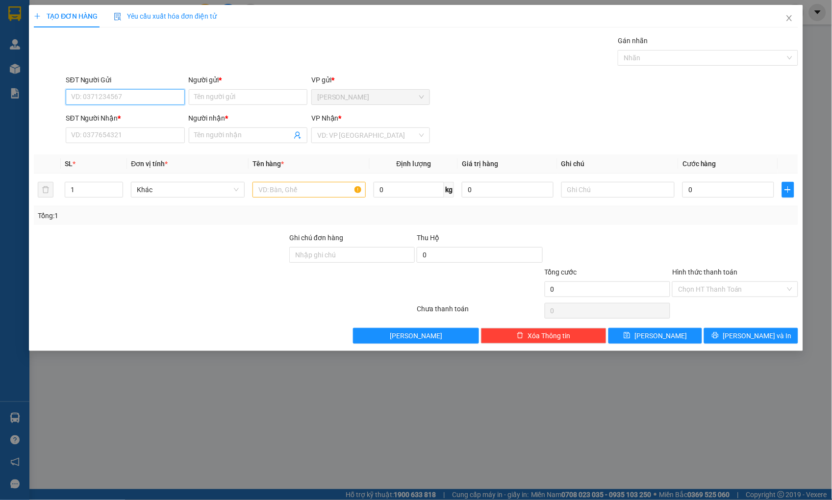
click at [123, 96] on input "SĐT Người Gửi" at bounding box center [125, 97] width 119 height 16
click at [75, 94] on input "0977777" at bounding box center [125, 97] width 119 height 16
click at [134, 114] on div "0797777728 - [GEOGRAPHIC_DATA]" at bounding box center [127, 116] width 110 height 11
click at [313, 183] on input "text" at bounding box center [308, 190] width 113 height 16
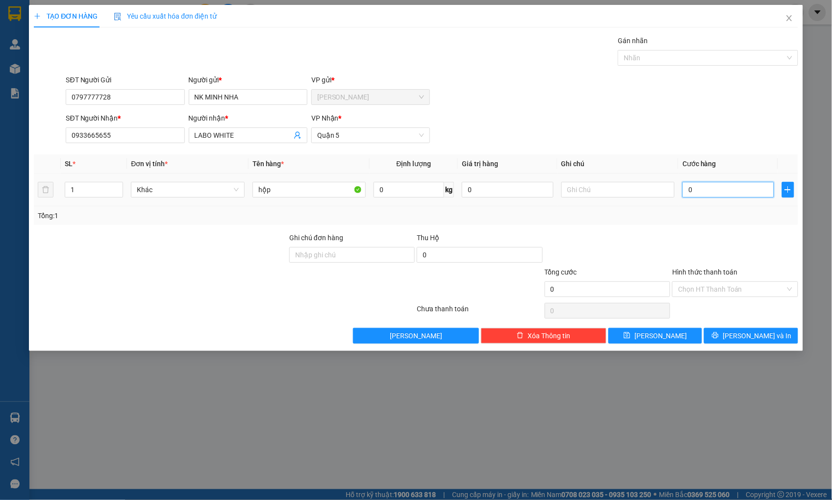
click at [733, 188] on input "0" at bounding box center [727, 190] width 91 height 16
click at [272, 190] on input "hộp" at bounding box center [308, 190] width 113 height 16
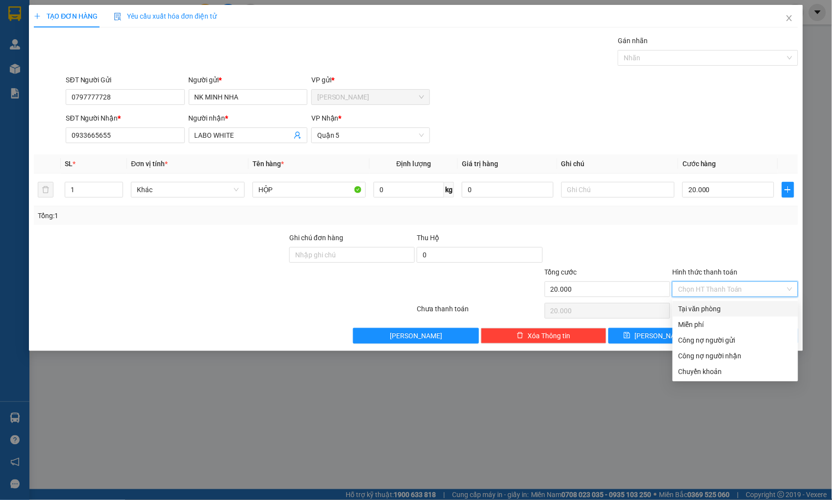
click at [708, 288] on input "Hình thức thanh toán" at bounding box center [731, 289] width 107 height 15
click at [710, 306] on div "Tại văn phòng" at bounding box center [735, 308] width 114 height 11
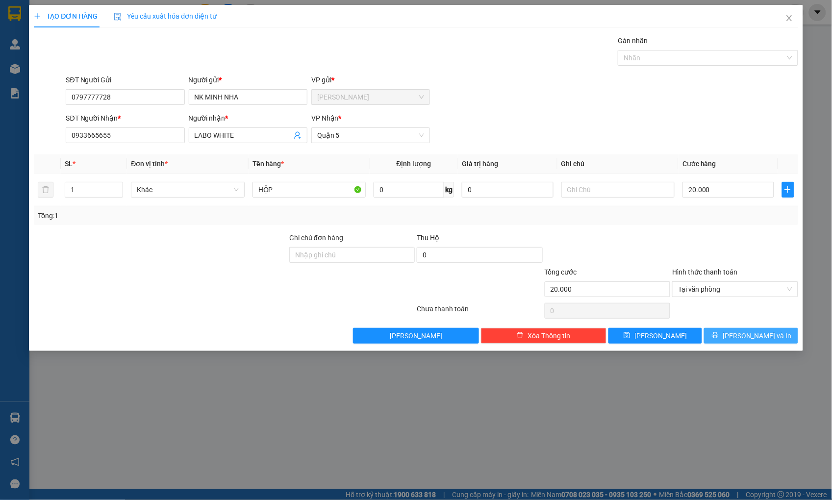
click at [741, 334] on button "[PERSON_NAME] và In" at bounding box center [751, 336] width 94 height 16
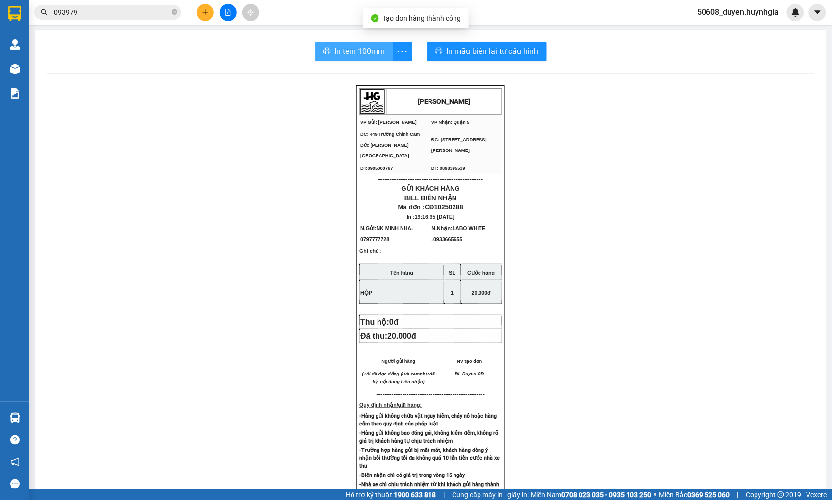
click at [373, 51] on span "In tem 100mm" at bounding box center [360, 51] width 50 height 12
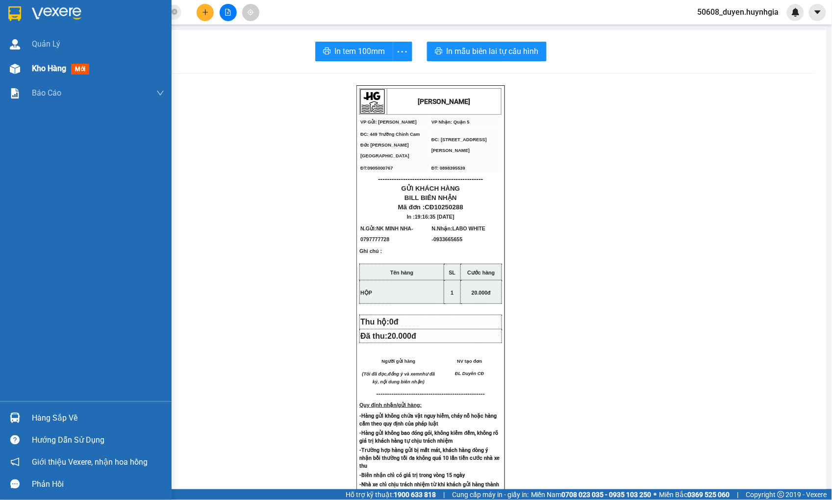
click at [20, 67] on div at bounding box center [14, 68] width 17 height 17
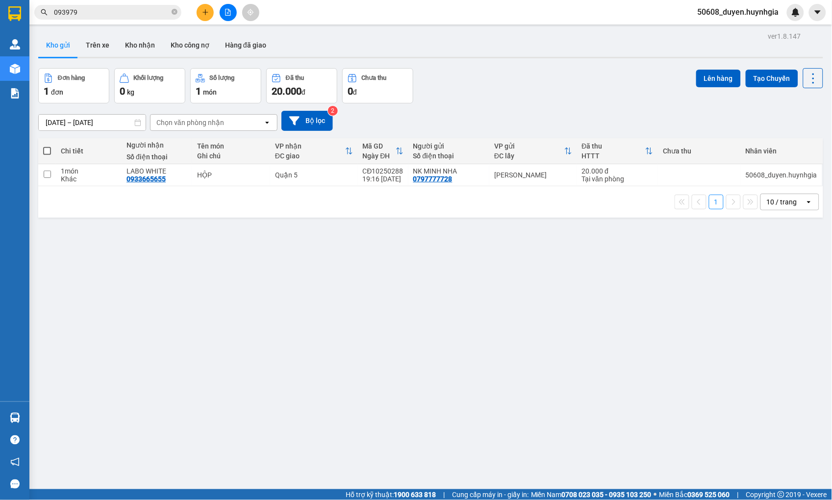
click at [48, 147] on span at bounding box center [47, 151] width 8 height 8
click at [47, 146] on input "checkbox" at bounding box center [47, 146] width 0 height 0
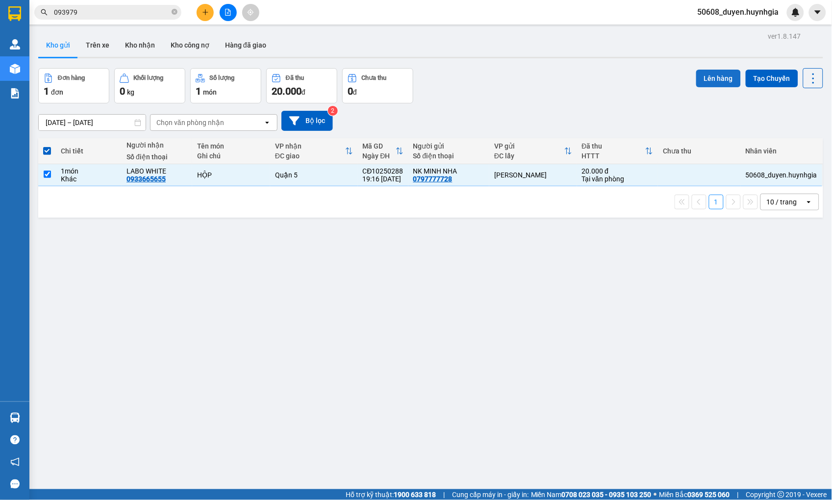
click at [696, 80] on button "Lên hàng" at bounding box center [718, 79] width 45 height 18
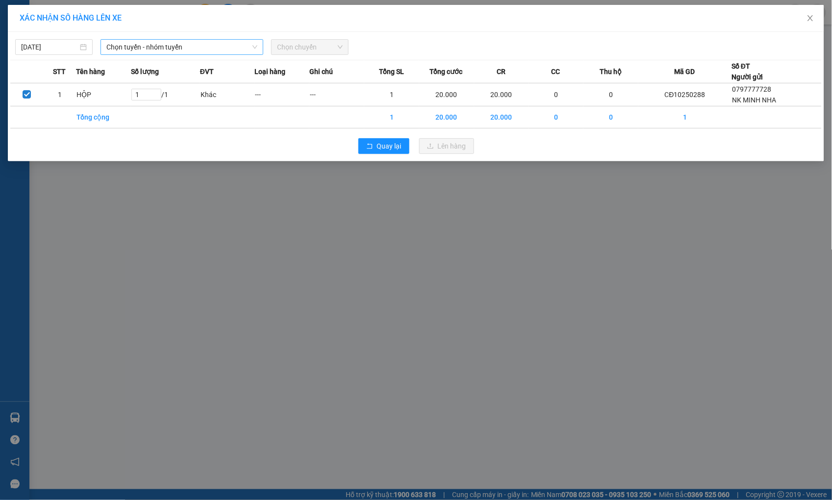
click at [216, 47] on span "Chọn tuyến - nhóm tuyến" at bounding box center [181, 47] width 151 height 15
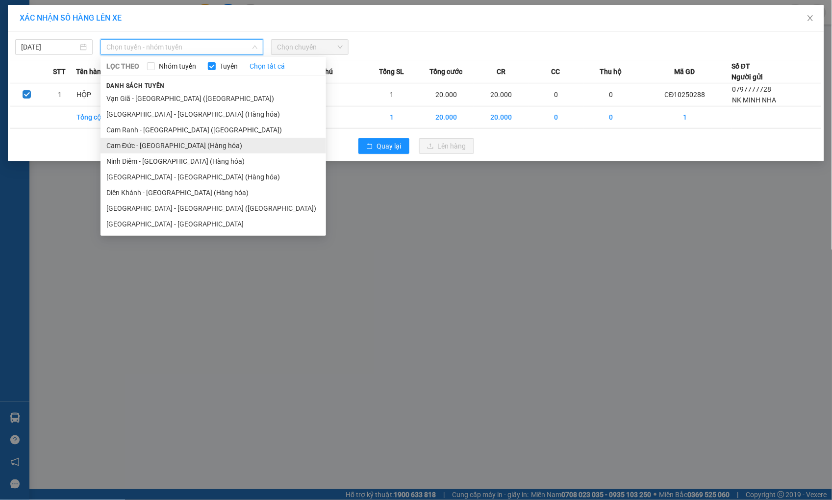
click at [146, 141] on li "Cam Đức - [GEOGRAPHIC_DATA] (Hàng hóa)" at bounding box center [213, 146] width 226 height 16
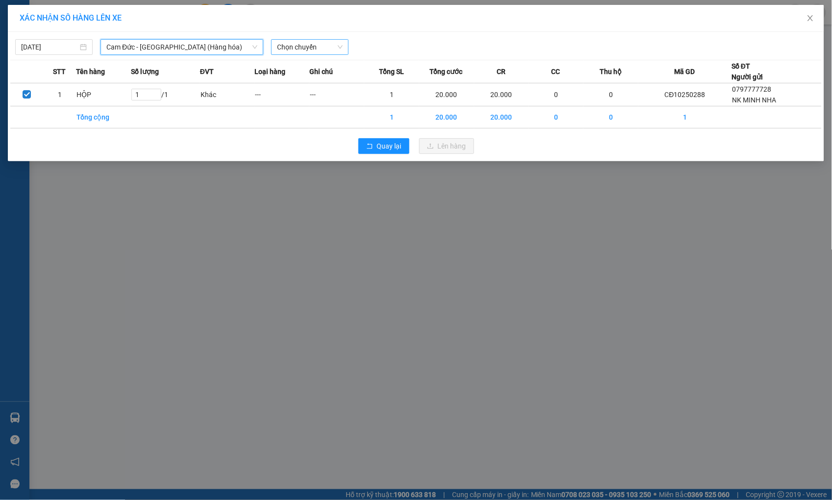
click at [292, 51] on span "Chọn chuyến" at bounding box center [310, 47] width 66 height 15
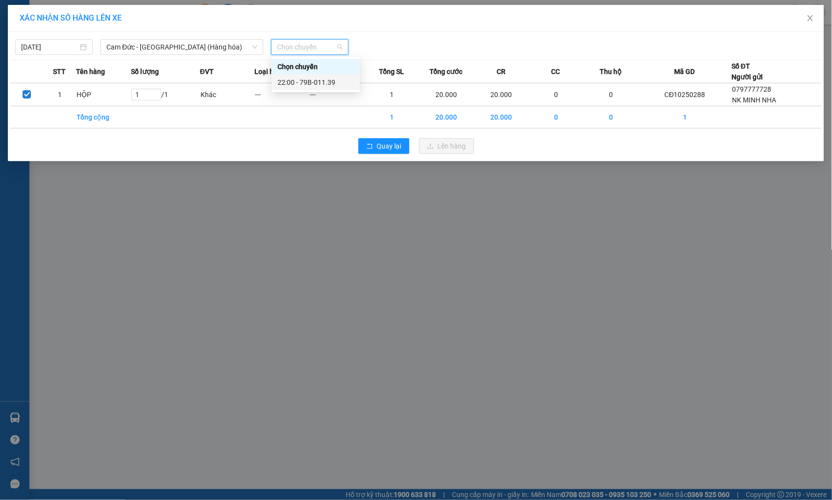
click at [293, 76] on div "22:00 - 79B-011.39" at bounding box center [316, 83] width 88 height 16
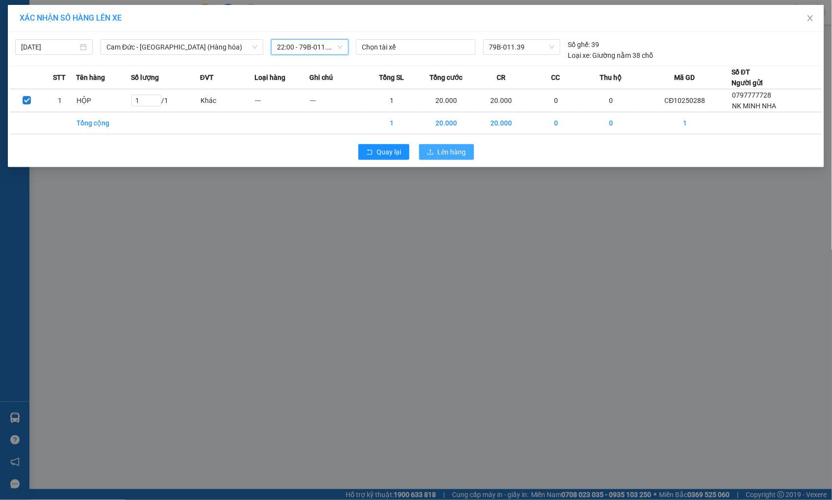
click at [451, 155] on span "Lên hàng" at bounding box center [452, 152] width 28 height 11
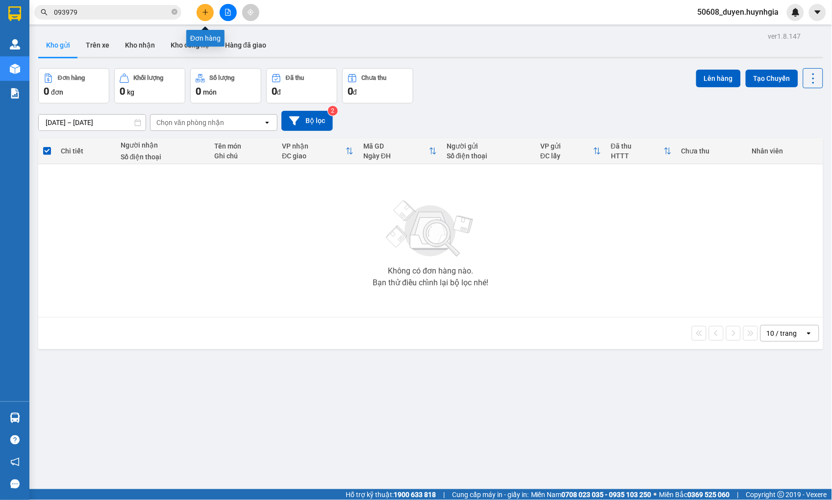
click at [203, 15] on icon "plus" at bounding box center [205, 12] width 7 height 7
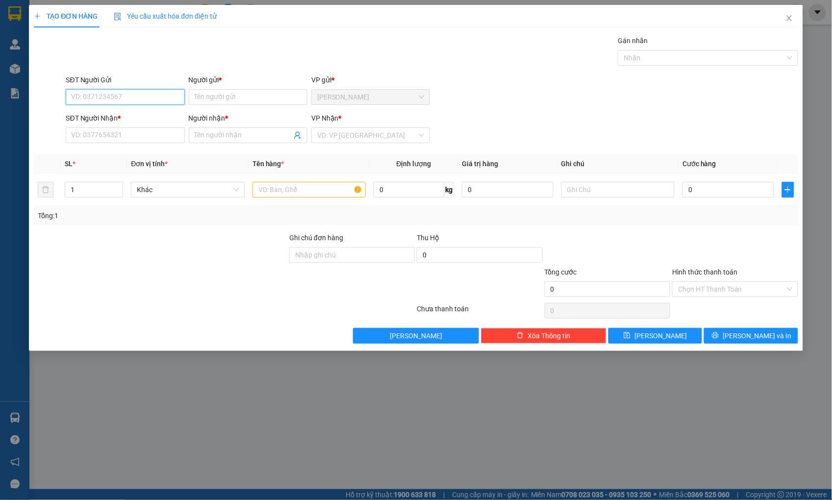
click at [130, 96] on input "SĐT Người Gửi" at bounding box center [125, 97] width 119 height 16
click at [125, 113] on div "0975876124 - OANH" at bounding box center [125, 116] width 107 height 11
click at [321, 187] on input "text" at bounding box center [308, 190] width 113 height 16
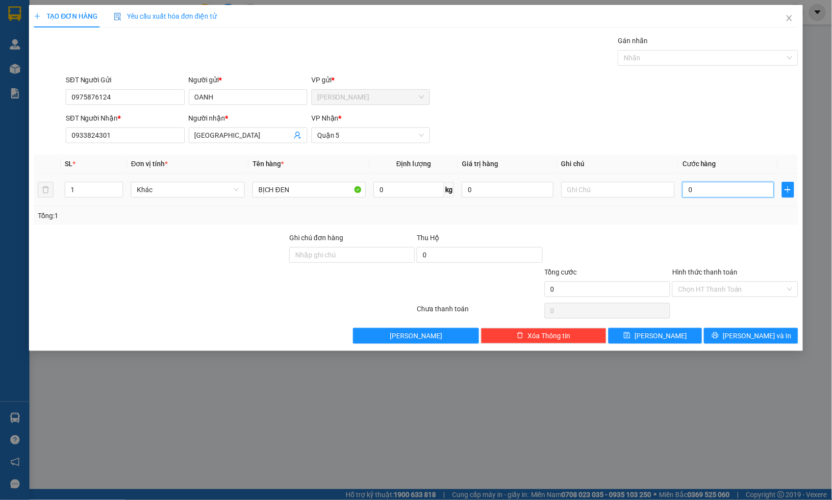
click at [703, 183] on input "0" at bounding box center [727, 190] width 91 height 16
click at [770, 335] on span "[PERSON_NAME] và In" at bounding box center [757, 335] width 69 height 11
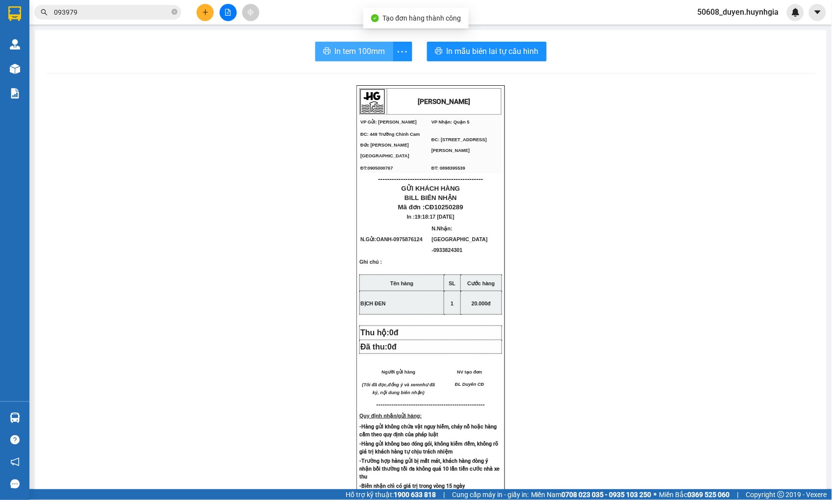
click at [366, 52] on span "In tem 100mm" at bounding box center [360, 51] width 50 height 12
click at [203, 9] on icon "plus" at bounding box center [205, 12] width 7 height 7
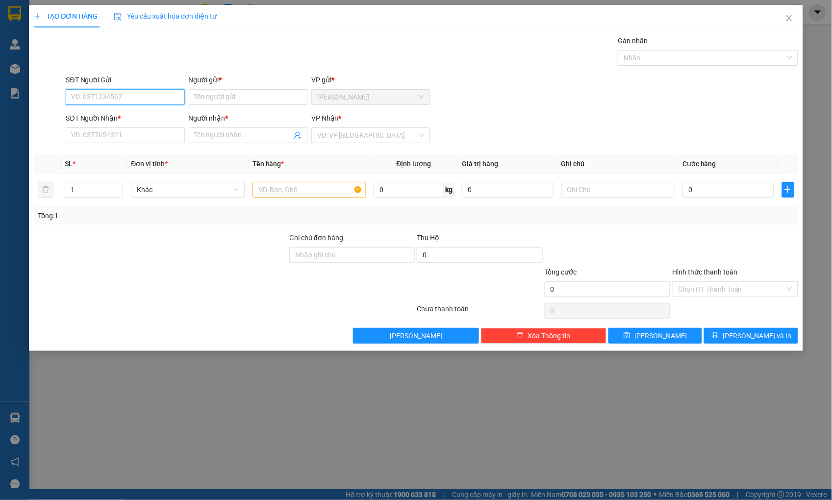
click at [124, 91] on input "SĐT Người Gửi" at bounding box center [125, 97] width 119 height 16
click at [222, 99] on input "Người gửi *" at bounding box center [248, 97] width 119 height 16
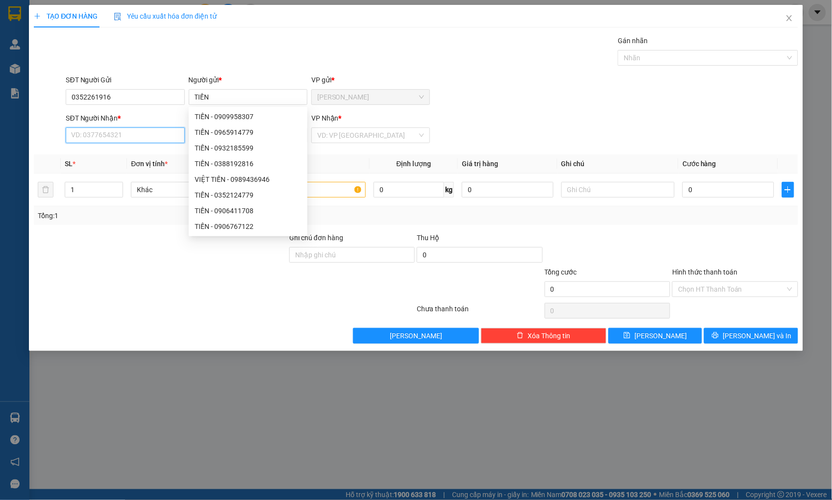
click at [76, 130] on input "SĐT Người Nhận *" at bounding box center [125, 135] width 119 height 16
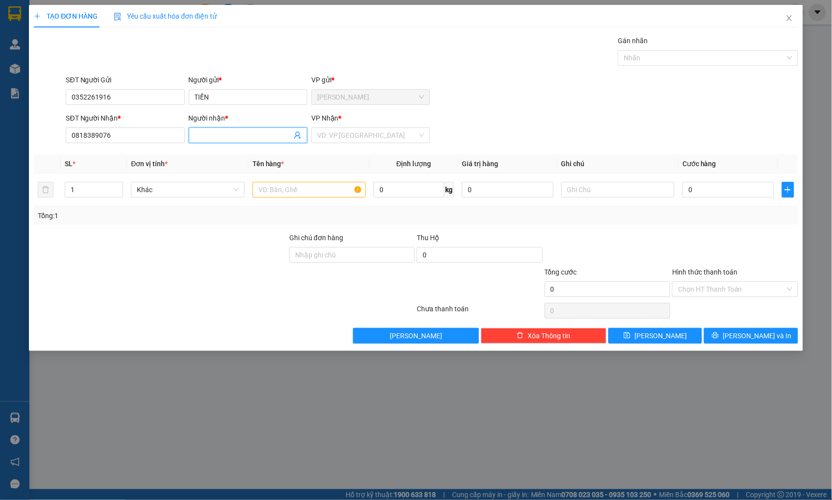
click at [223, 133] on input "Người nhận *" at bounding box center [243, 135] width 97 height 11
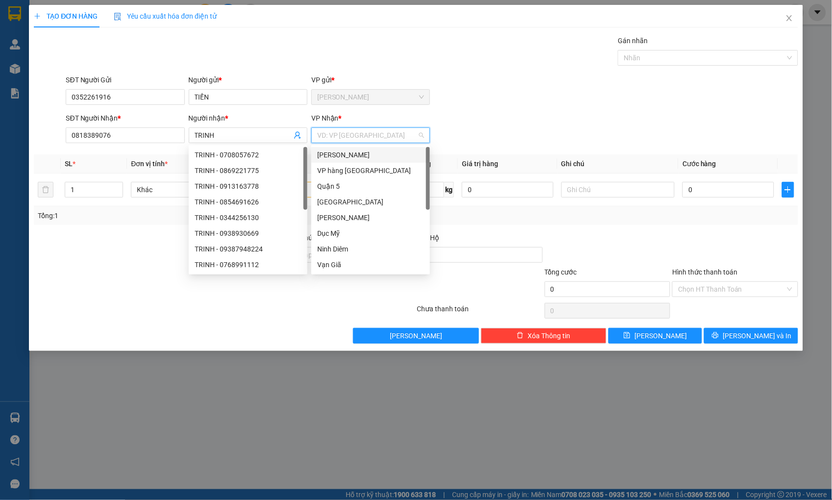
click at [349, 137] on input "search" at bounding box center [367, 135] width 100 height 15
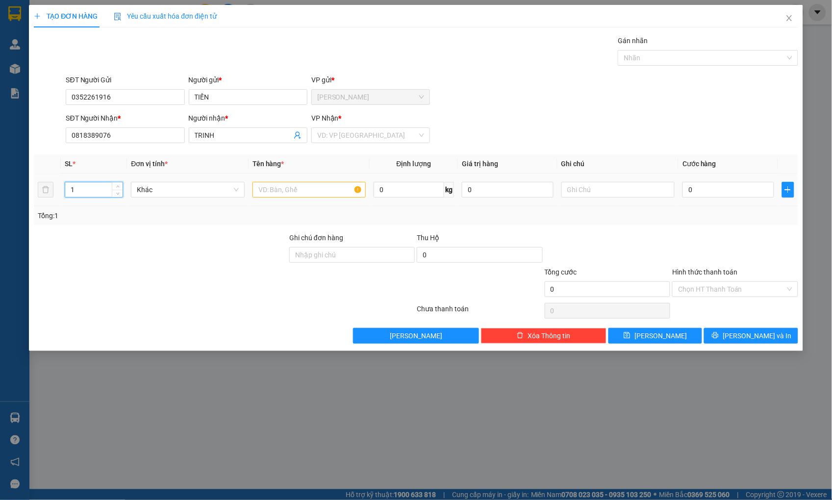
click at [48, 196] on tr "1 Khác 0 kg 0 0" at bounding box center [416, 190] width 764 height 33
click at [358, 128] on input "search" at bounding box center [367, 135] width 100 height 15
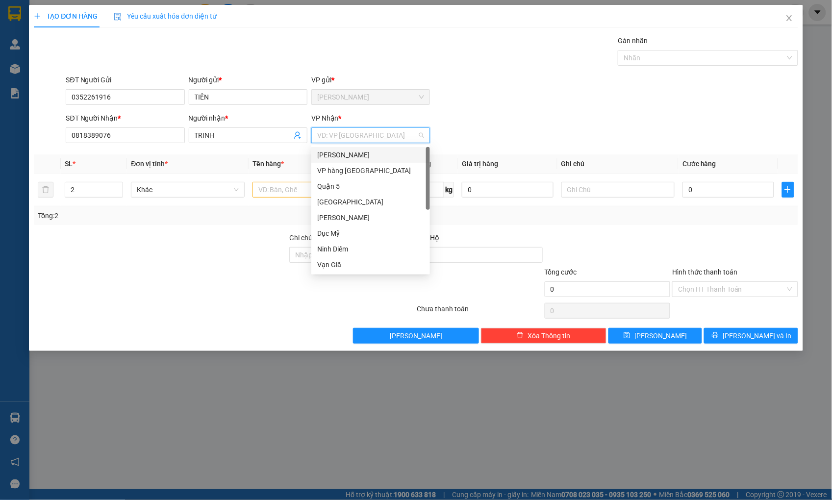
click at [353, 152] on div "[PERSON_NAME]" at bounding box center [370, 155] width 107 height 11
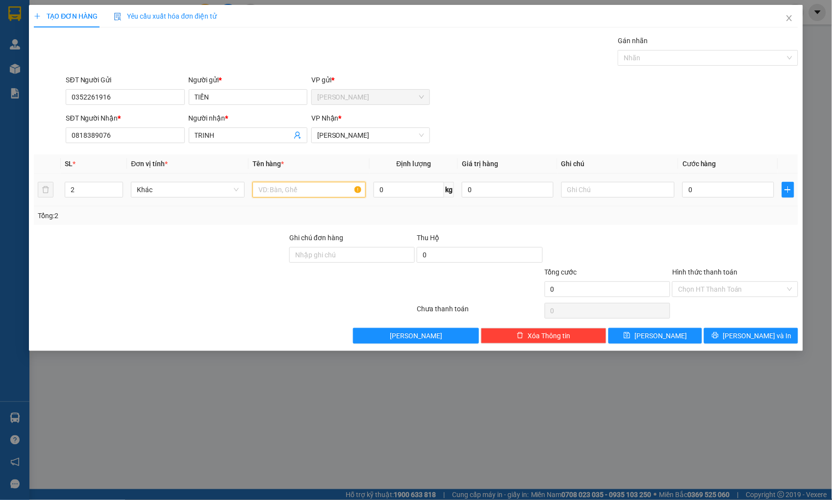
click at [305, 192] on input "text" at bounding box center [308, 190] width 113 height 16
click at [706, 187] on input "0" at bounding box center [727, 190] width 91 height 16
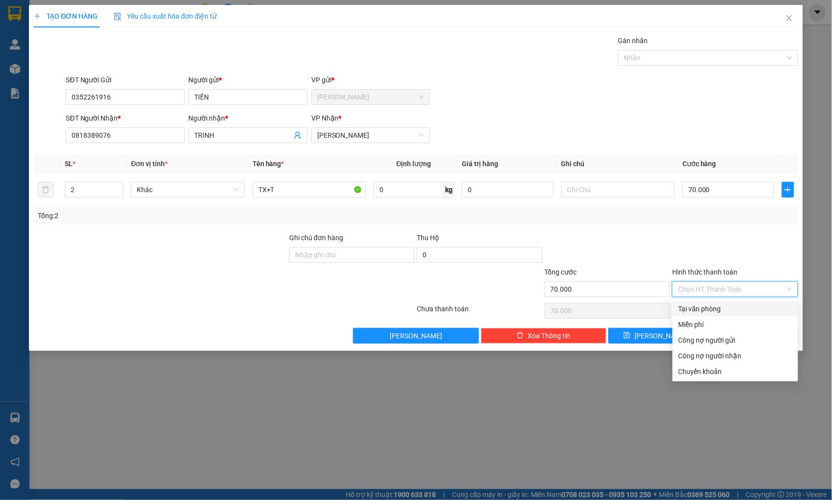
click at [735, 282] on input "Hình thức thanh toán" at bounding box center [731, 289] width 107 height 15
click at [710, 187] on input "70.000" at bounding box center [727, 190] width 91 height 16
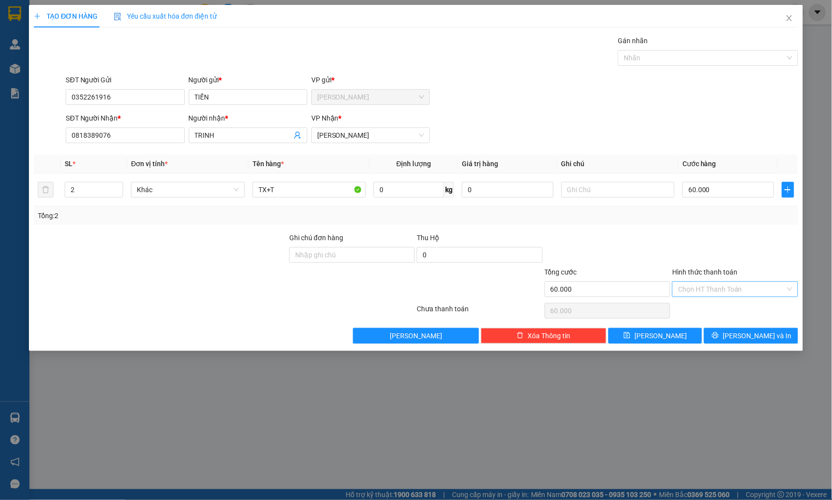
click at [698, 288] on input "Hình thức thanh toán" at bounding box center [731, 289] width 107 height 15
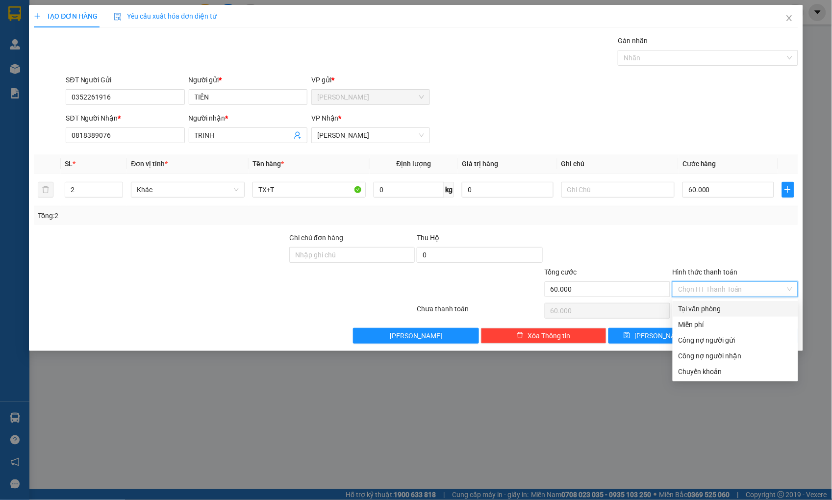
click at [711, 307] on div "Tại văn phòng" at bounding box center [735, 308] width 114 height 11
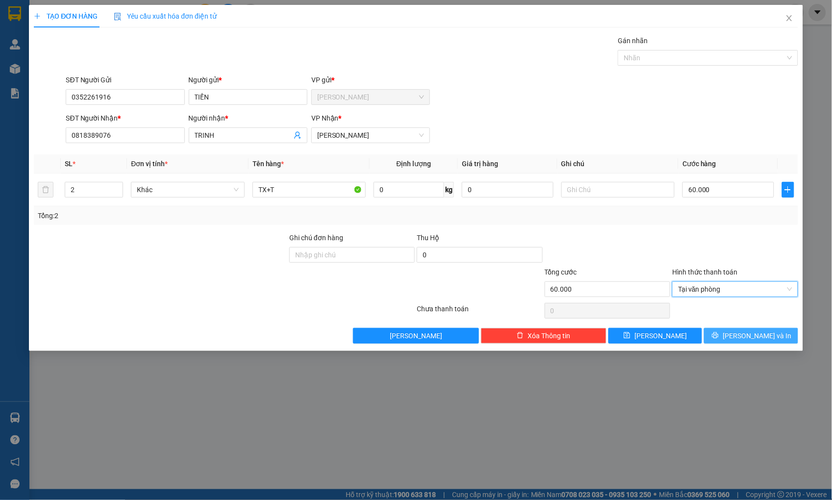
click at [719, 332] on icon "printer" at bounding box center [715, 335] width 7 height 7
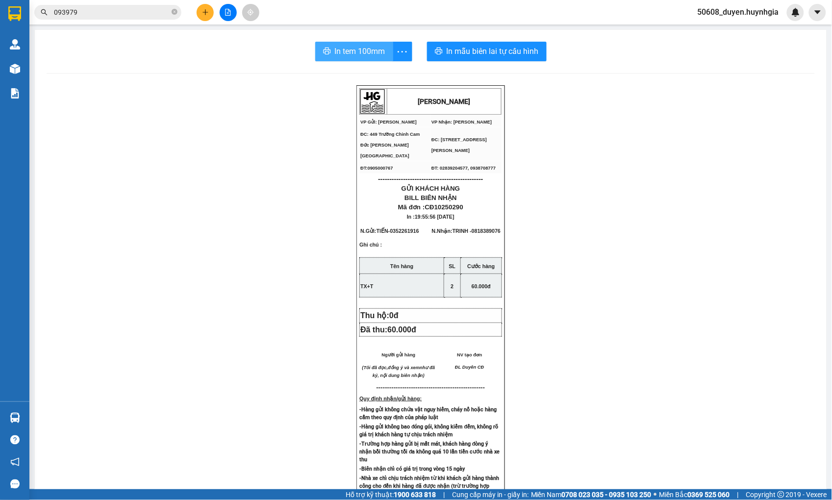
click at [366, 48] on span "In tem 100mm" at bounding box center [360, 51] width 50 height 12
click at [379, 56] on span "In tem 100mm" at bounding box center [360, 51] width 50 height 12
click at [519, 50] on span "In mẫu biên lai tự cấu hình" at bounding box center [493, 51] width 92 height 12
click at [202, 12] on icon "plus" at bounding box center [205, 12] width 7 height 7
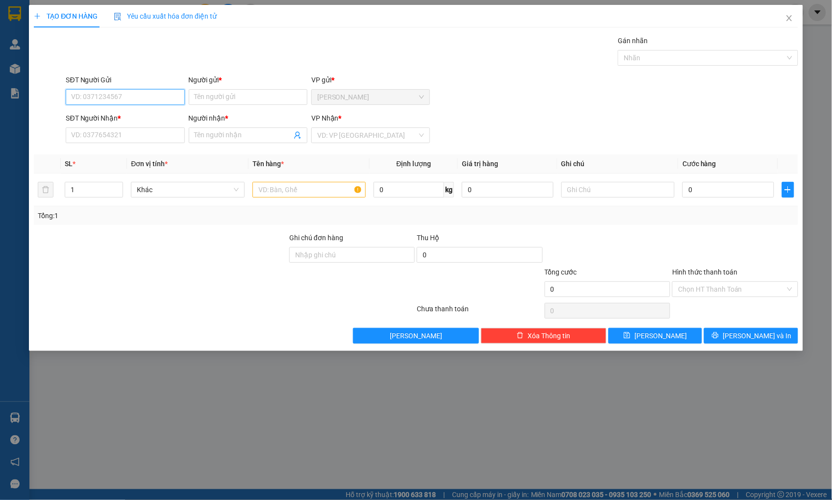
click at [141, 96] on input "SĐT Người Gửi" at bounding box center [125, 97] width 119 height 16
click at [115, 119] on div "0362768178 - NAM" at bounding box center [125, 116] width 107 height 11
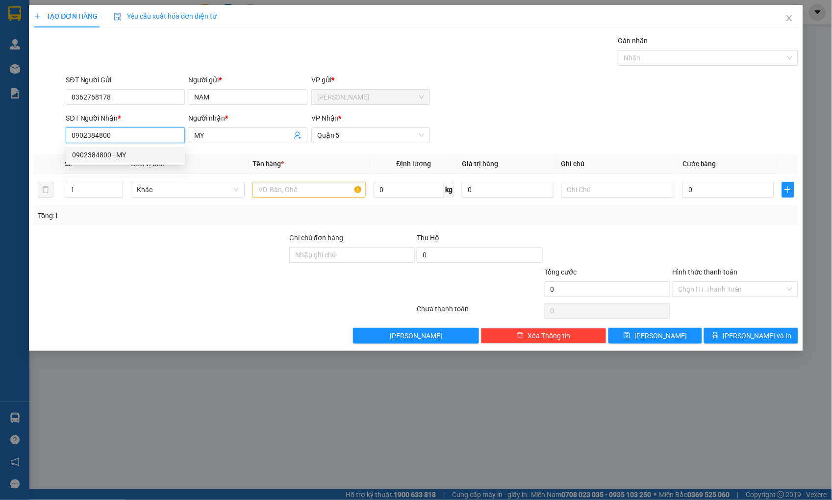
drag, startPoint x: 131, startPoint y: 138, endPoint x: 56, endPoint y: 145, distance: 75.8
click at [56, 145] on div "SĐT Người Nhận * 0902384800 Người nhận * MY VP Nhận * Quận 5" at bounding box center [416, 130] width 766 height 34
click at [90, 153] on div "0938550605 - TRUNG" at bounding box center [125, 155] width 107 height 11
click at [281, 188] on input "text" at bounding box center [308, 190] width 113 height 16
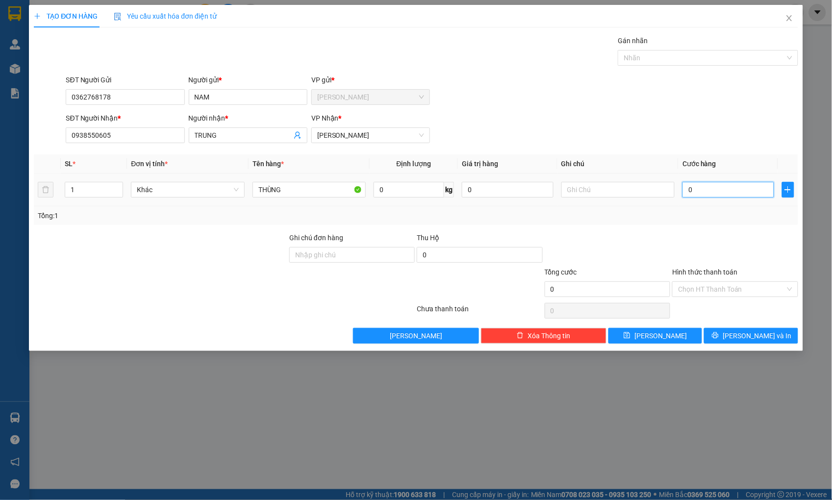
click at [708, 187] on input "0" at bounding box center [727, 190] width 91 height 16
click at [729, 282] on input "Hình thức thanh toán" at bounding box center [731, 289] width 107 height 15
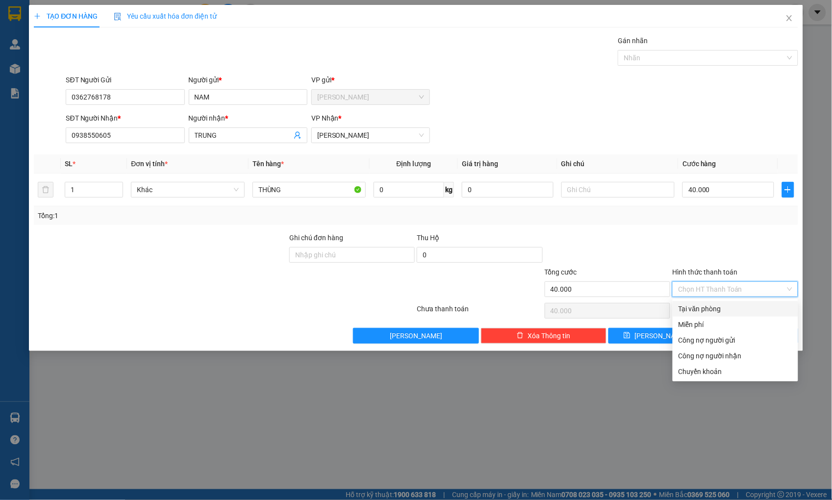
click at [720, 306] on div "Tại văn phòng" at bounding box center [735, 308] width 114 height 11
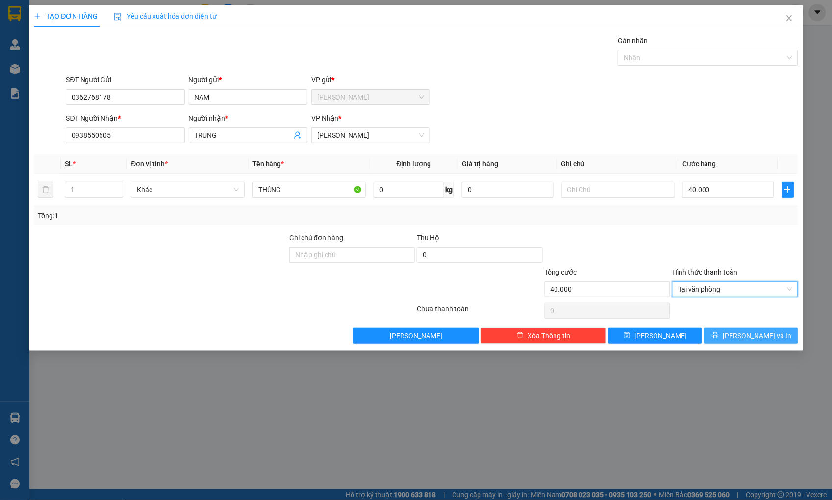
click at [719, 332] on icon "printer" at bounding box center [715, 335] width 7 height 7
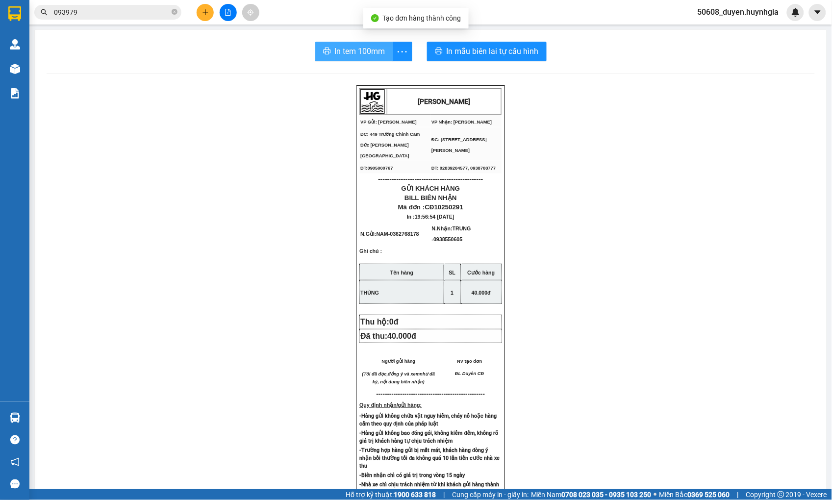
click at [353, 46] on span "In tem 100mm" at bounding box center [360, 51] width 50 height 12
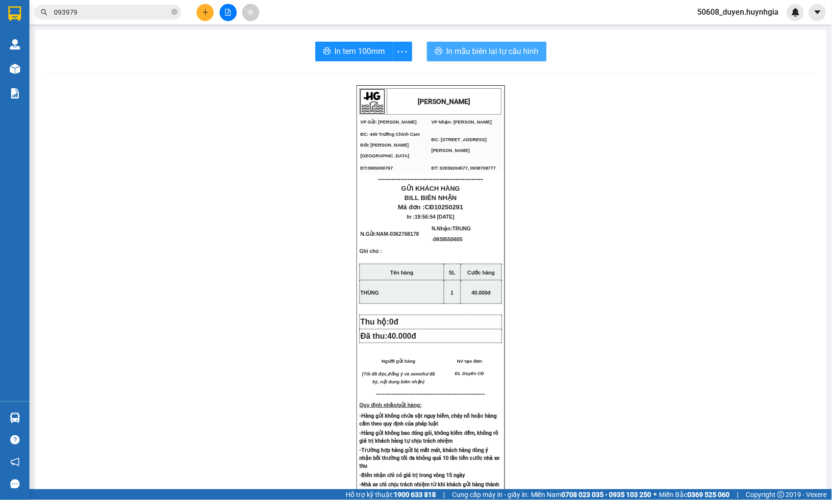
click at [517, 46] on span "In mẫu biên lai tự cấu hình" at bounding box center [493, 51] width 92 height 12
click at [587, 412] on div "[PERSON_NAME] VP Gửi: Cam Đức VP Nhận: [PERSON_NAME] ĐC: 449 [GEOGRAPHIC_DATA…" at bounding box center [431, 413] width 768 height 656
click at [206, 12] on icon "plus" at bounding box center [204, 12] width 5 height 0
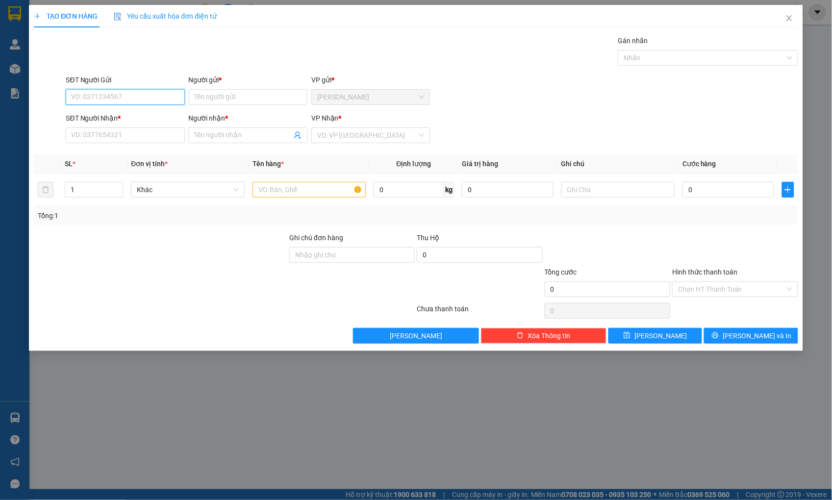
click at [133, 94] on input "SĐT Người Gửi" at bounding box center [125, 97] width 119 height 16
click at [125, 116] on div "0702202079 - KHA" at bounding box center [125, 116] width 107 height 11
click at [340, 192] on input "text" at bounding box center [308, 190] width 113 height 16
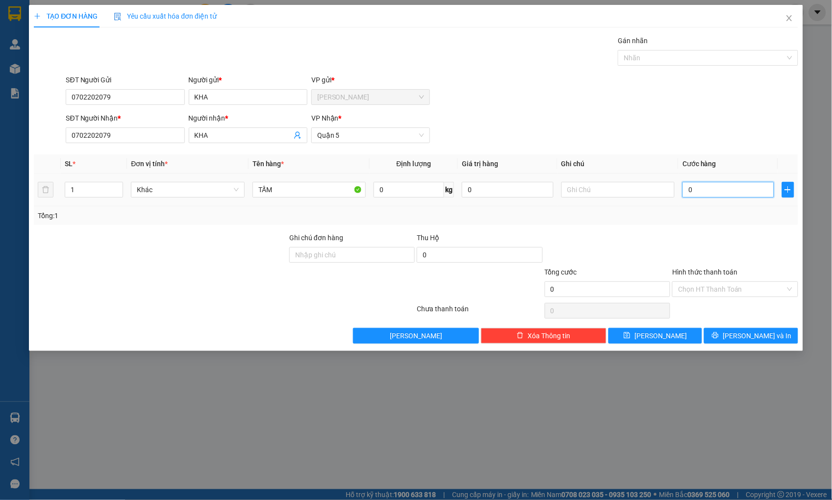
click at [738, 194] on input "0" at bounding box center [727, 190] width 91 height 16
click at [689, 284] on input "Hình thức thanh toán" at bounding box center [731, 289] width 107 height 15
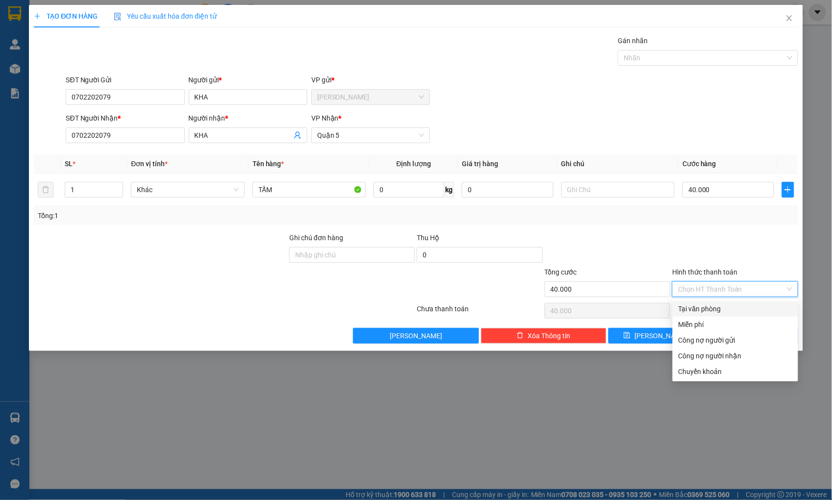
click at [695, 307] on div "Tại văn phòng" at bounding box center [735, 308] width 114 height 11
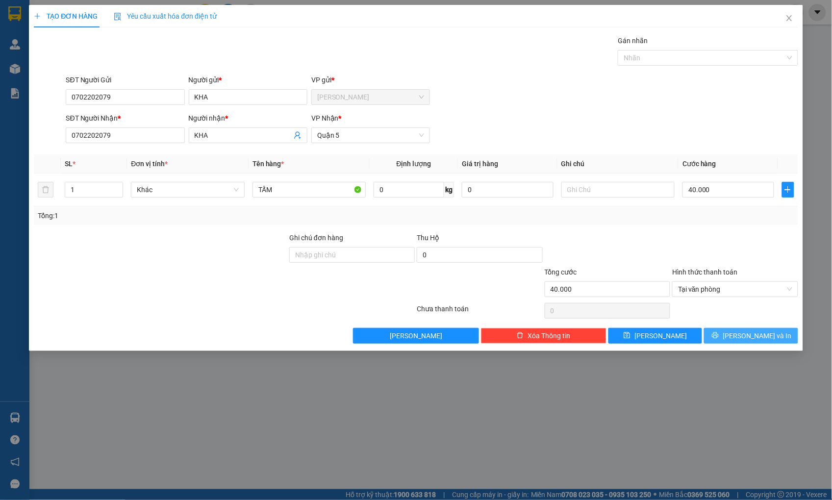
click at [731, 334] on button "[PERSON_NAME] và In" at bounding box center [751, 336] width 94 height 16
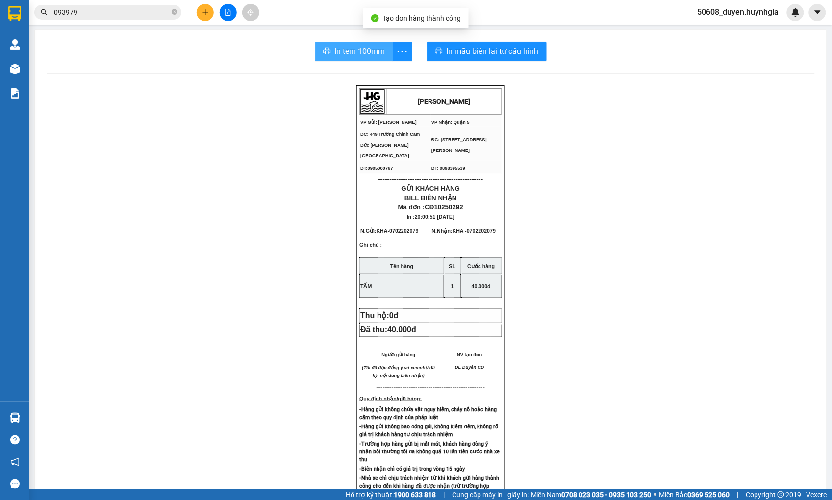
click at [374, 48] on span "In tem 100mm" at bounding box center [360, 51] width 50 height 12
click at [204, 11] on icon "plus" at bounding box center [205, 12] width 7 height 7
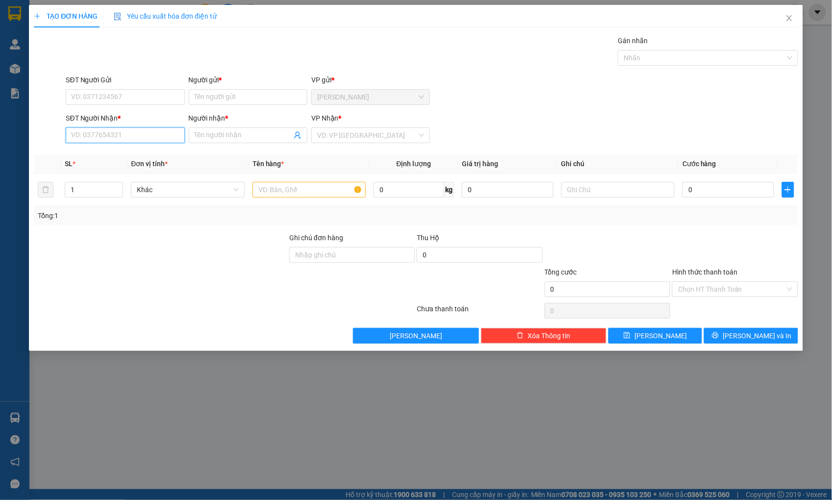
click at [138, 139] on input "SĐT Người Nhận *" at bounding box center [125, 135] width 119 height 16
click at [126, 152] on div "0902904998 - KHA" at bounding box center [125, 155] width 107 height 11
click at [133, 96] on input "SĐT Người Gửi" at bounding box center [125, 97] width 119 height 16
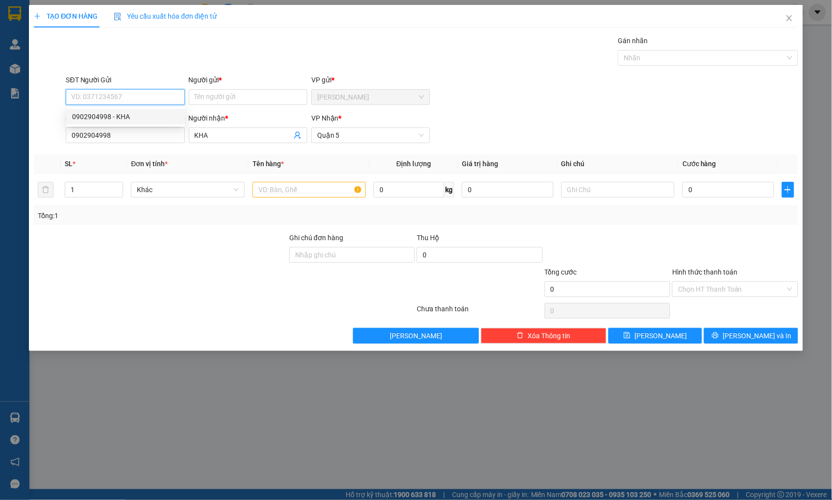
click at [122, 115] on div "0902904998 - KHA" at bounding box center [125, 116] width 107 height 11
click at [322, 190] on input "text" at bounding box center [308, 190] width 113 height 16
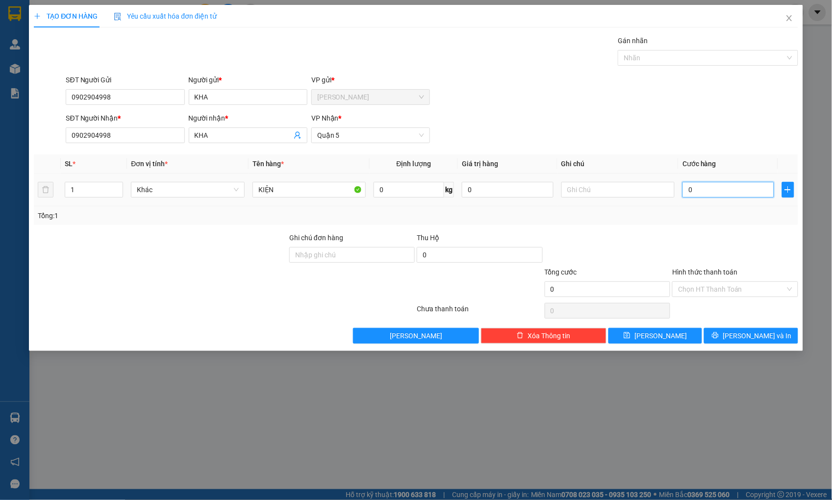
click at [724, 183] on input "0" at bounding box center [727, 190] width 91 height 16
click at [716, 285] on input "Hình thức thanh toán" at bounding box center [731, 289] width 107 height 15
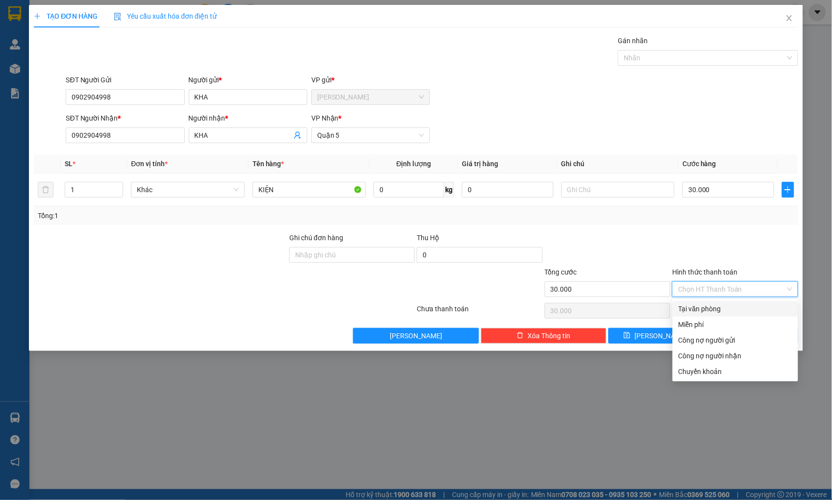
click at [719, 305] on div "Tại văn phòng" at bounding box center [735, 308] width 114 height 11
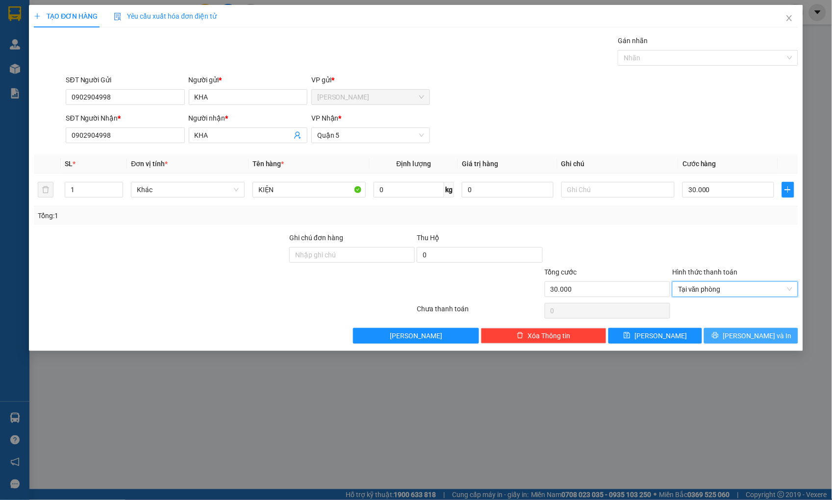
click at [719, 336] on icon "printer" at bounding box center [715, 335] width 7 height 7
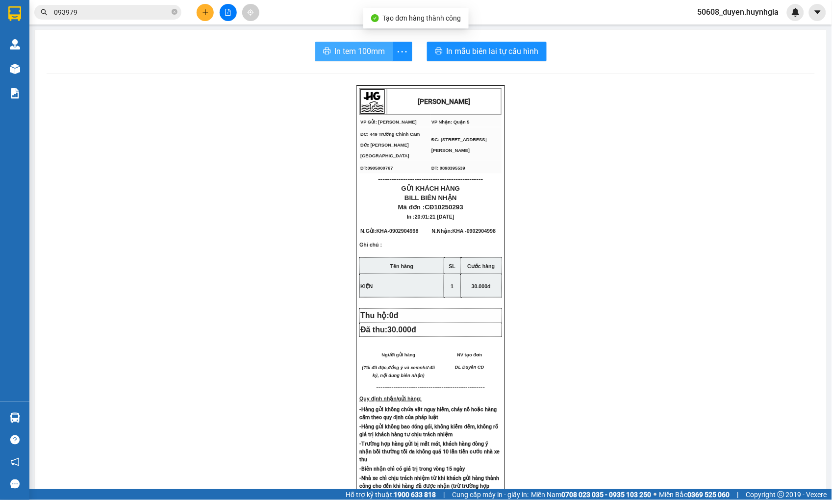
click at [322, 46] on button "In tem 100mm" at bounding box center [354, 52] width 78 height 20
click at [206, 11] on icon "plus" at bounding box center [205, 12] width 7 height 7
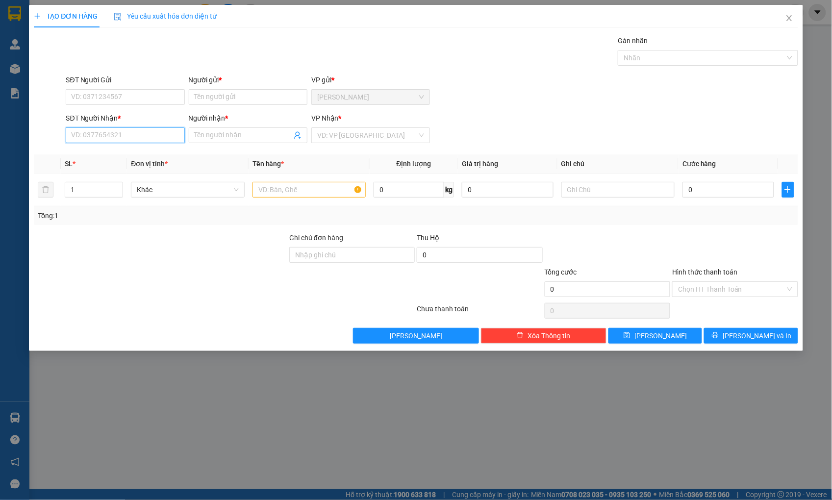
click at [158, 136] on input "SĐT Người Nhận *" at bounding box center [125, 135] width 119 height 16
click at [106, 152] on div "0366957075 - HIỀN" at bounding box center [125, 155] width 107 height 11
click at [129, 95] on input "SĐT Người Gửi" at bounding box center [125, 97] width 119 height 16
click at [116, 112] on div "0702202079 - KHA" at bounding box center [125, 116] width 107 height 11
click at [290, 192] on input "text" at bounding box center [308, 190] width 113 height 16
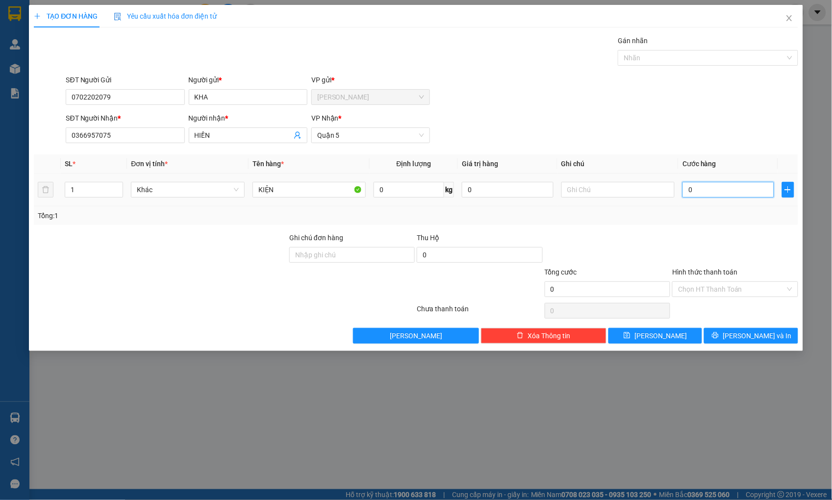
click at [711, 195] on input "0" at bounding box center [727, 190] width 91 height 16
click at [711, 291] on input "Hình thức thanh toán" at bounding box center [731, 289] width 107 height 15
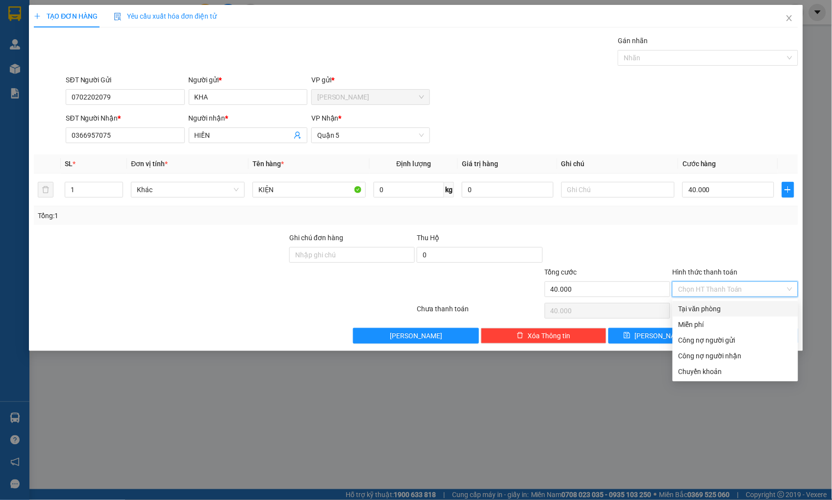
click at [712, 308] on div "Tại văn phòng" at bounding box center [735, 308] width 114 height 11
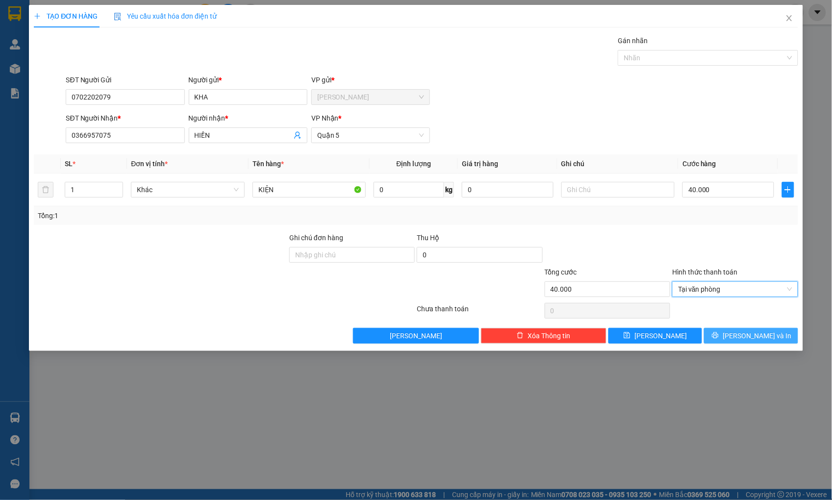
click at [726, 340] on button "[PERSON_NAME] và In" at bounding box center [751, 336] width 94 height 16
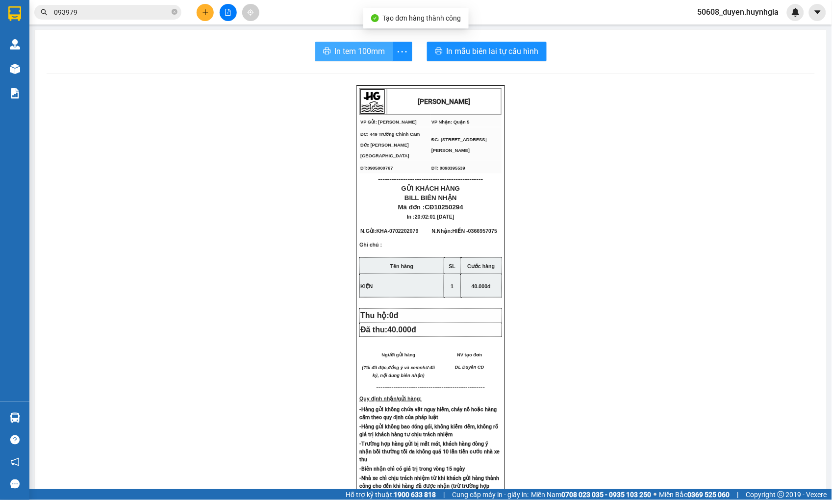
click at [329, 47] on button "In tem 100mm" at bounding box center [354, 52] width 78 height 20
click at [202, 11] on icon "plus" at bounding box center [205, 12] width 7 height 7
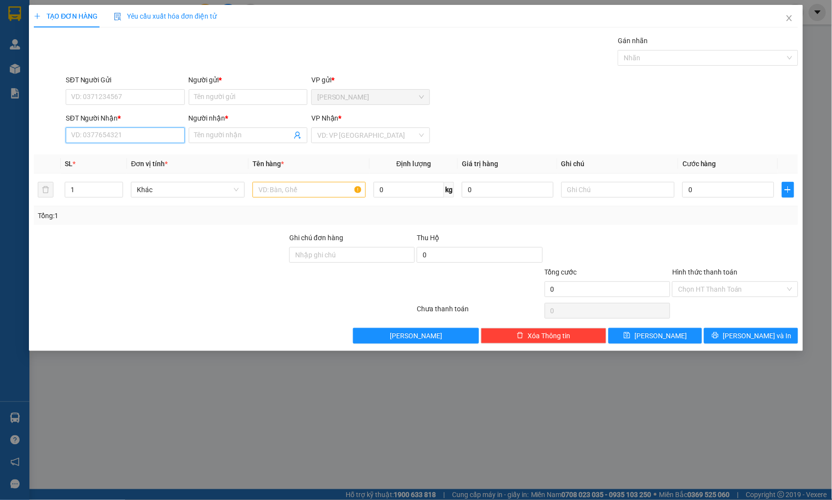
click at [163, 131] on input "SĐT Người Nhận *" at bounding box center [125, 135] width 119 height 16
click at [136, 153] on div "0372600429 - BÉ" at bounding box center [125, 155] width 107 height 11
click at [145, 100] on input "SĐT Người Gửi" at bounding box center [125, 97] width 119 height 16
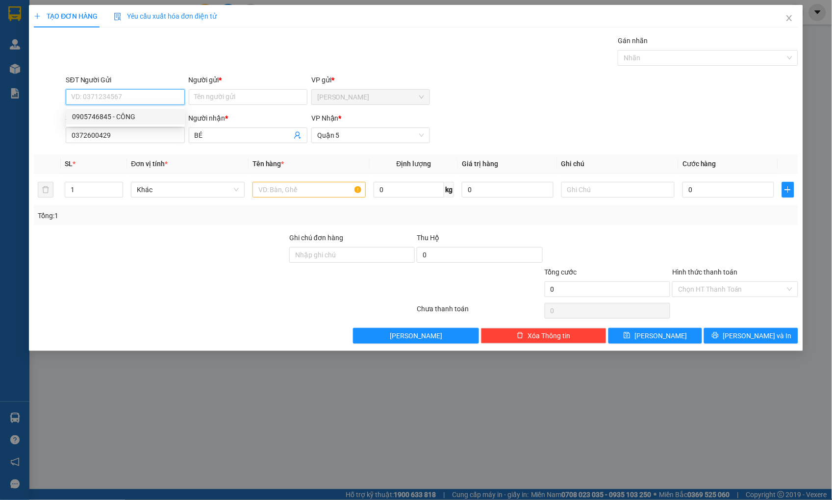
click at [121, 111] on div "0905746845 - CÔNG" at bounding box center [125, 116] width 107 height 11
drag, startPoint x: 301, startPoint y: 191, endPoint x: 294, endPoint y: 191, distance: 6.9
click at [297, 191] on input "text" at bounding box center [308, 190] width 113 height 16
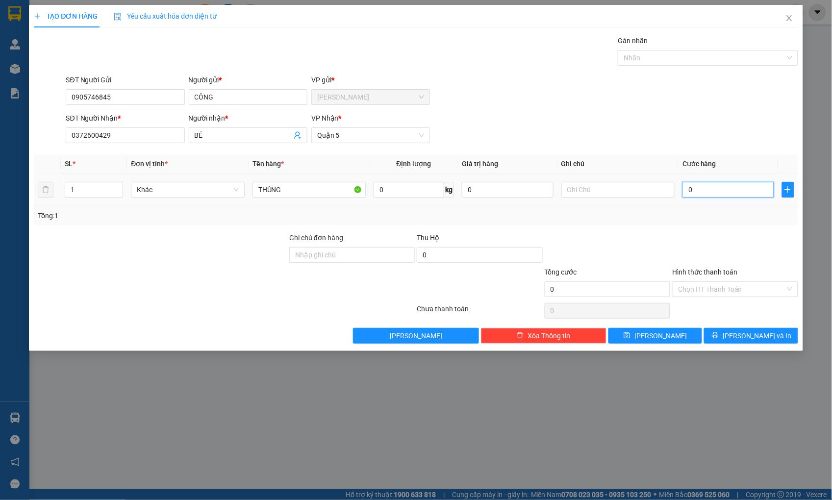
click at [713, 194] on input "0" at bounding box center [727, 190] width 91 height 16
click at [762, 330] on span "[PERSON_NAME] và In" at bounding box center [757, 335] width 69 height 11
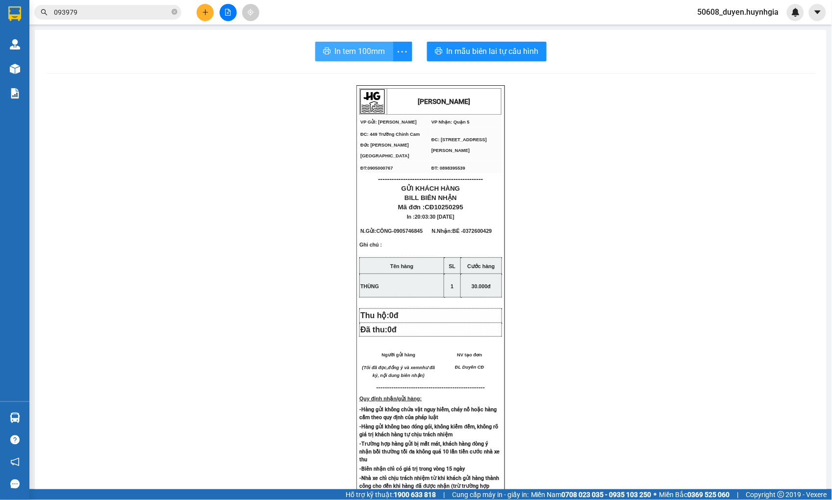
click at [340, 50] on span "In tem 100mm" at bounding box center [360, 51] width 50 height 12
click at [202, 9] on icon "plus" at bounding box center [205, 12] width 7 height 7
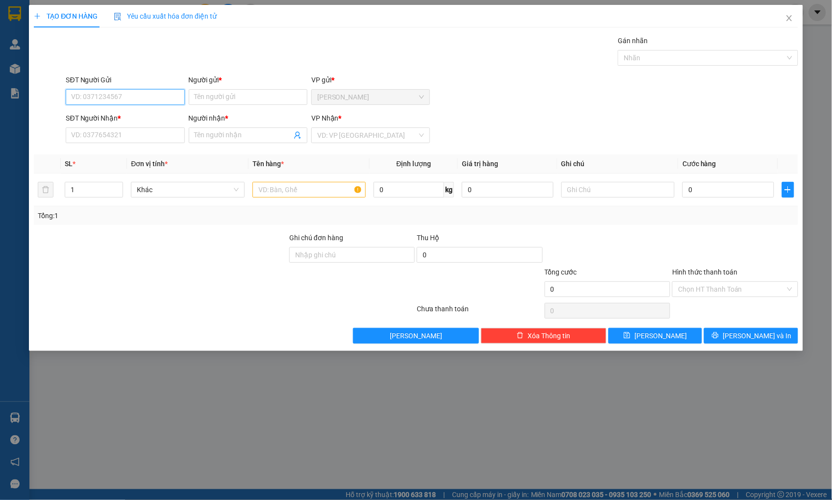
click at [135, 100] on input "SĐT Người Gửi" at bounding box center [125, 97] width 119 height 16
click at [130, 114] on div "0973017237 - THỊNH" at bounding box center [125, 116] width 107 height 11
click at [293, 193] on input "text" at bounding box center [308, 190] width 113 height 16
click at [712, 194] on input "0" at bounding box center [727, 190] width 91 height 16
click at [729, 290] on input "Hình thức thanh toán" at bounding box center [731, 289] width 107 height 15
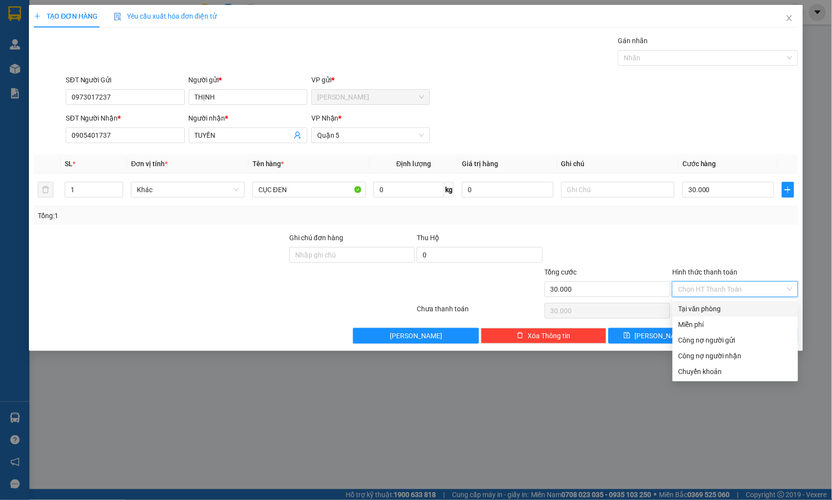
click at [736, 307] on div "Tại văn phòng" at bounding box center [735, 308] width 114 height 11
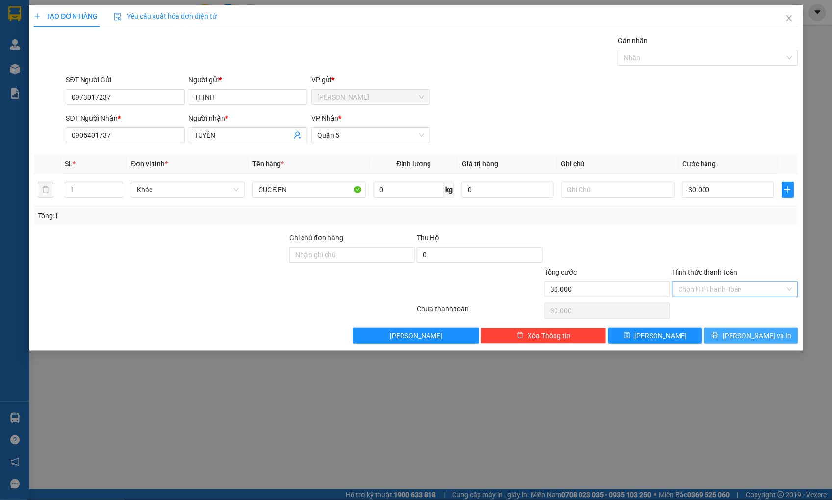
click at [774, 335] on button "[PERSON_NAME] và In" at bounding box center [751, 336] width 94 height 16
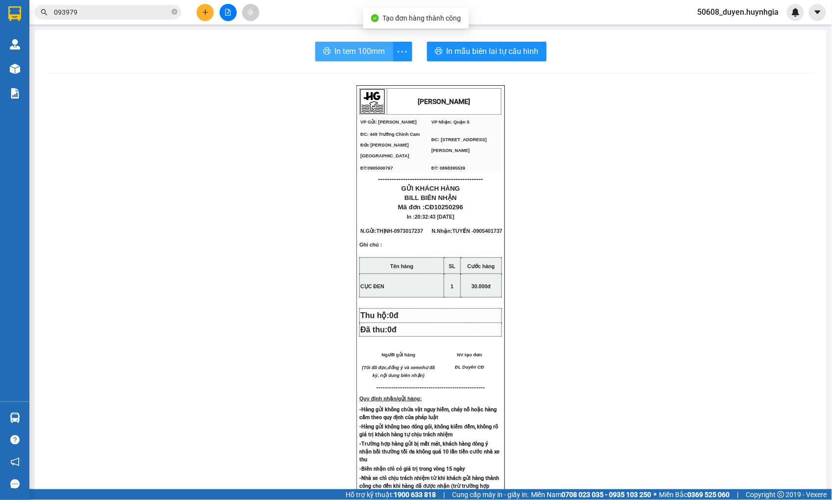
click at [351, 47] on span "In tem 100mm" at bounding box center [360, 51] width 50 height 12
click at [194, 176] on div "[PERSON_NAME] VP Gửi: Cam Đức VP Nhận: Quận 5 ĐC: 449 Trường Chinh Cam Đức [G…" at bounding box center [431, 411] width 768 height 652
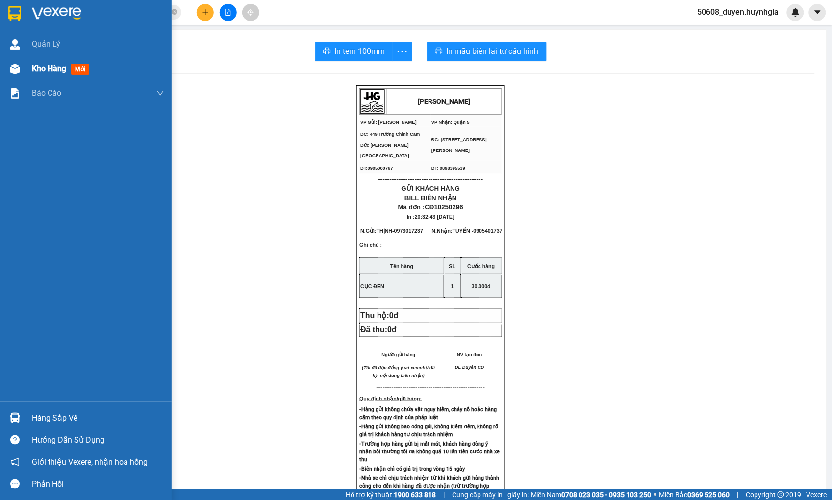
click at [13, 68] on img at bounding box center [15, 69] width 10 height 10
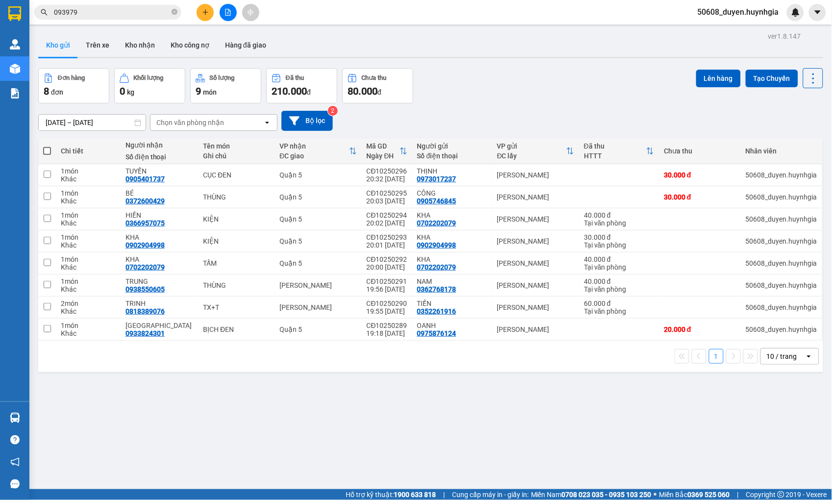
click at [47, 150] on span at bounding box center [47, 151] width 8 height 8
click at [47, 146] on input "checkbox" at bounding box center [47, 146] width 0 height 0
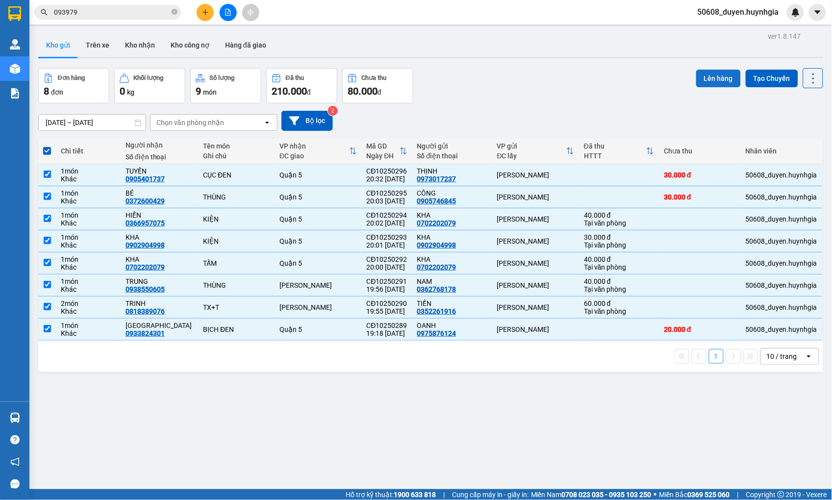
click at [712, 81] on button "Lên hàng" at bounding box center [718, 79] width 45 height 18
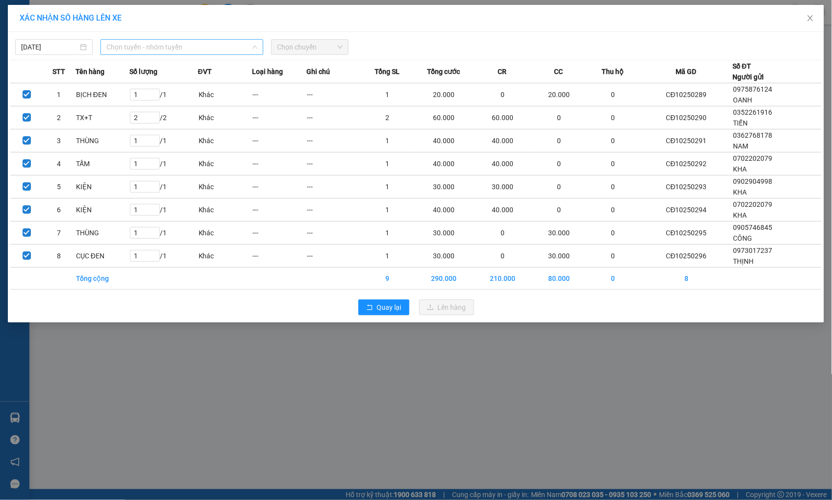
click at [135, 50] on span "Chọn tuyến - nhóm tuyến" at bounding box center [181, 47] width 151 height 15
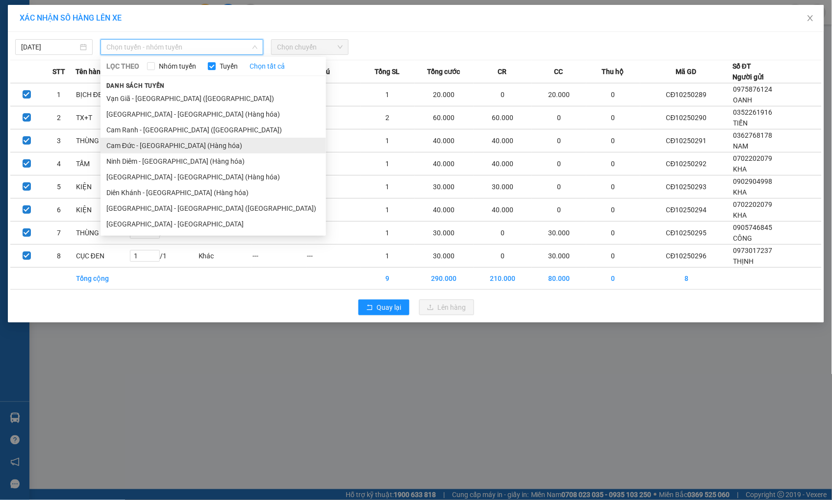
click at [147, 141] on li "Cam Đức - [GEOGRAPHIC_DATA] (Hàng hóa)" at bounding box center [213, 146] width 226 height 16
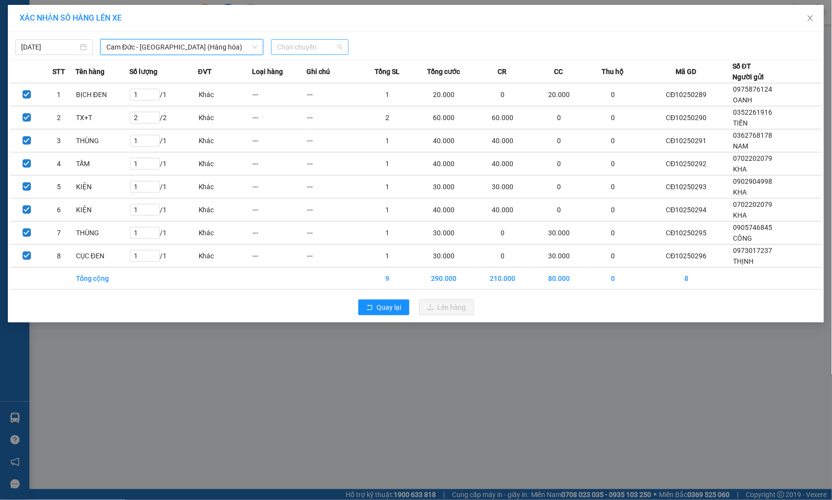
click at [283, 45] on span "Chọn chuyến" at bounding box center [310, 47] width 66 height 15
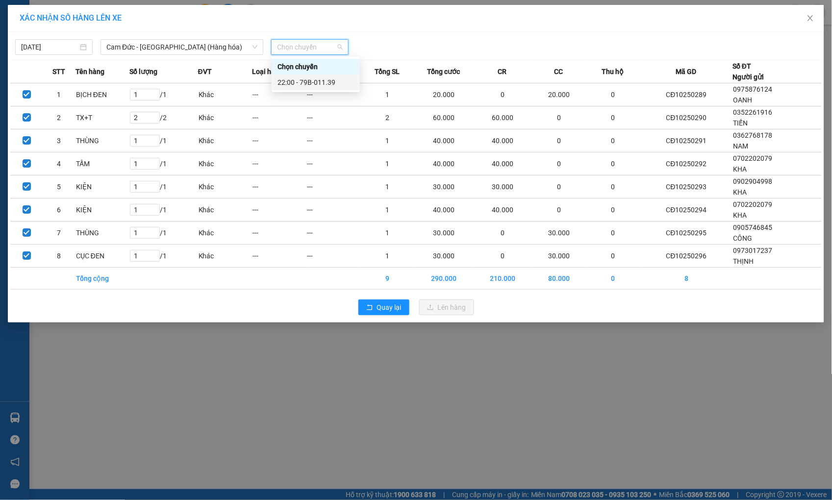
click at [295, 82] on div "22:00 - 79B-011.39" at bounding box center [315, 82] width 76 height 11
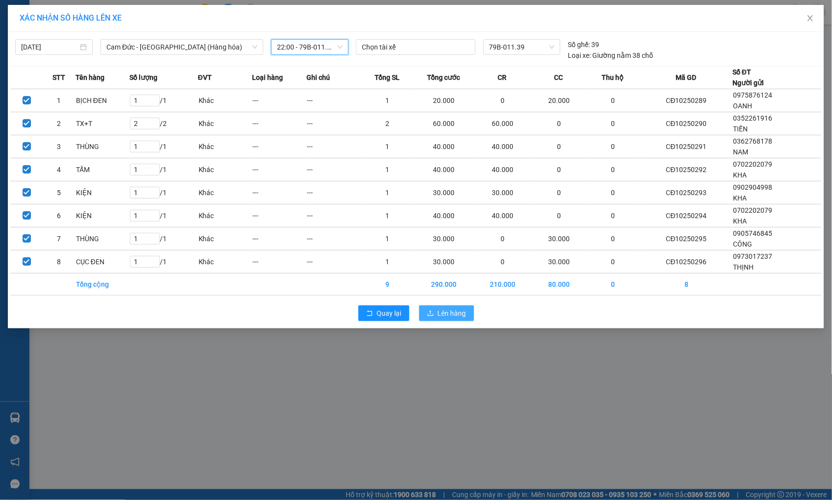
click at [459, 310] on span "Lên hàng" at bounding box center [452, 313] width 28 height 11
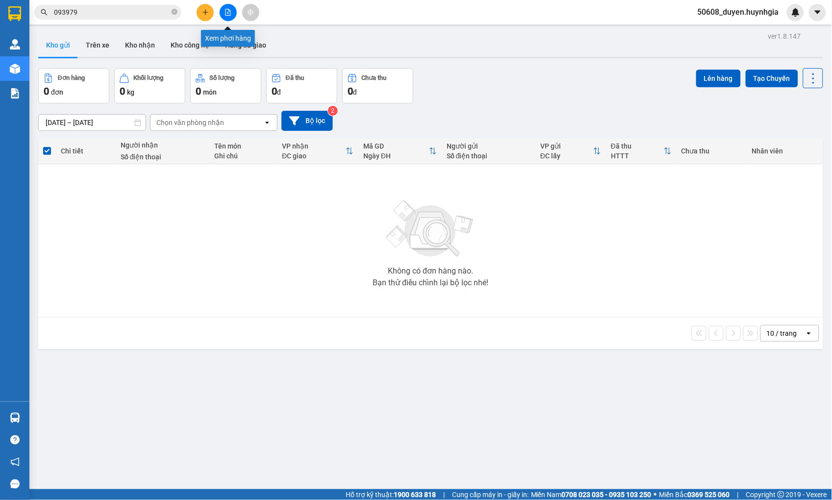
click at [226, 7] on button at bounding box center [228, 12] width 17 height 17
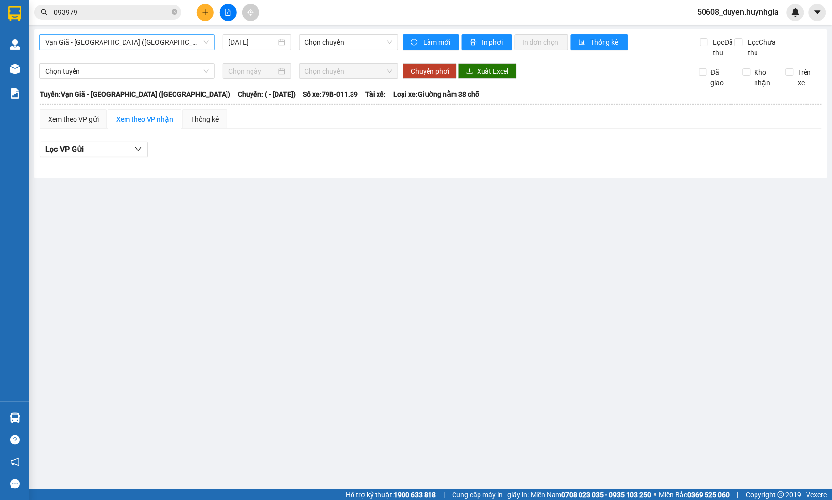
click at [147, 41] on span "Vạn Giã - [GEOGRAPHIC_DATA] ([GEOGRAPHIC_DATA])" at bounding box center [127, 42] width 164 height 15
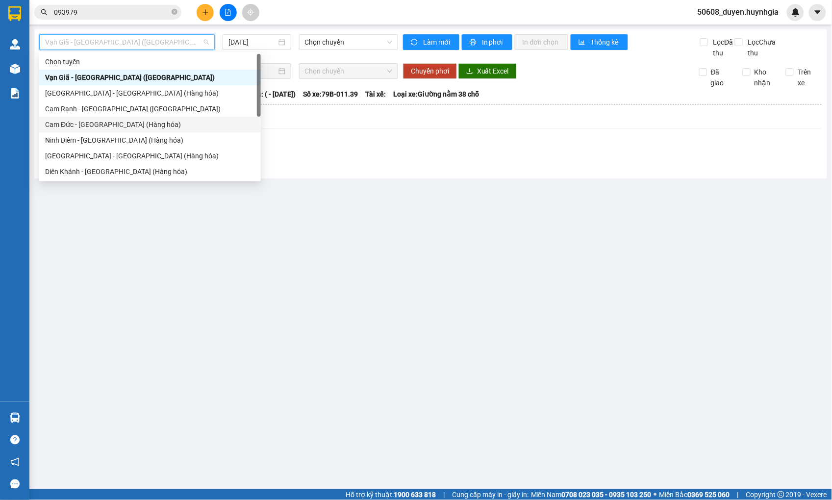
click at [114, 125] on div "Cam Đức - [GEOGRAPHIC_DATA] (Hàng hóa)" at bounding box center [150, 124] width 210 height 11
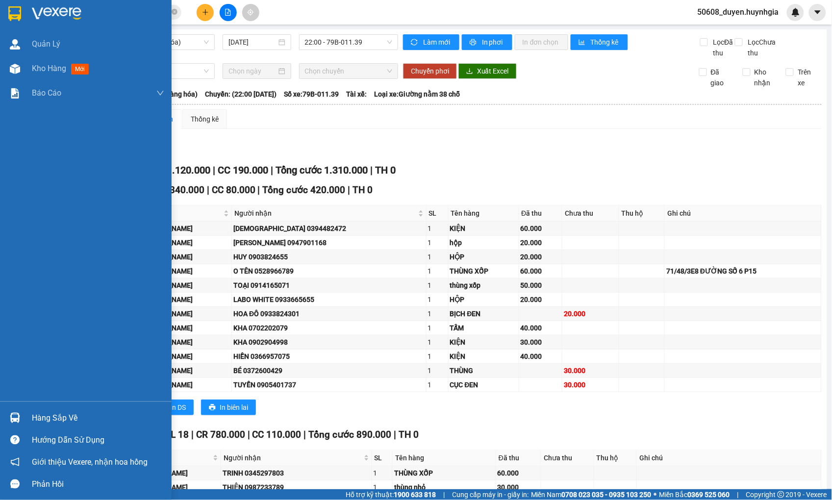
click at [20, 288] on div "Quản [PERSON_NAME] hàng mới Báo cáo Báo cáo dòng tiền (nhân viên) - mới Báo cáo…" at bounding box center [86, 217] width 172 height 370
click at [17, 394] on div "Quản [PERSON_NAME] hàng mới Báo cáo Báo cáo dòng tiền (nhân viên) - mới Báo cáo…" at bounding box center [86, 217] width 172 height 370
